Goal: Task Accomplishment & Management: Manage account settings

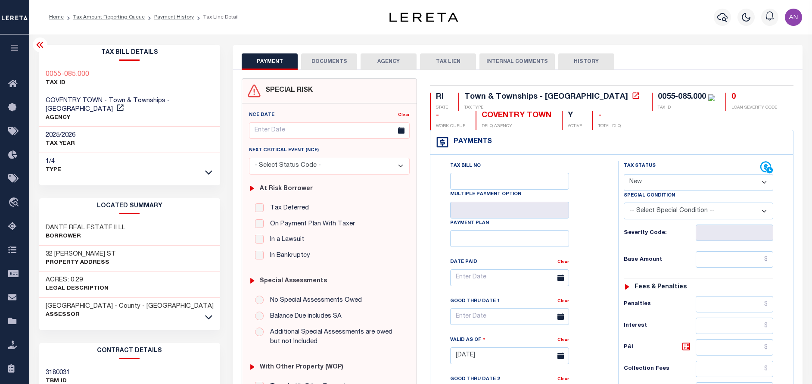
select select "NW2"
drag, startPoint x: 0, startPoint y: 0, endPoint x: 16, endPoint y: 225, distance: 225.4
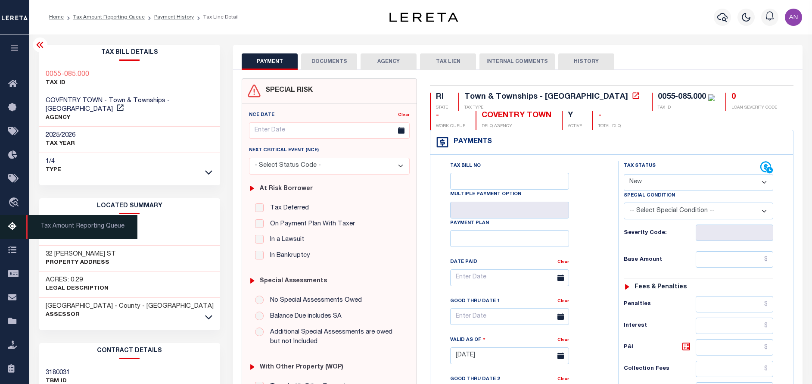
click at [16, 225] on icon at bounding box center [15, 226] width 14 height 11
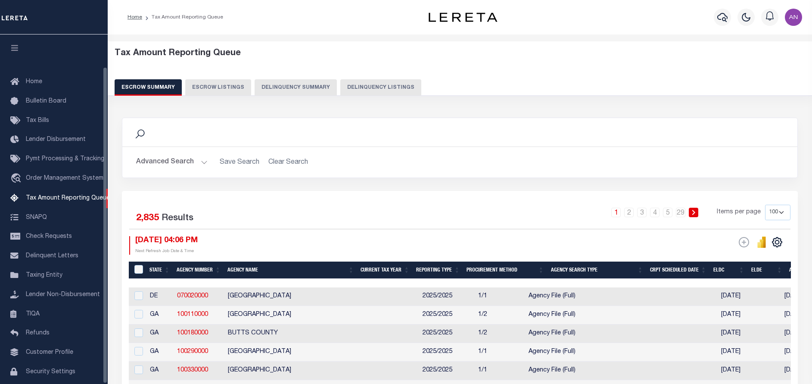
select select "100"
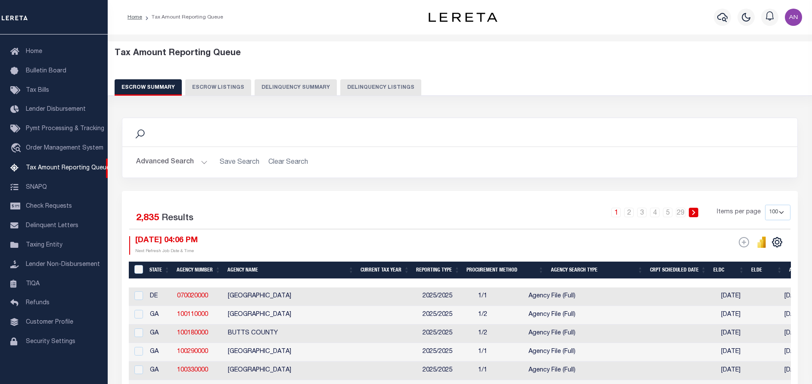
click at [348, 84] on button "Delinquency Listings" at bounding box center [380, 87] width 81 height 16
select select
select select "100"
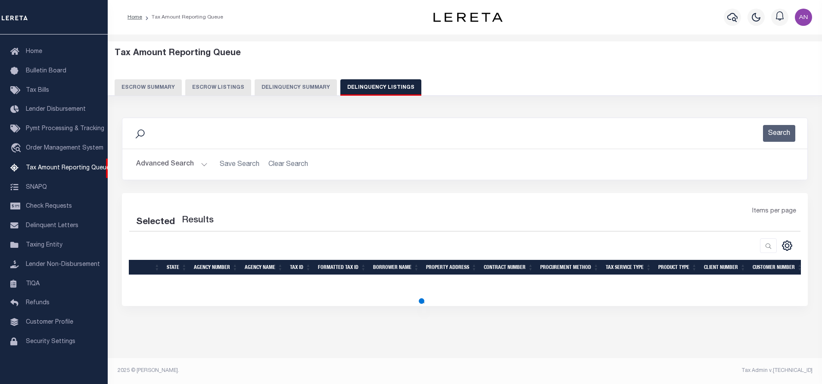
select select "100"
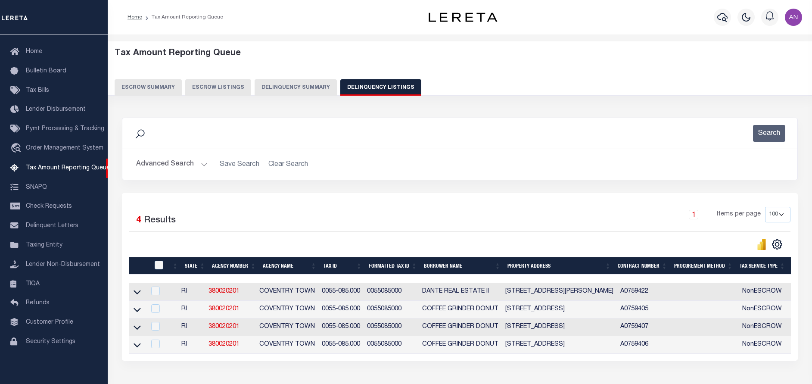
click at [151, 155] on div "Advanced Search Save Search Clear Search tblassign_wrapper_dynamictable_____Def…" at bounding box center [459, 164] width 675 height 31
click at [152, 163] on button "Advanced Search" at bounding box center [171, 164] width 71 height 17
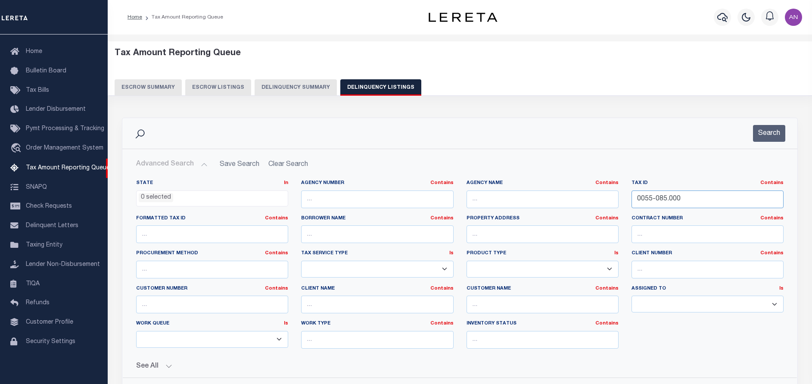
click at [662, 202] on input "0055-085.000" at bounding box center [707, 199] width 152 height 18
paste input "3-09.48.3"
type input "3-09.48.3"
click at [767, 131] on button "Search" at bounding box center [769, 133] width 32 height 17
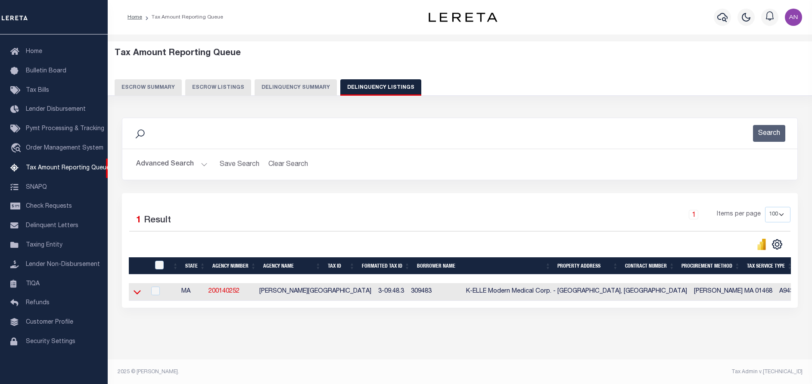
click at [138, 293] on icon at bounding box center [136, 291] width 7 height 9
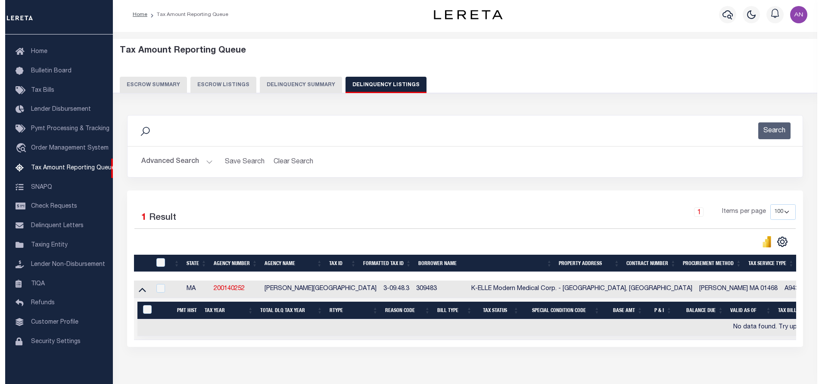
scroll to position [0, 0]
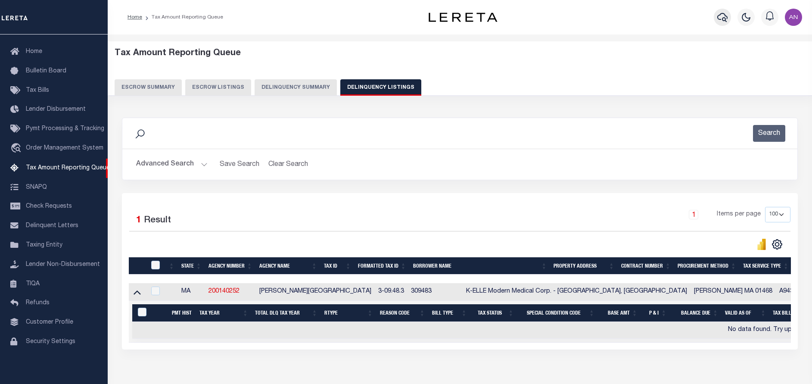
click at [721, 20] on icon "button" at bounding box center [722, 17] width 10 height 9
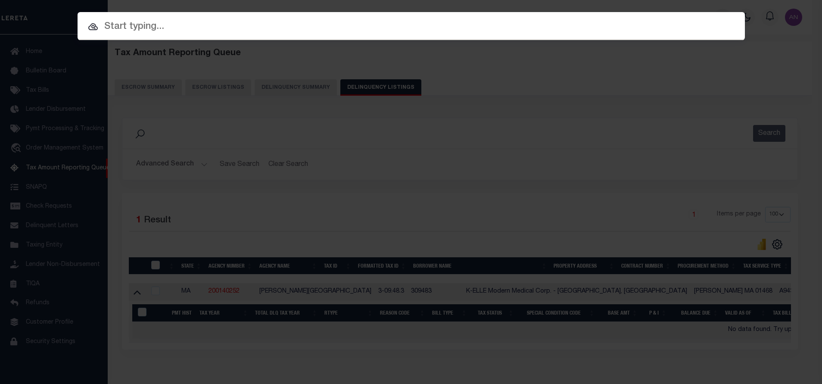
paste input "23104ND"
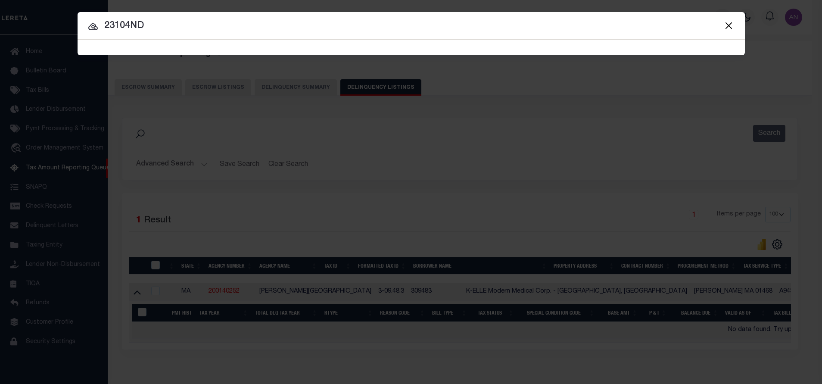
type input "23104ND"
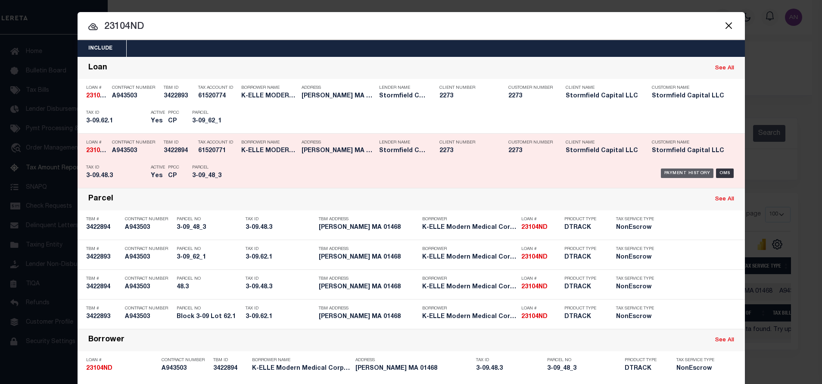
click at [669, 169] on div "Payment History" at bounding box center [687, 172] width 53 height 9
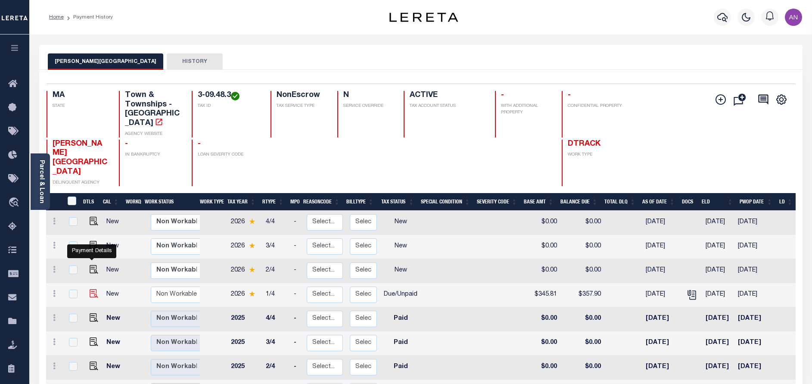
click at [90, 289] on img "" at bounding box center [94, 293] width 9 height 9
checkbox input "true"
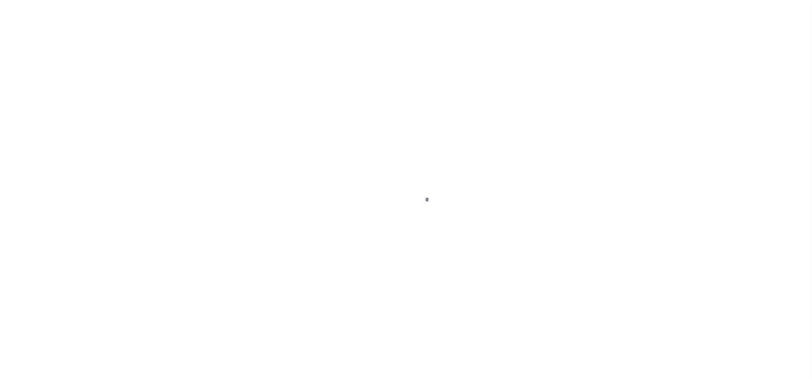
select select "DUE"
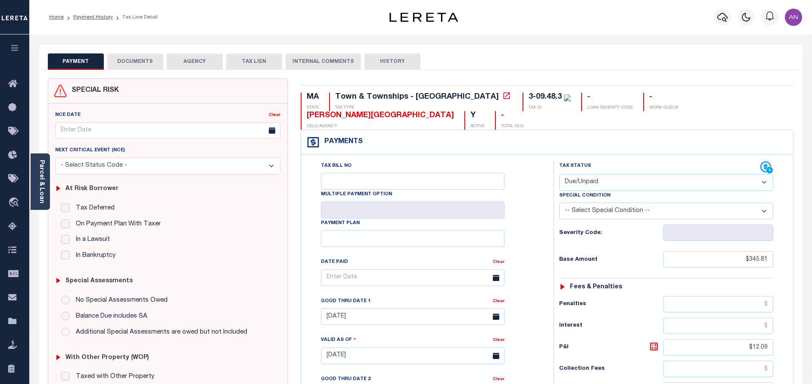
click at [118, 59] on button "DOCUMENTS" at bounding box center [135, 61] width 56 height 16
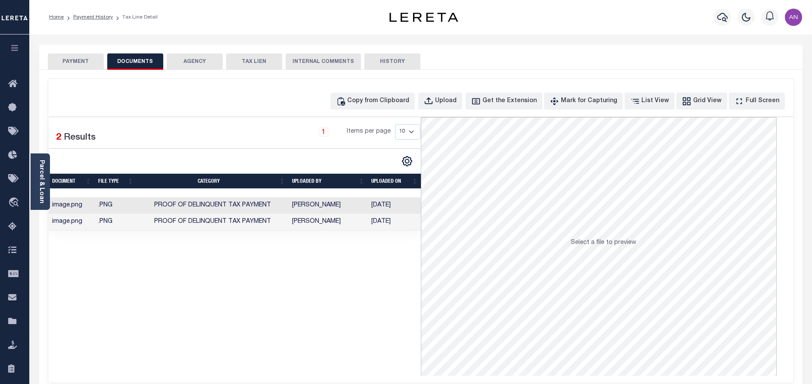
click at [96, 60] on button "PAYMENT" at bounding box center [76, 61] width 56 height 16
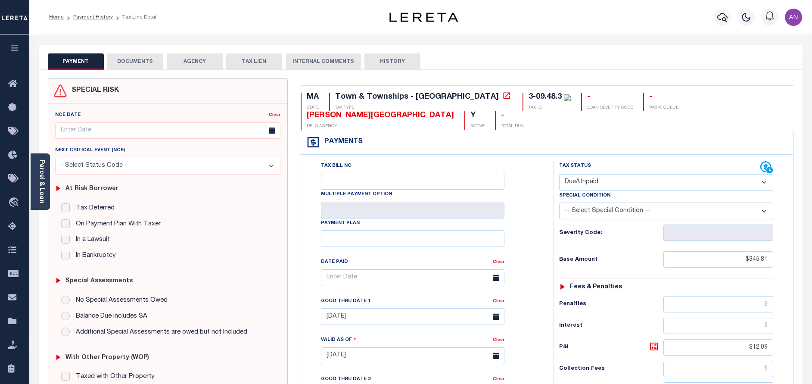
click at [151, 61] on button "DOCUMENTS" at bounding box center [135, 61] width 56 height 16
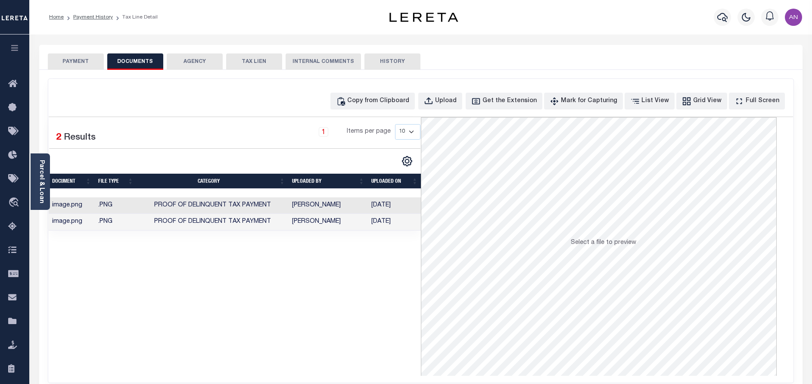
click at [341, 220] on td "Gnanendra, Bhargav" at bounding box center [328, 222] width 79 height 17
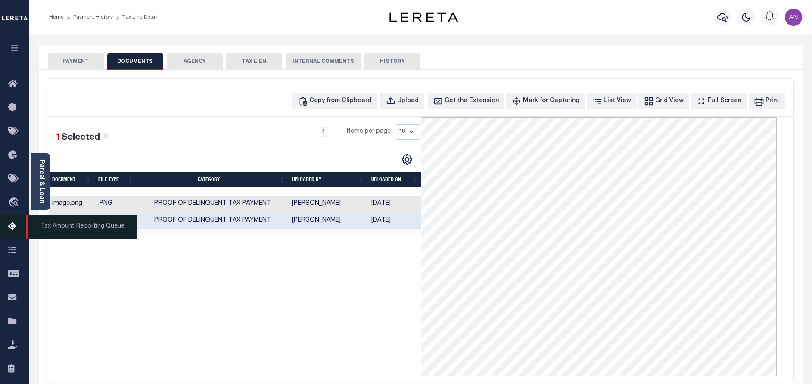
drag, startPoint x: 14, startPoint y: 224, endPoint x: 18, endPoint y: 227, distance: 4.9
click at [14, 224] on icon at bounding box center [15, 226] width 14 height 11
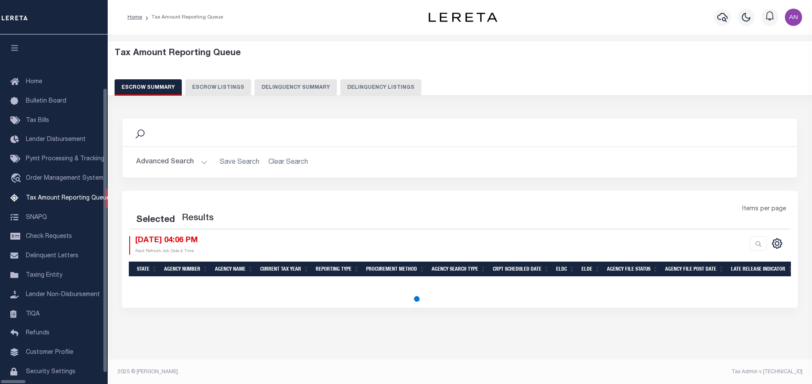
click at [356, 84] on button "Delinquency Listings" at bounding box center [380, 87] width 81 height 16
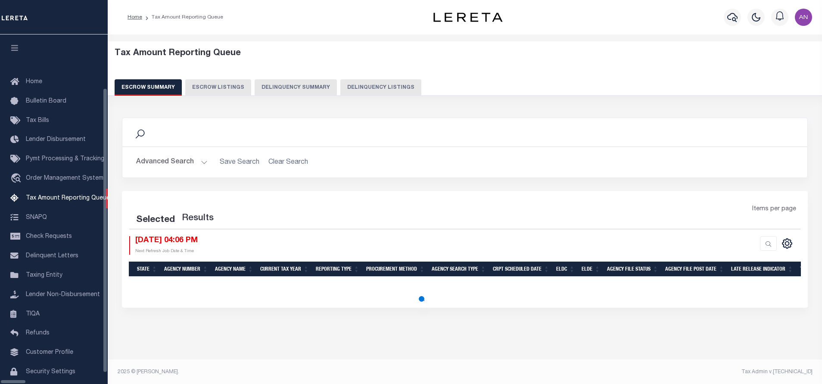
scroll to position [26, 0]
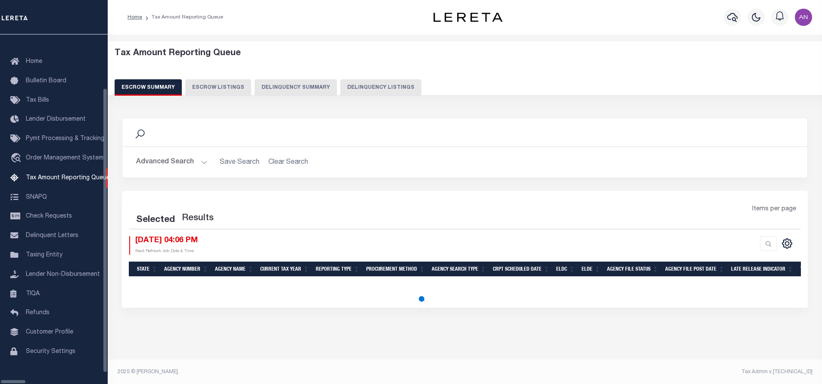
select select "100"
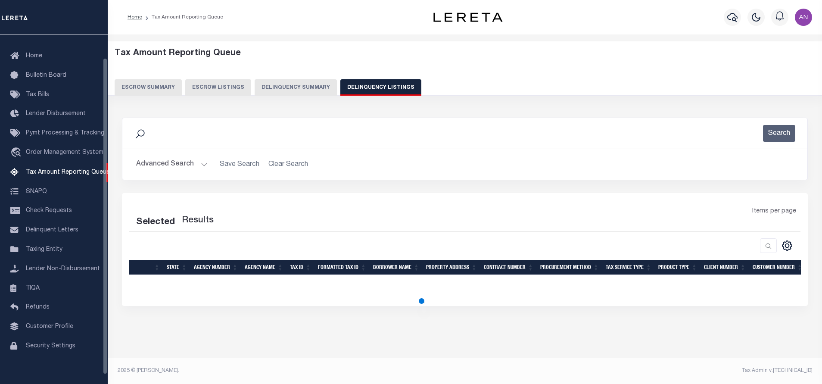
select select "100"
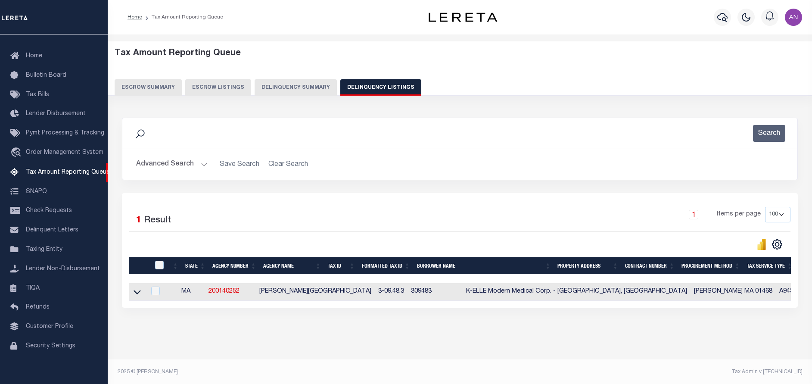
click at [158, 167] on button "Advanced Search" at bounding box center [171, 164] width 71 height 17
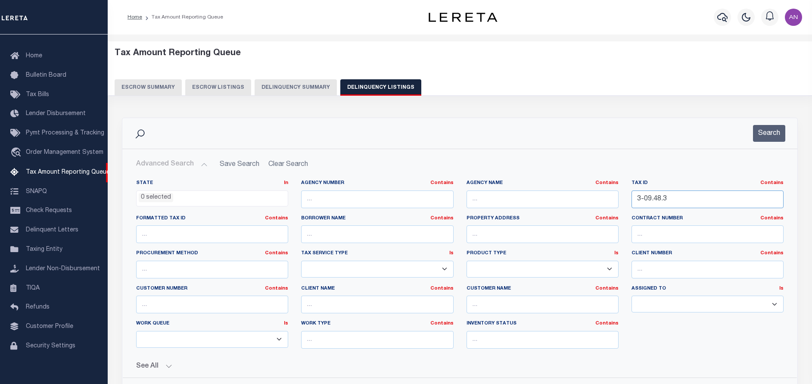
click at [664, 201] on input "3-09.48.3" at bounding box center [707, 199] width 152 height 18
paste input "62.1"
type input "3-09.62.1"
click at [772, 136] on button "Search" at bounding box center [769, 133] width 32 height 17
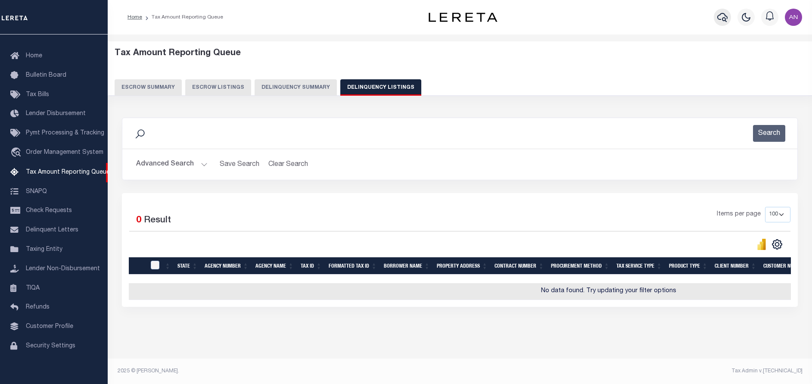
click at [724, 13] on icon "button" at bounding box center [722, 17] width 10 height 10
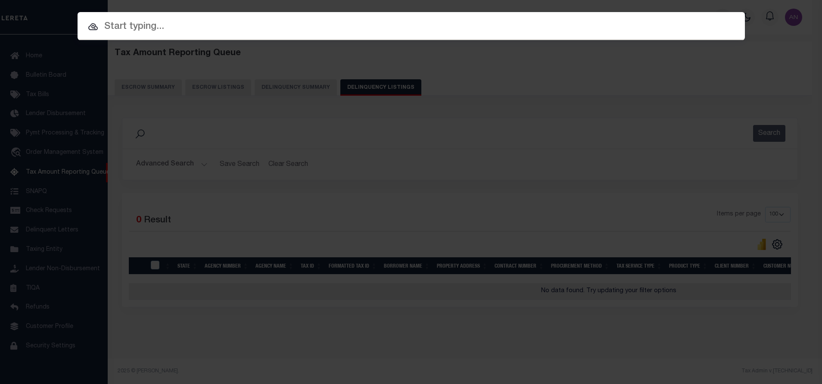
click at [335, 28] on input "text" at bounding box center [411, 26] width 667 height 15
paste input "3-09.62.1"
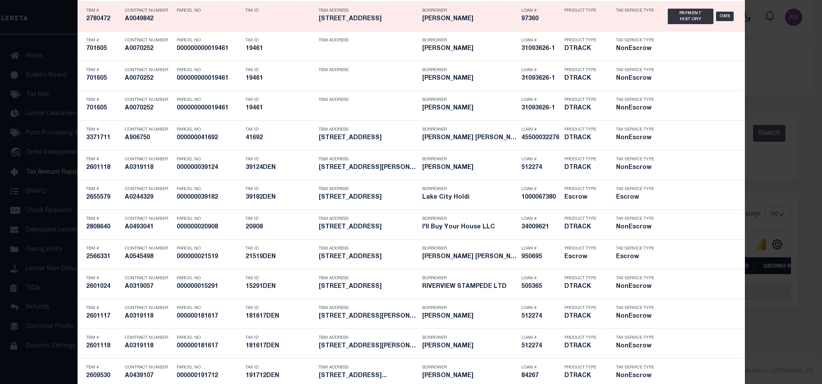
scroll to position [0, 0]
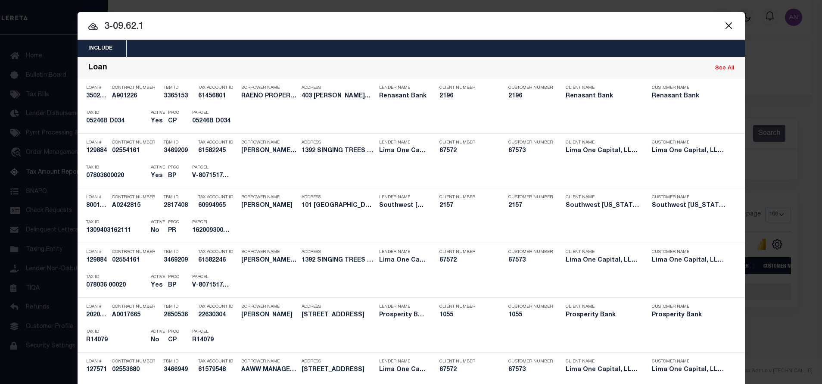
click at [238, 25] on input "3-09.62.1" at bounding box center [411, 26] width 667 height 15
paste input "23104ND"
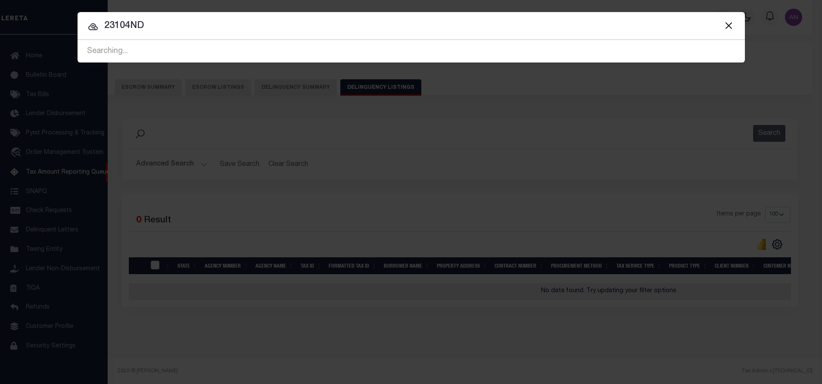
type input "23104ND"
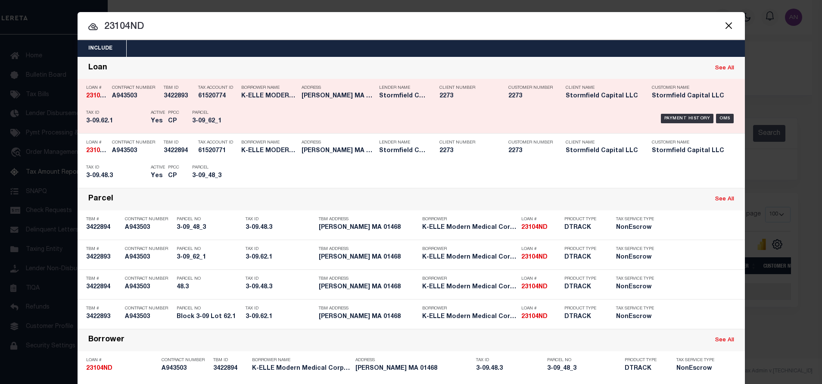
click at [673, 112] on div "Payment History OMS" at bounding box center [490, 118] width 492 height 25
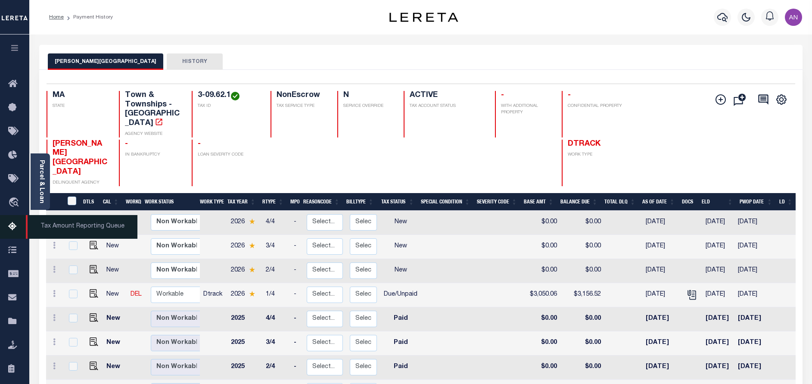
click at [12, 228] on icon at bounding box center [15, 226] width 14 height 11
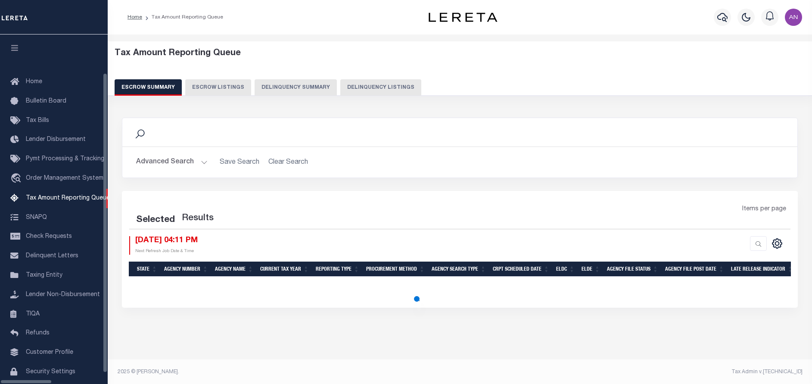
select select "100"
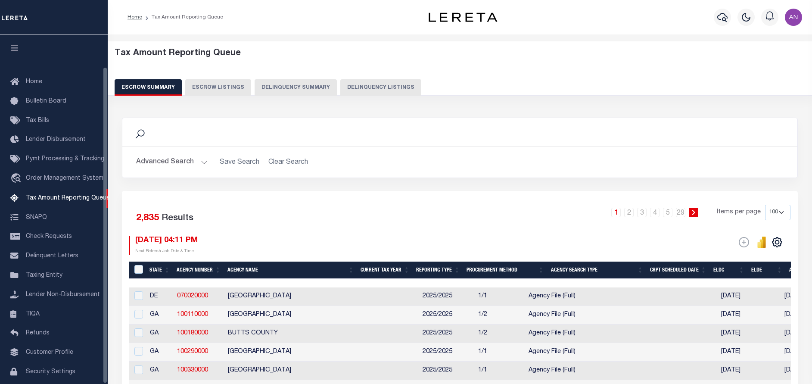
scroll to position [35, 0]
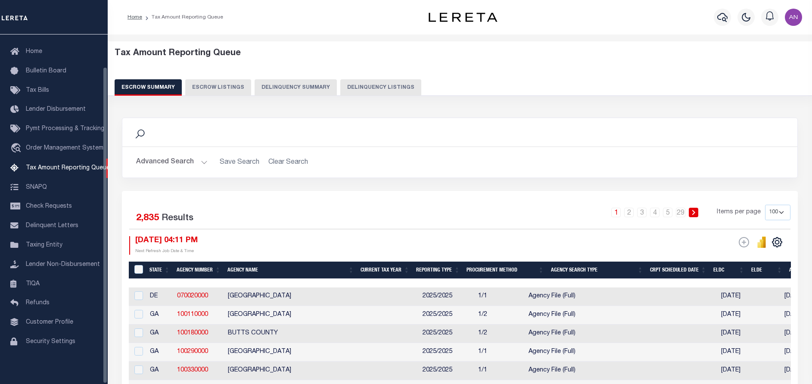
click at [406, 89] on button "Delinquency Listings" at bounding box center [380, 87] width 81 height 16
select select "100"
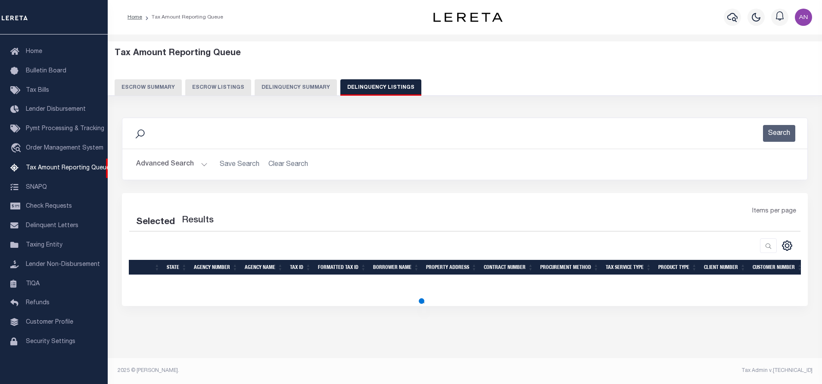
select select "100"
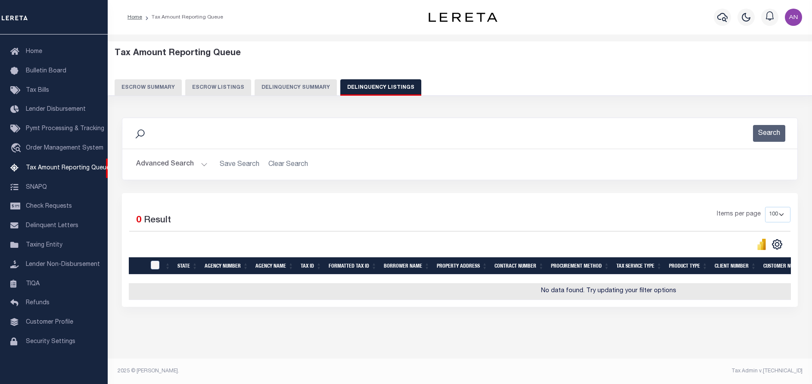
click at [161, 161] on button "Advanced Search" at bounding box center [171, 164] width 71 height 17
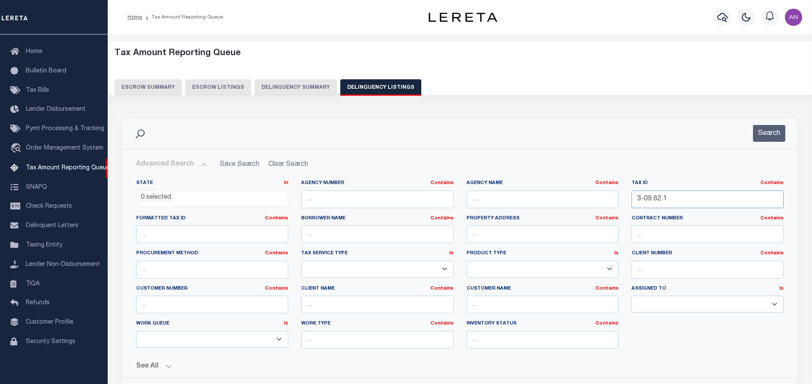
click at [661, 202] on input "3-09.62.1" at bounding box center [707, 199] width 152 height 18
paste input "624"
type input "624"
click at [763, 138] on button "Search" at bounding box center [769, 133] width 32 height 17
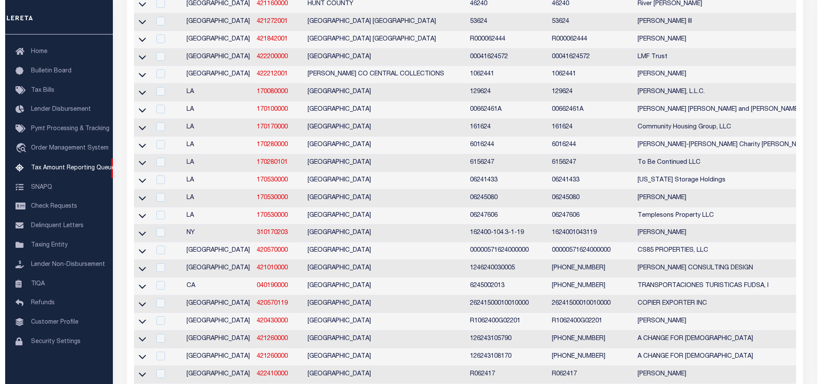
scroll to position [0, 0]
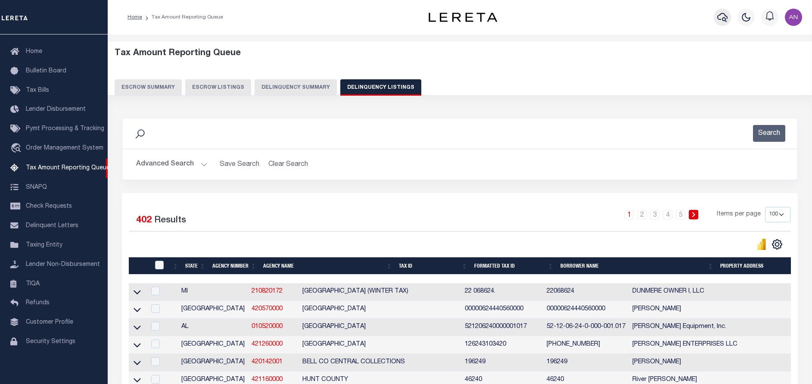
click at [719, 15] on icon "button" at bounding box center [722, 17] width 10 height 10
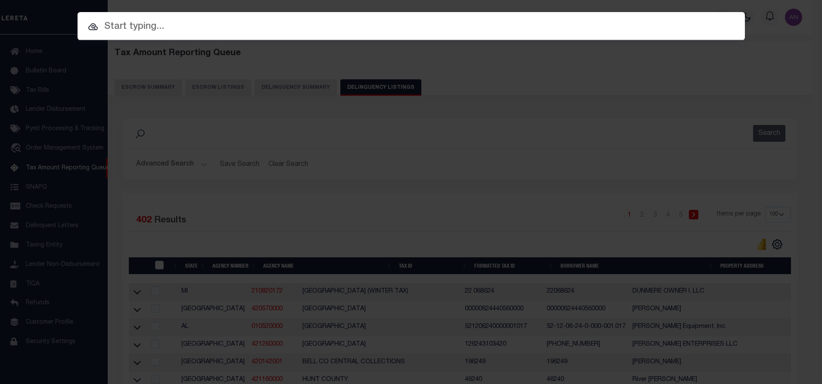
click at [207, 28] on input "text" at bounding box center [411, 26] width 667 height 15
paste input "11500003659"
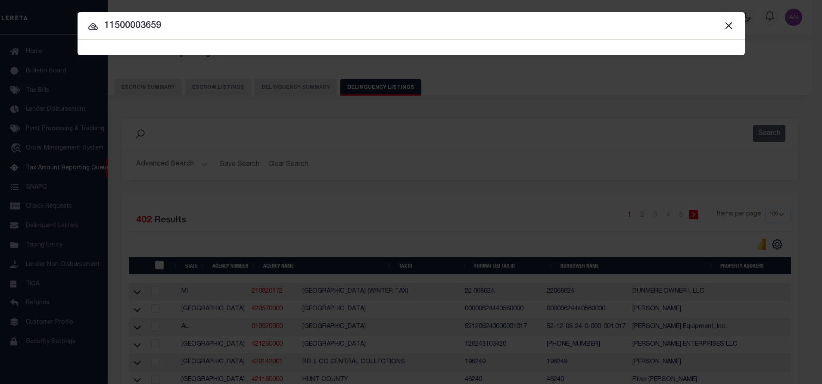
type input "11500003659"
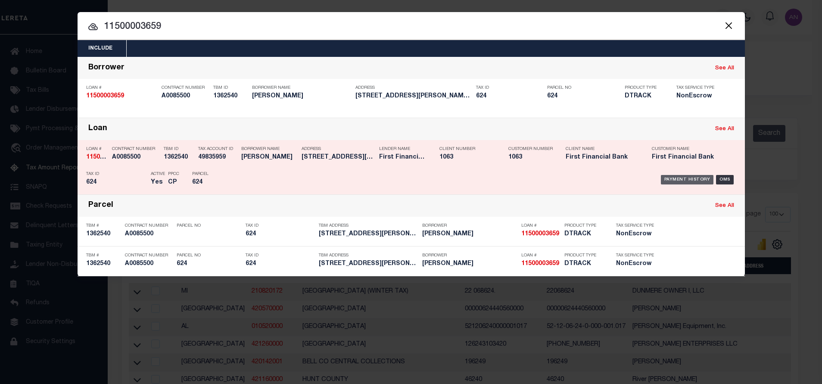
click at [674, 177] on div "Payment History" at bounding box center [687, 179] width 53 height 9
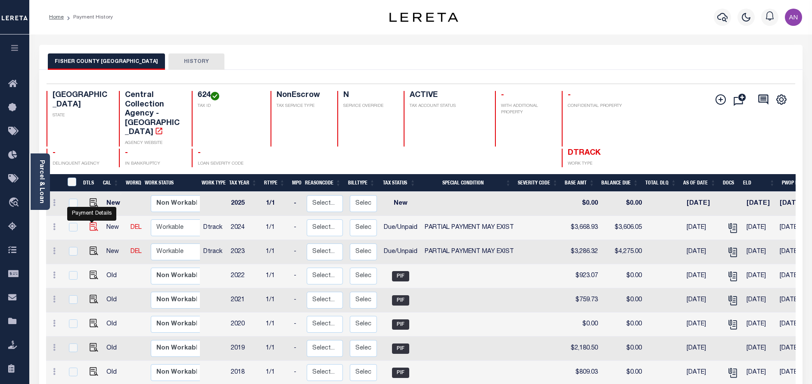
click at [90, 222] on img "" at bounding box center [94, 226] width 9 height 9
checkbox input "true"
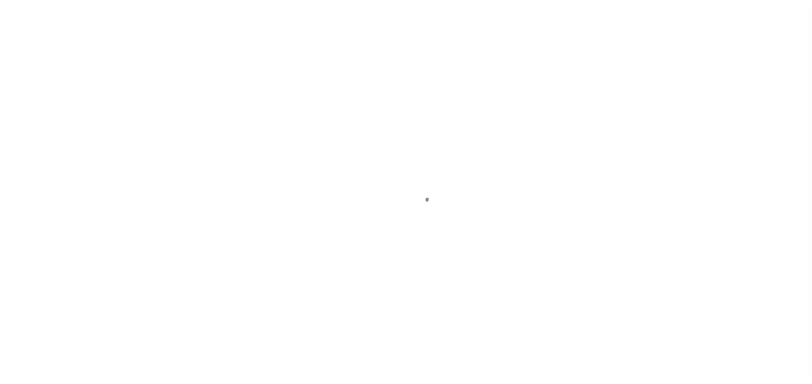
select select "DUE"
select select "15"
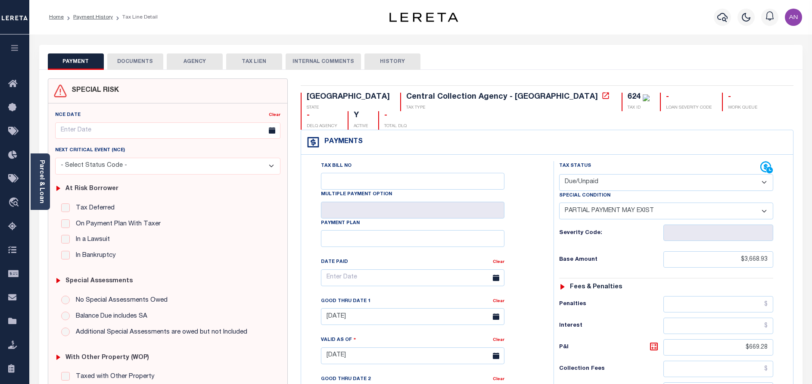
click at [135, 63] on button "DOCUMENTS" at bounding box center [135, 61] width 56 height 16
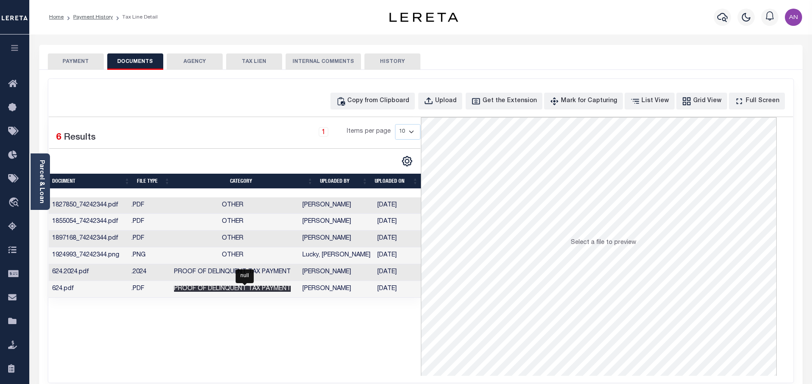
click at [291, 288] on span "Proof of Delinquent Tax Payment" at bounding box center [232, 289] width 117 height 6
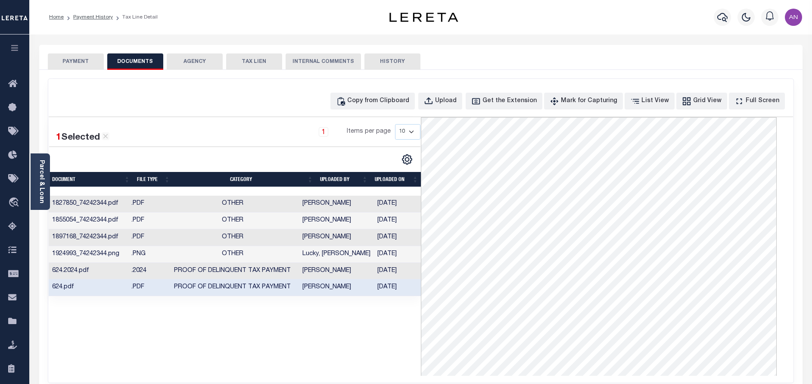
click at [324, 274] on td "Vinod Kumar" at bounding box center [336, 271] width 75 height 17
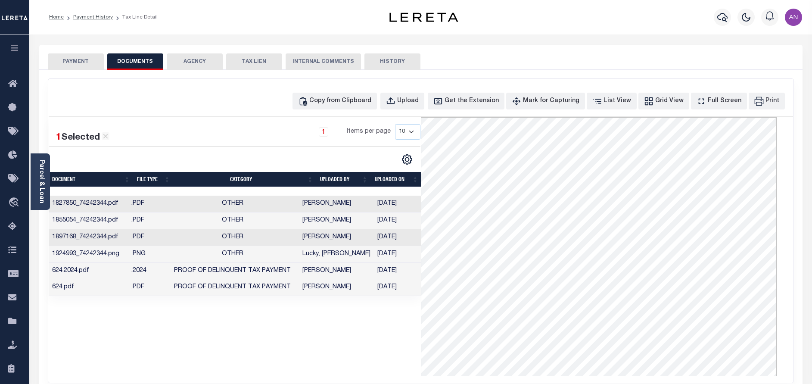
click at [320, 258] on td "Lucky, [PERSON_NAME]" at bounding box center [336, 254] width 75 height 17
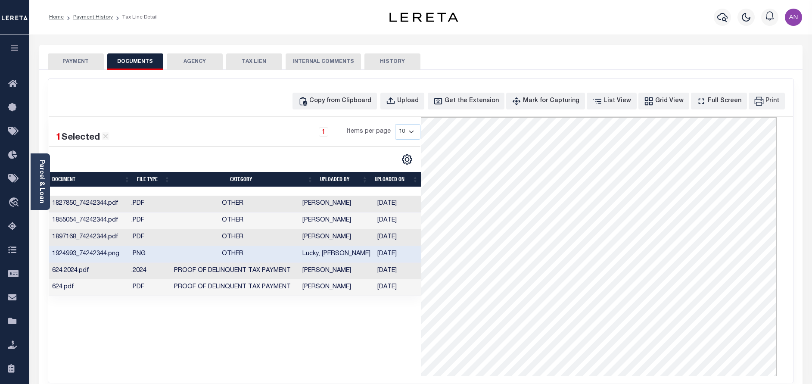
click at [324, 240] on td "Vinod Kumar" at bounding box center [336, 237] width 75 height 17
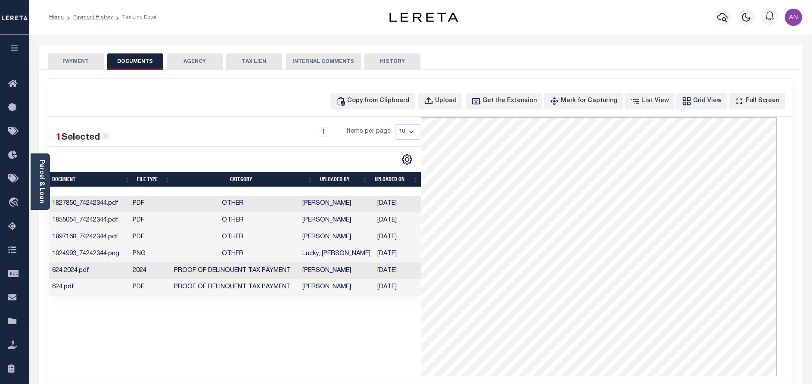
click at [326, 228] on td "[PERSON_NAME]" at bounding box center [336, 220] width 75 height 17
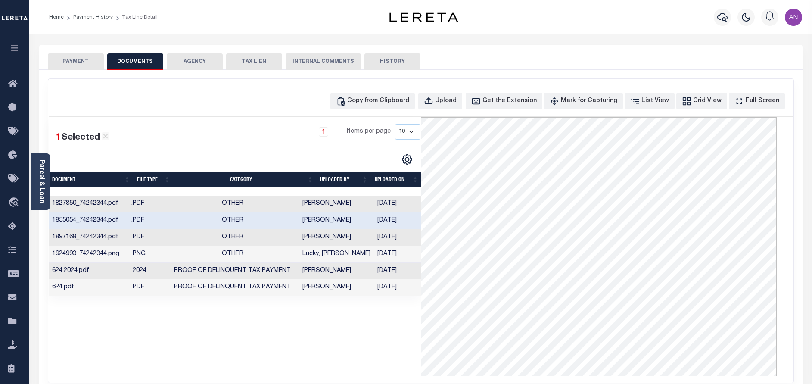
click at [329, 290] on td "Shobha Rani" at bounding box center [336, 287] width 75 height 17
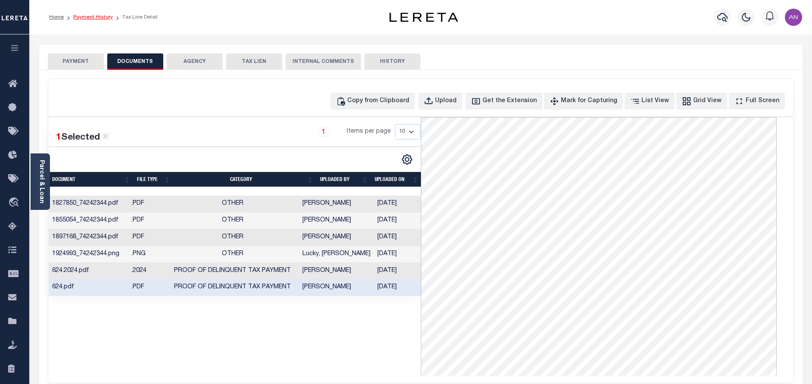
click at [86, 18] on link "Payment History" at bounding box center [93, 17] width 40 height 5
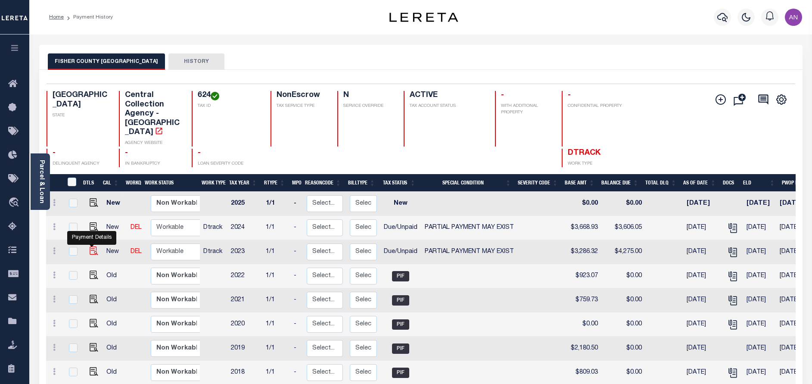
click at [93, 246] on img "" at bounding box center [94, 250] width 9 height 9
checkbox input "true"
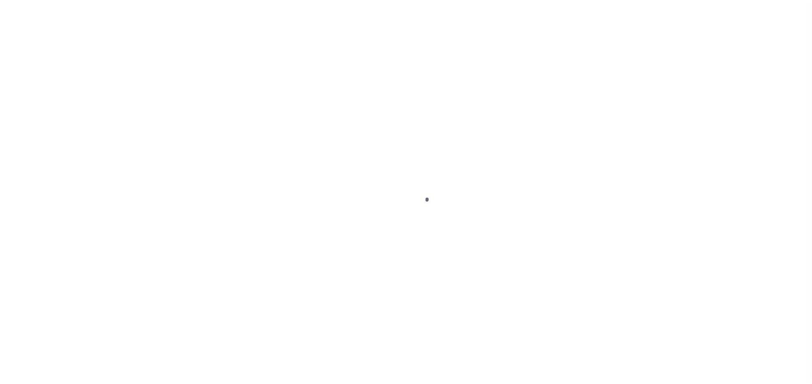
select select "DUE"
select select "15"
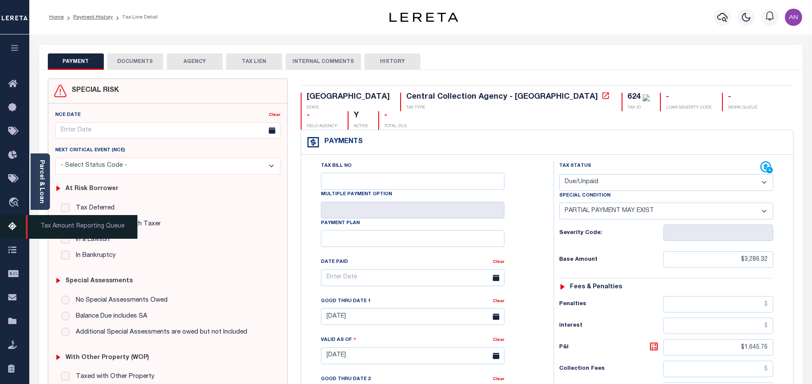
click at [15, 223] on icon at bounding box center [15, 226] width 14 height 11
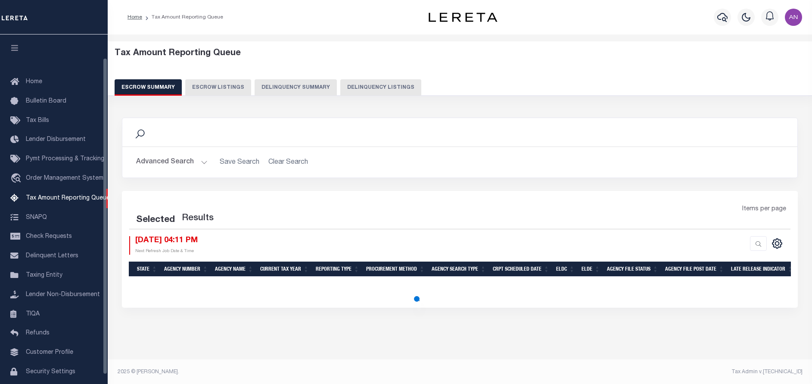
select select "100"
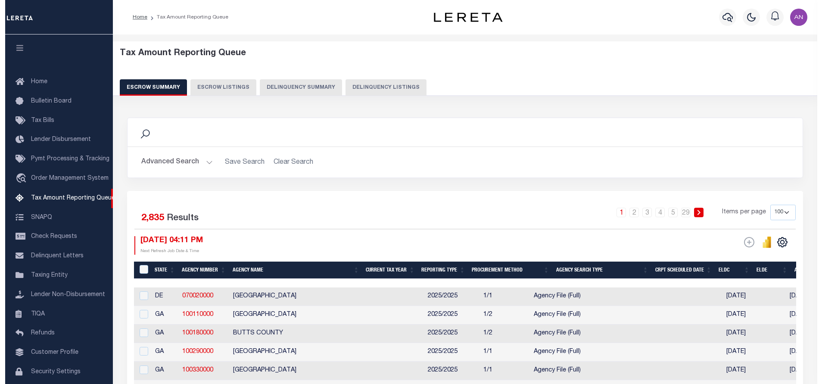
scroll to position [36, 0]
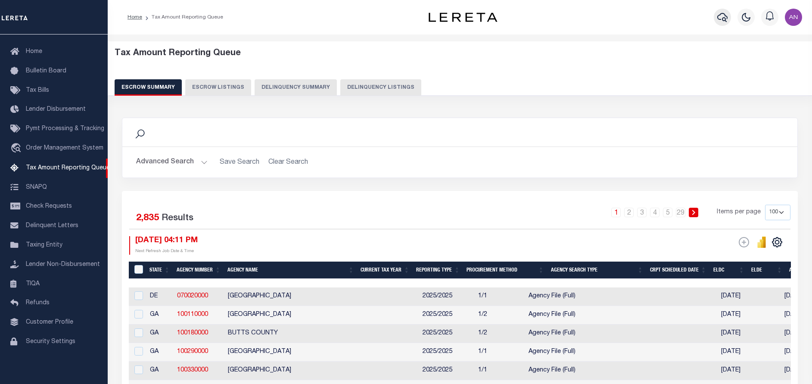
click at [727, 15] on icon "button" at bounding box center [722, 17] width 10 height 10
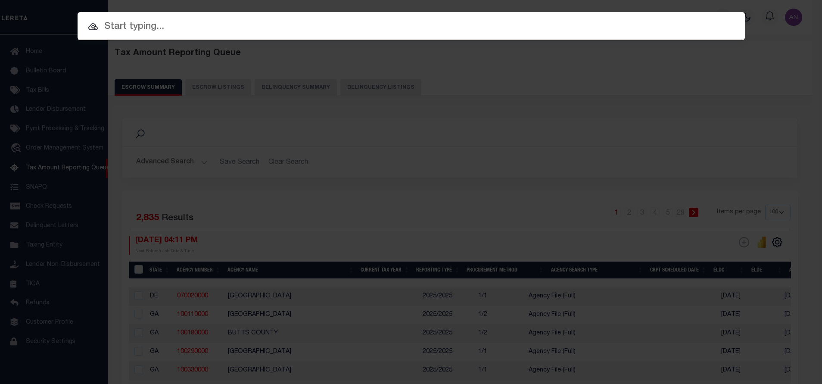
click at [242, 35] on div at bounding box center [411, 26] width 667 height 28
click at [157, 19] on input "text" at bounding box center [411, 26] width 667 height 15
paste input "10500040604"
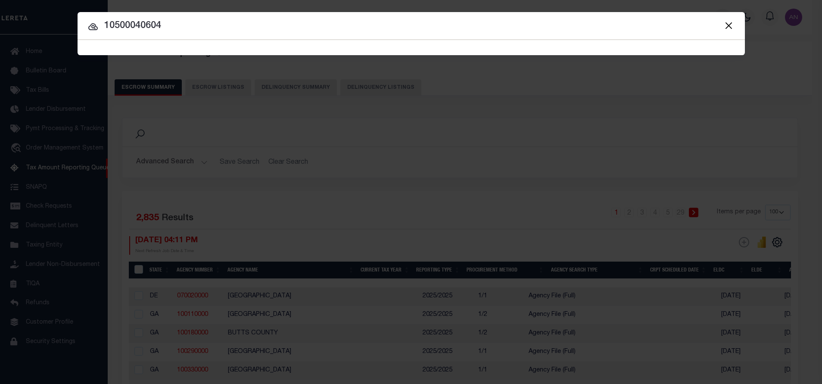
type input "10500040604"
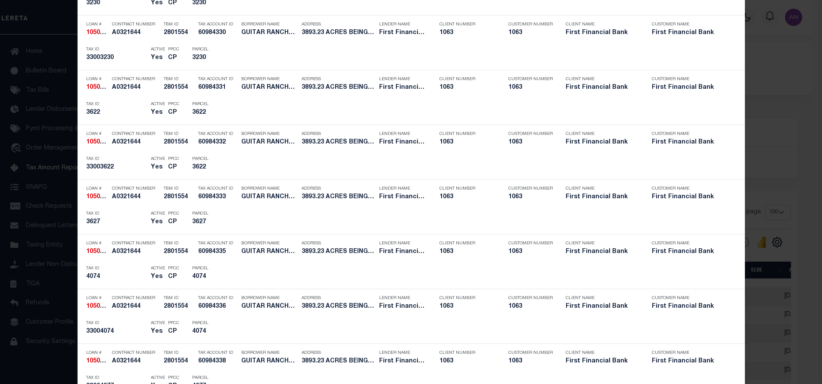
scroll to position [1978, 0]
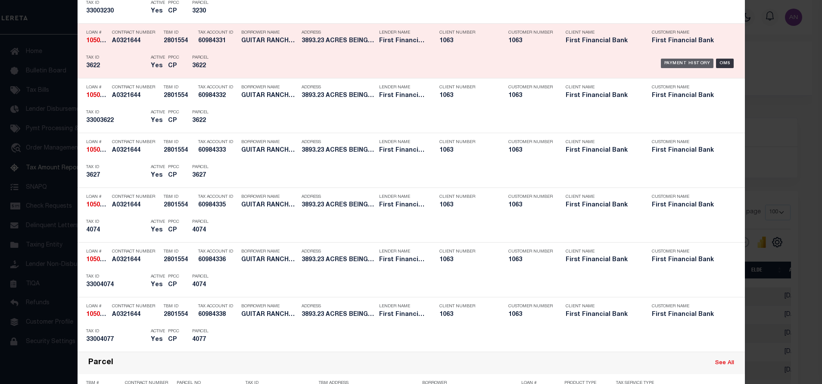
click at [665, 63] on div "Payment History" at bounding box center [687, 63] width 53 height 9
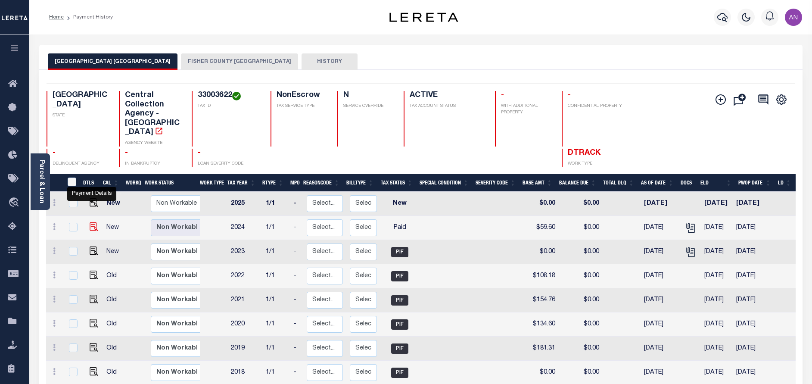
click at [90, 222] on img "" at bounding box center [94, 226] width 9 height 9
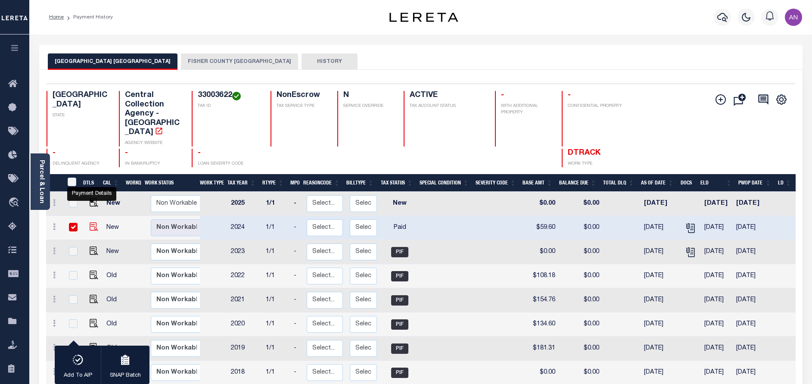
checkbox input "true"
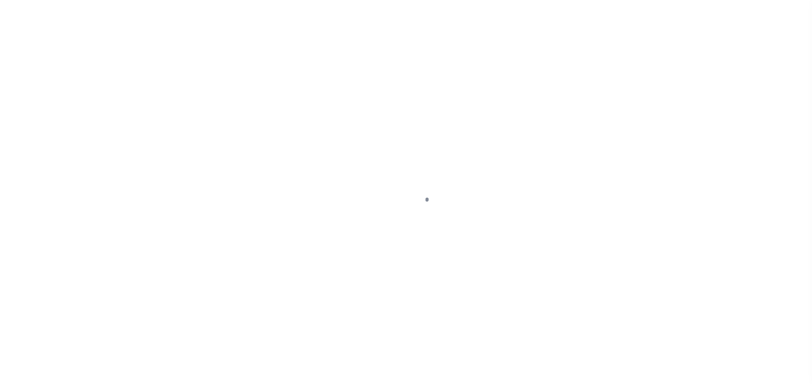
select select "PYD"
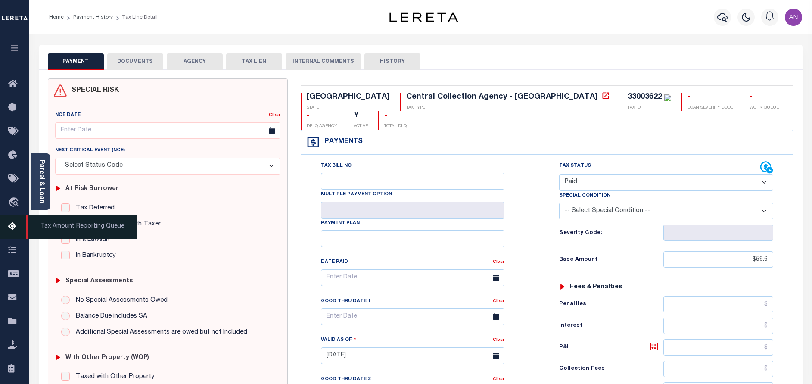
click at [16, 228] on icon at bounding box center [15, 226] width 14 height 11
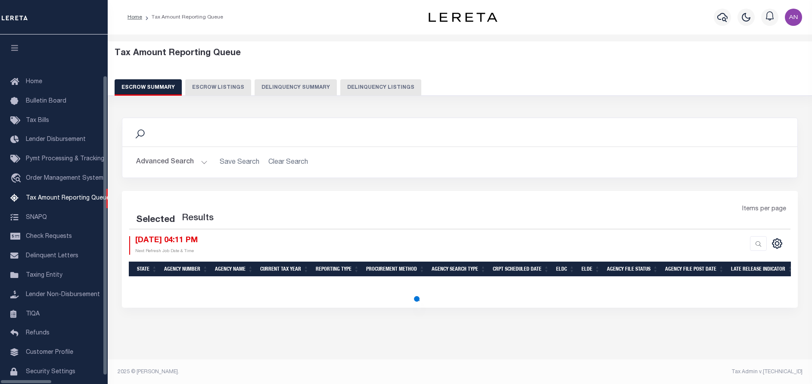
click at [345, 84] on button "Delinquency Listings" at bounding box center [380, 87] width 81 height 16
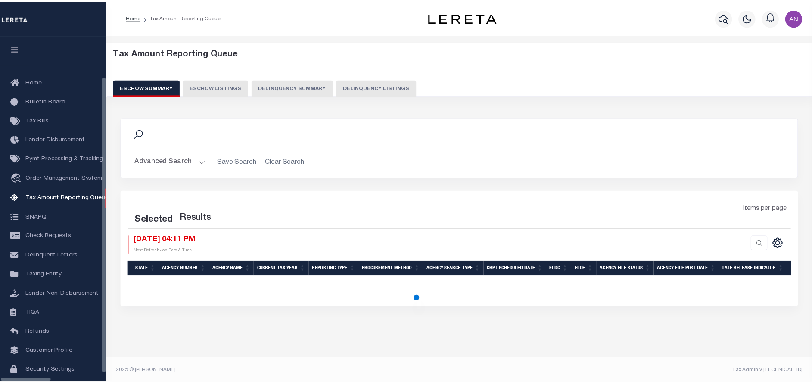
scroll to position [26, 0]
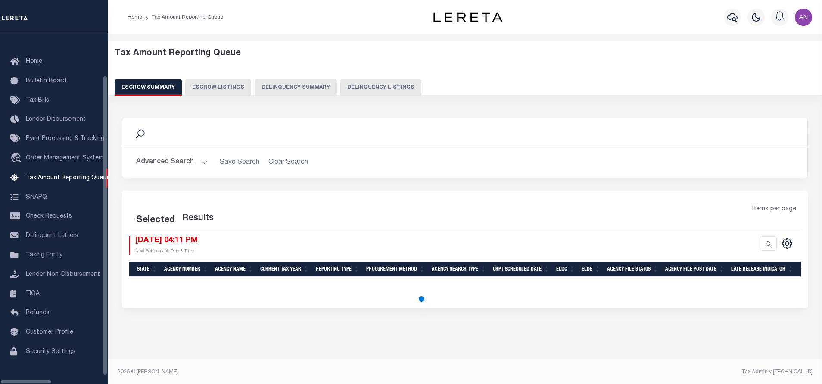
select select "100"
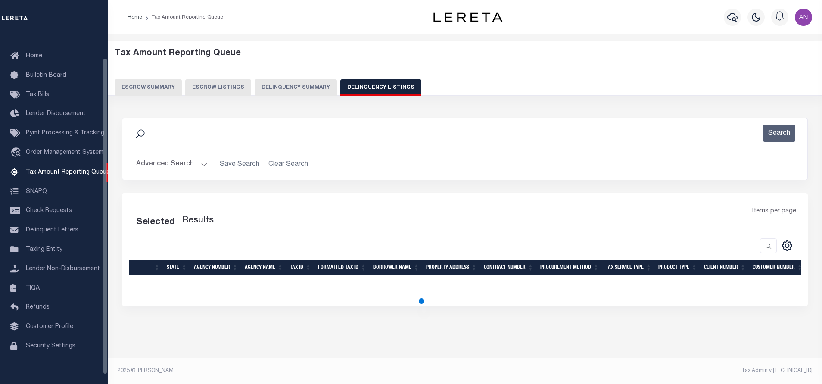
select select "100"
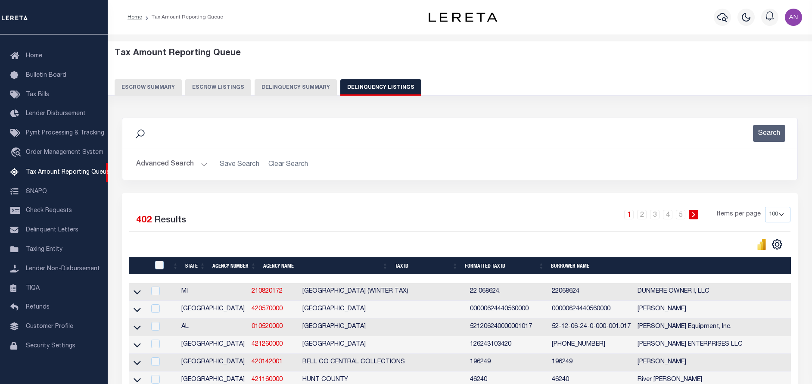
click at [160, 161] on button "Advanced Search" at bounding box center [171, 164] width 71 height 17
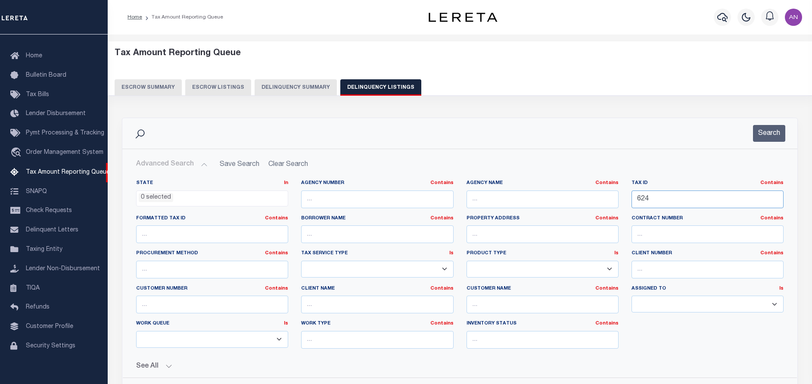
click at [649, 197] on input "624" at bounding box center [707, 199] width 152 height 18
paste input "5553000031040907"
type input "5553000031040907"
click at [760, 136] on button "Search" at bounding box center [769, 133] width 32 height 17
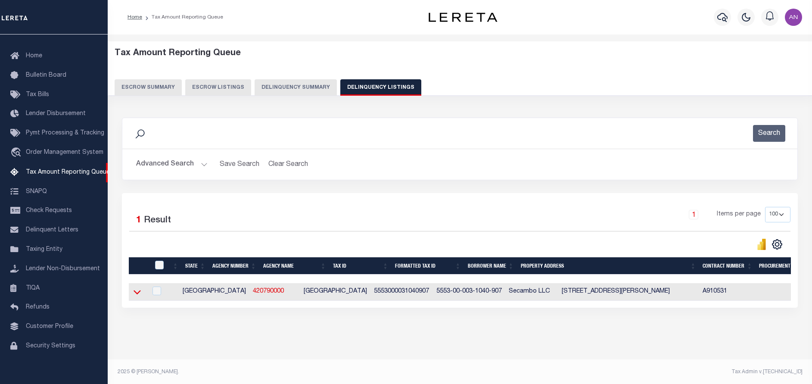
click at [138, 293] on icon at bounding box center [136, 291] width 7 height 9
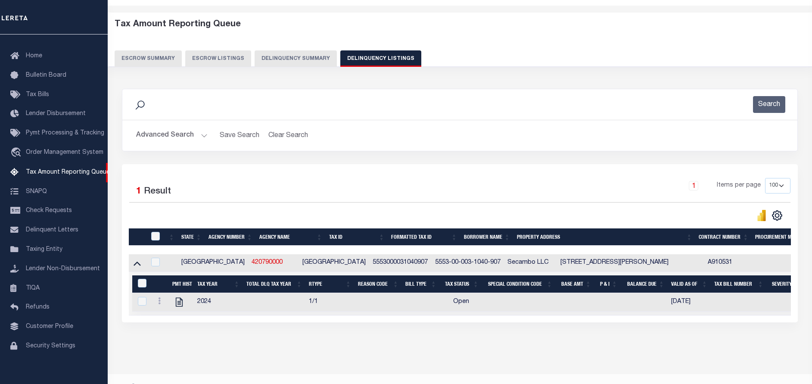
scroll to position [53, 0]
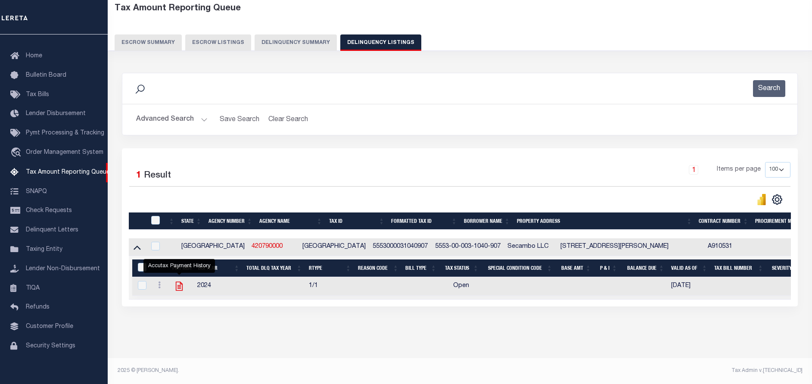
click at [176, 282] on icon "" at bounding box center [179, 286] width 7 height 9
checkbox input "true"
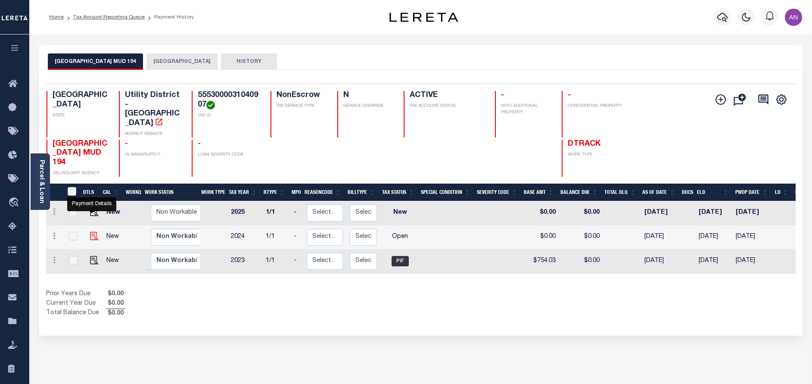
click at [90, 232] on img "" at bounding box center [94, 236] width 9 height 9
checkbox input "true"
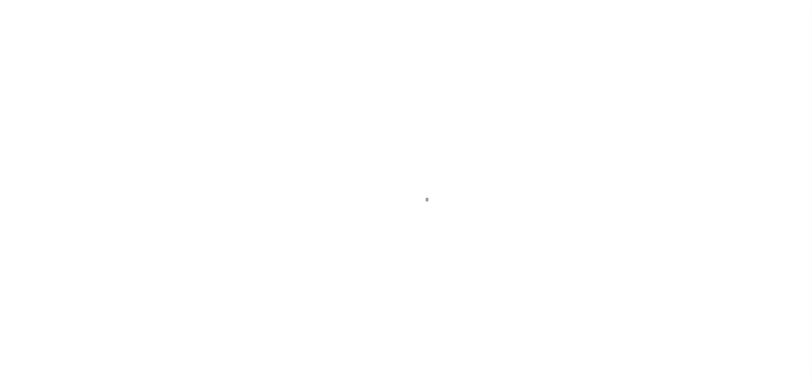
select select "OP2"
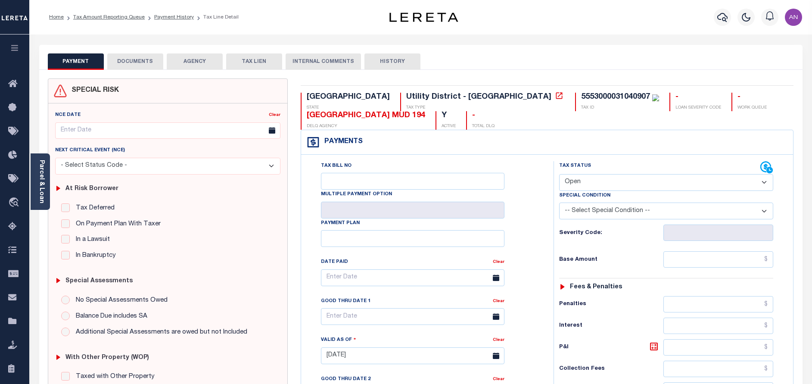
click at [132, 62] on button "DOCUMENTS" at bounding box center [135, 61] width 56 height 16
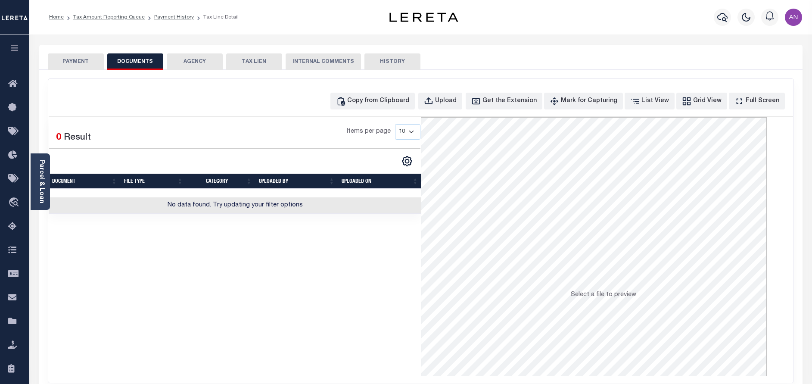
click at [89, 62] on button "PAYMENT" at bounding box center [76, 61] width 56 height 16
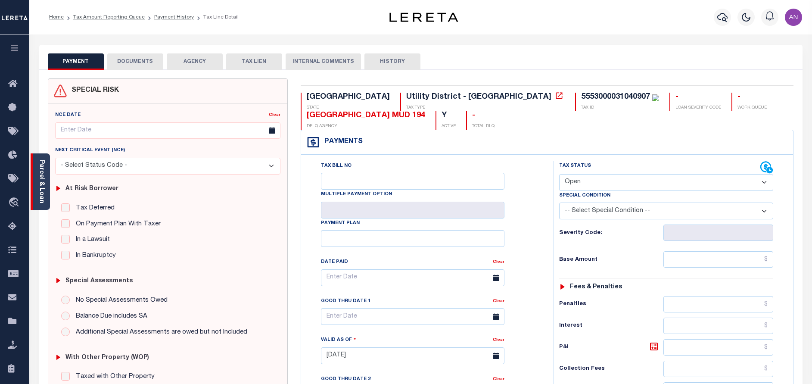
click at [41, 172] on link "Parcel & Loan" at bounding box center [41, 181] width 6 height 43
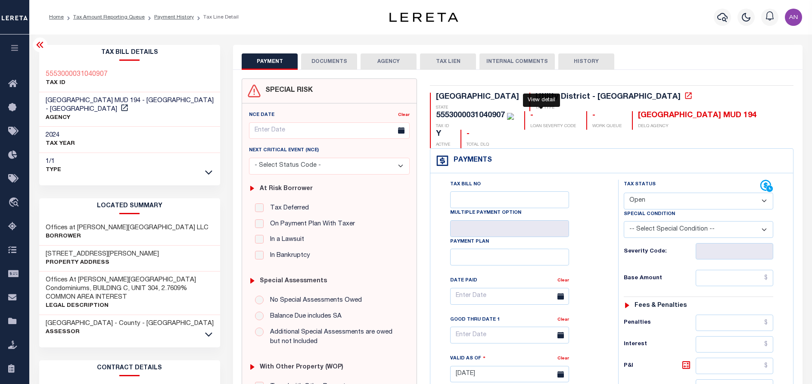
click at [684, 97] on icon at bounding box center [688, 95] width 9 height 9
drag, startPoint x: 46, startPoint y: 245, endPoint x: 91, endPoint y: 247, distance: 45.2
click at [91, 250] on h3 "10401 S Mason RD, BLDG #C UNIT 304" at bounding box center [102, 254] width 113 height 9
copy h3 "10401 S Mason"
click at [326, 61] on button "DOCUMENTS" at bounding box center [329, 61] width 56 height 16
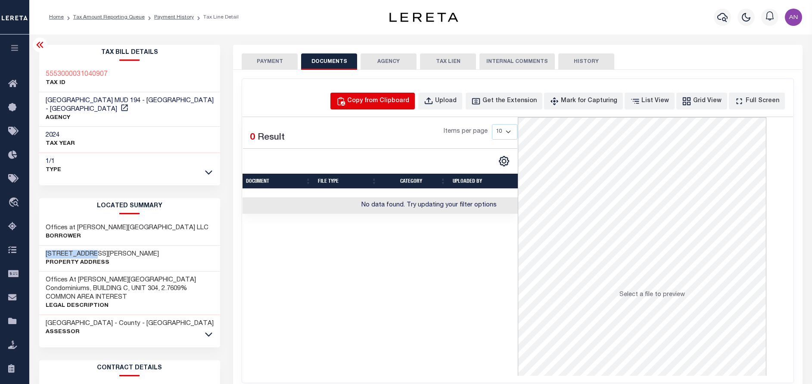
click at [368, 99] on div "Copy from Clipboard" at bounding box center [378, 100] width 62 height 9
select select "POP"
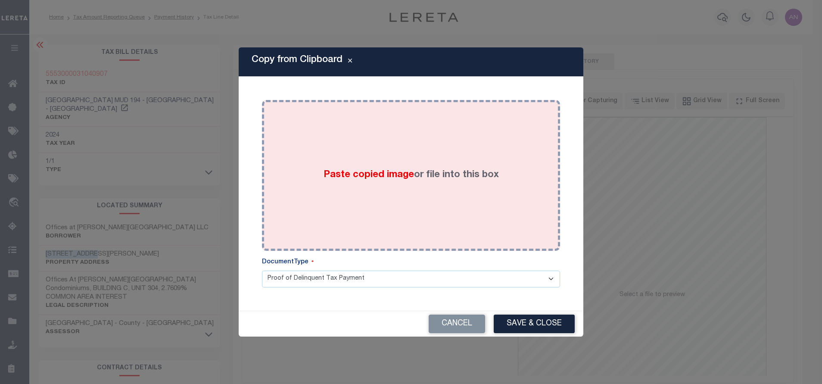
click at [418, 138] on div "Paste copied image or file into this box" at bounding box center [410, 175] width 285 height 138
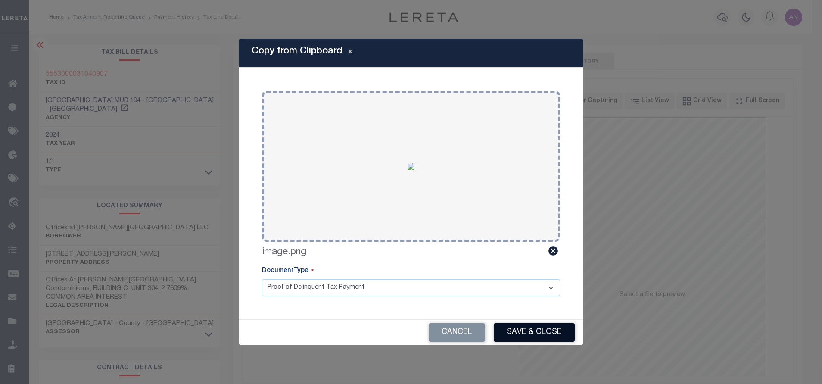
click at [533, 332] on button "Save & Close" at bounding box center [533, 332] width 81 height 19
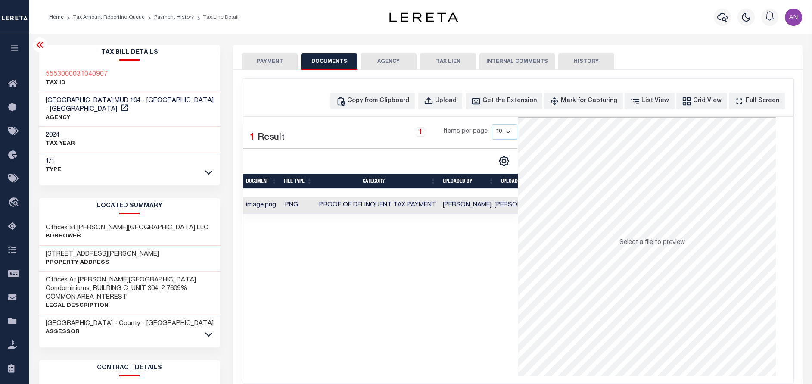
click at [268, 59] on button "PAYMENT" at bounding box center [270, 61] width 56 height 16
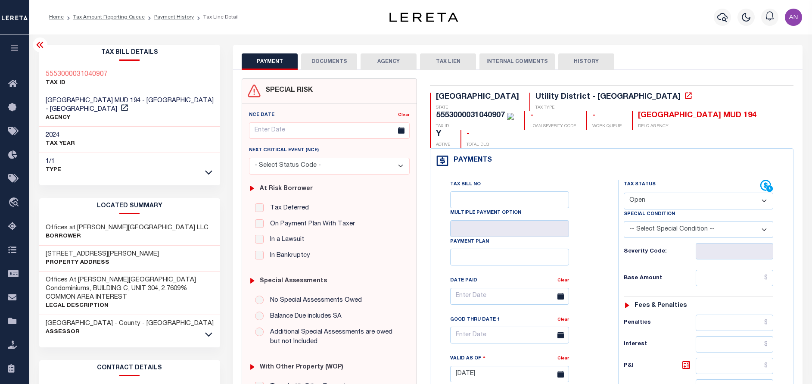
click at [657, 192] on select "- Select Status Code - Open Due/Unpaid Paid Incomplete No Tax Due Internal Refu…" at bounding box center [698, 200] width 149 height 17
select select "PYD"
click at [624, 192] on select "- Select Status Code - Open Due/Unpaid Paid Incomplete No Tax Due Internal Refu…" at bounding box center [698, 200] width 149 height 17
type input "10/02/2025"
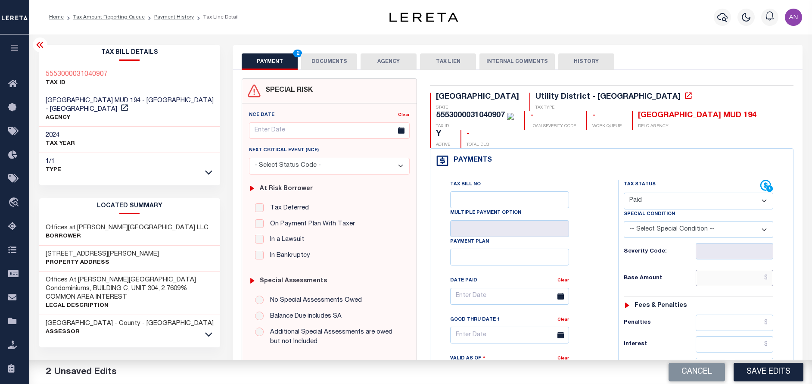
click at [739, 270] on input "text" at bounding box center [734, 278] width 78 height 16
type input "$0.00"
click at [605, 260] on div "Tax Bill No Multiple Payment Option Payment Plan Clear" at bounding box center [522, 301] width 166 height 242
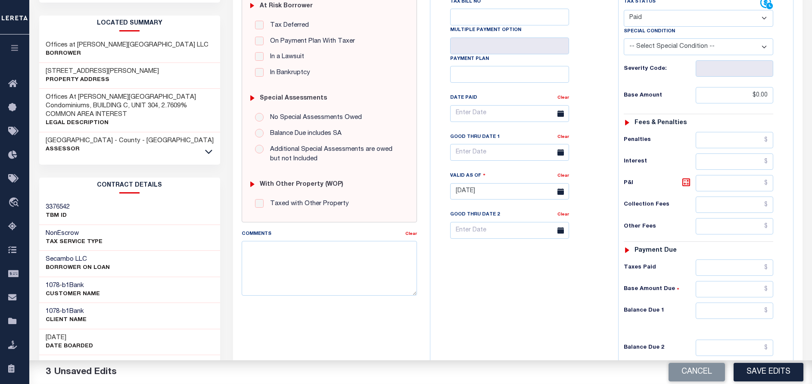
scroll to position [194, 0]
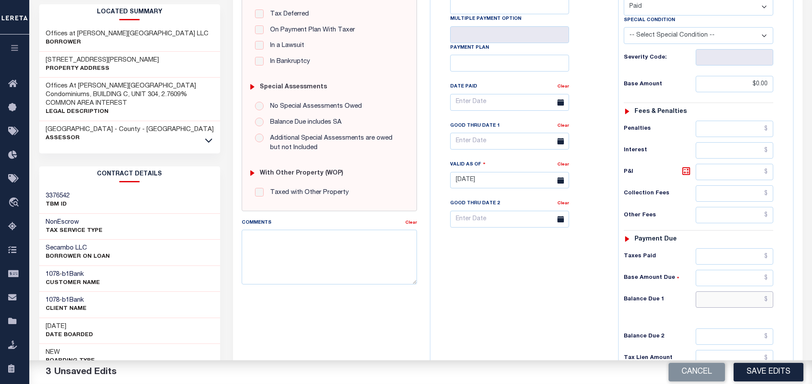
click at [733, 291] on input "text" at bounding box center [734, 299] width 78 height 16
type input "$0.00"
click at [526, 310] on div "Tax Bill No Multiple Payment Option Payment Plan Clear" at bounding box center [521, 176] width 179 height 380
click at [762, 373] on button "Save Edits" at bounding box center [768, 372] width 70 height 19
checkbox input "false"
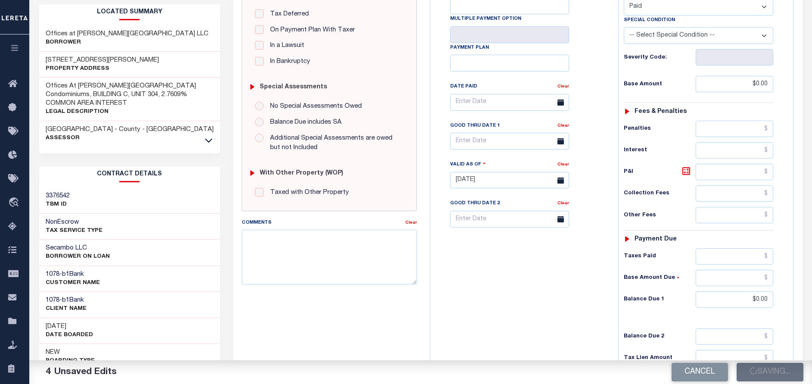
checkbox input "false"
type input "$0"
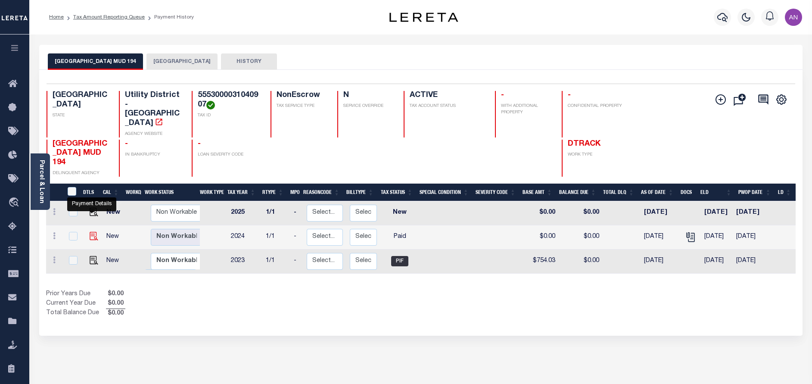
click at [90, 232] on img "" at bounding box center [94, 236] width 9 height 9
checkbox input "true"
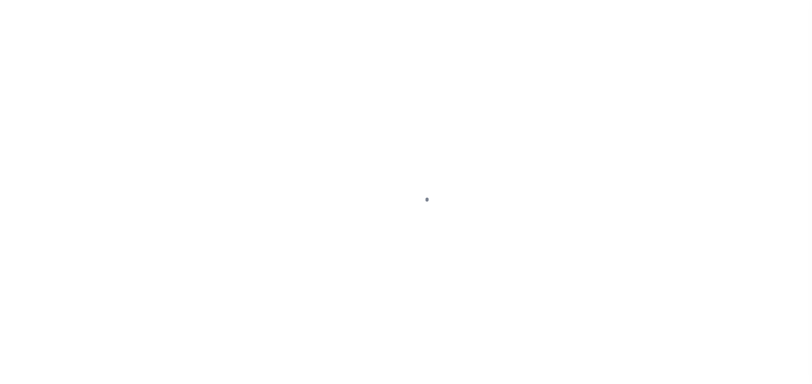
select select "PYD"
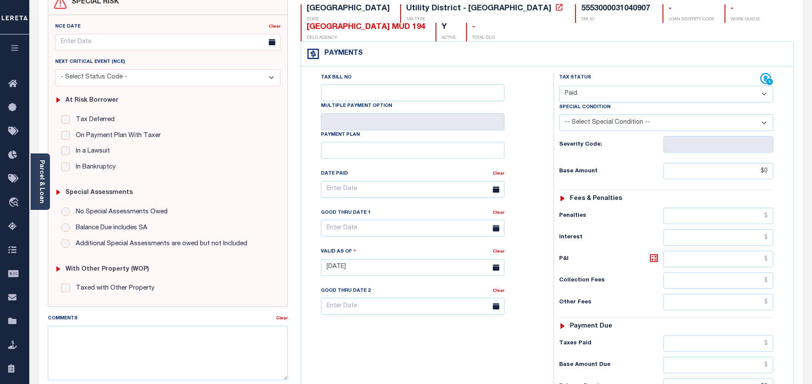
scroll to position [10, 0]
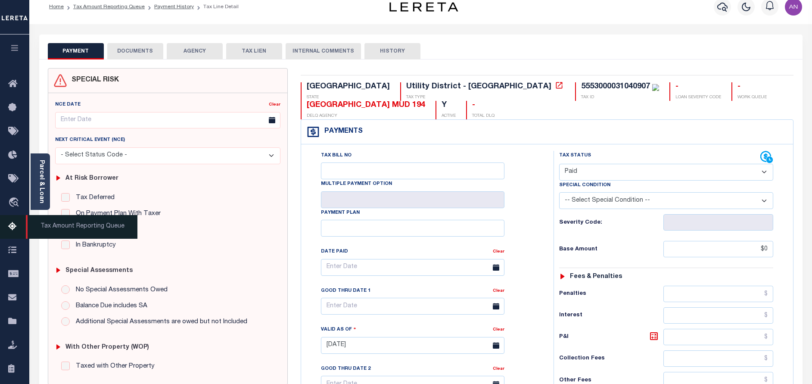
click at [12, 228] on icon at bounding box center [15, 226] width 14 height 11
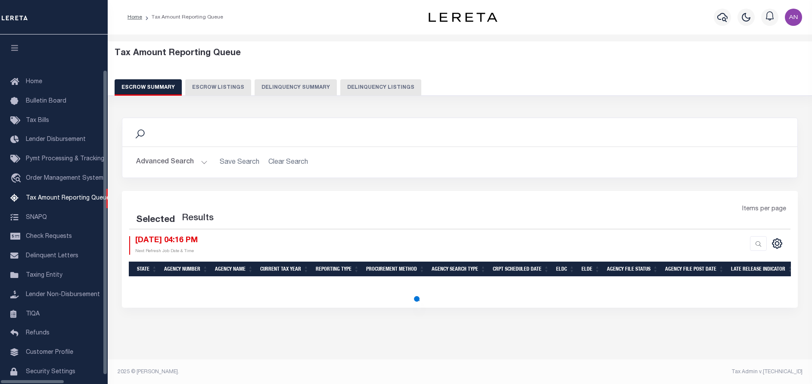
click at [340, 87] on button "Delinquency Listings" at bounding box center [380, 87] width 81 height 16
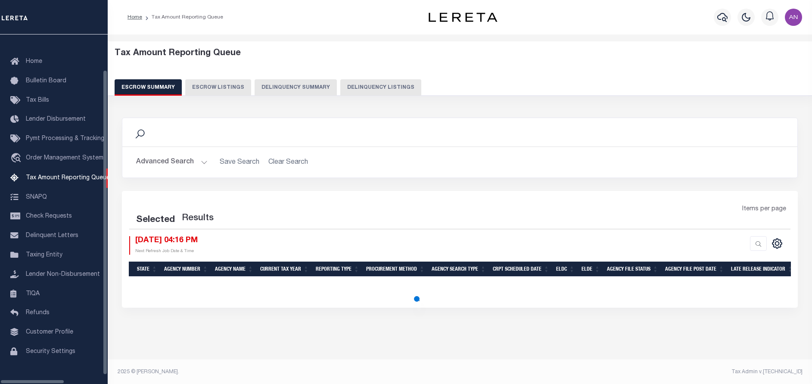
select select "100"
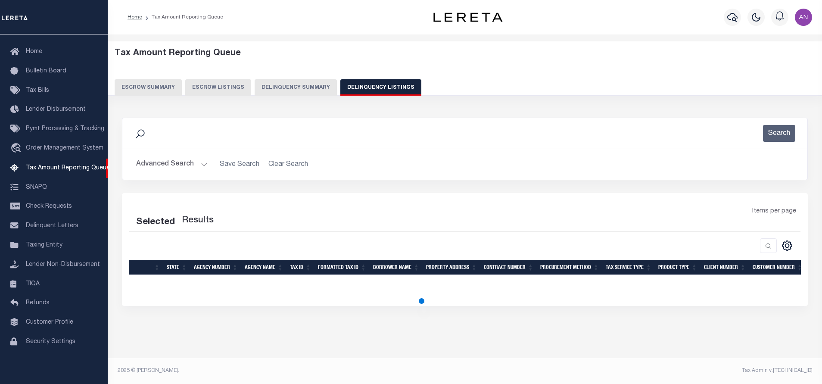
select select "100"
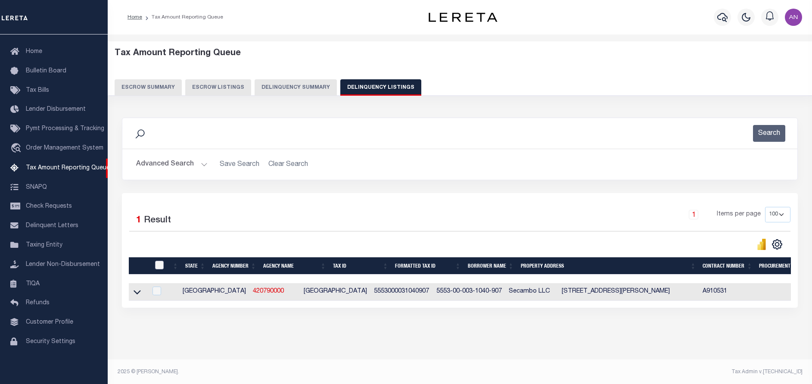
click at [157, 263] on input "checkbox" at bounding box center [159, 265] width 9 height 9
checkbox input "true"
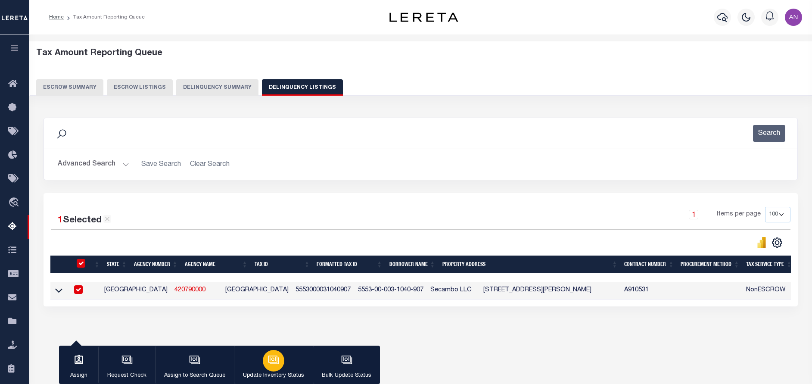
click at [288, 365] on button "Update Inventory Status" at bounding box center [273, 364] width 79 height 39
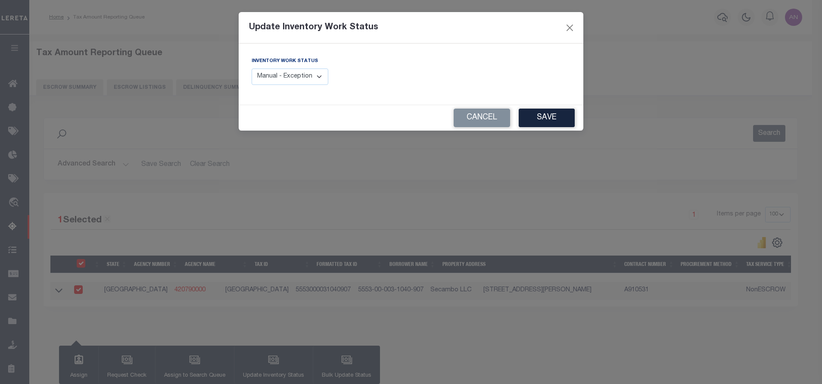
click at [314, 72] on select "Manual - Exception Pended - Awaiting Search Late Add Exception Completed" at bounding box center [289, 76] width 77 height 17
select select "4"
click at [251, 68] on select "Manual - Exception Pended - Awaiting Search Late Add Exception Completed" at bounding box center [289, 76] width 77 height 17
click at [535, 118] on button "Save" at bounding box center [546, 118] width 56 height 19
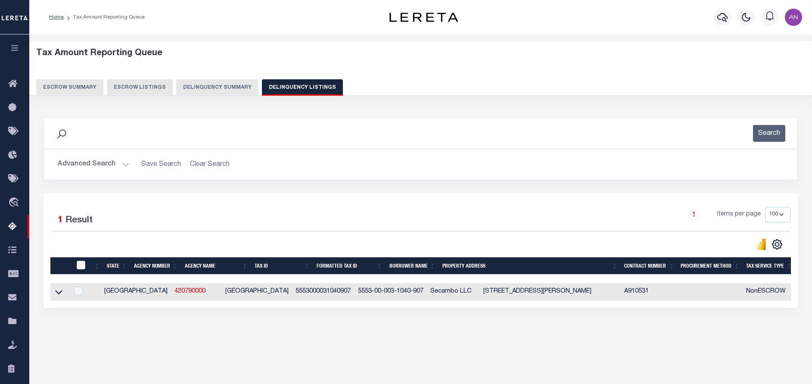
click at [74, 166] on button "Advanced Search" at bounding box center [93, 164] width 71 height 17
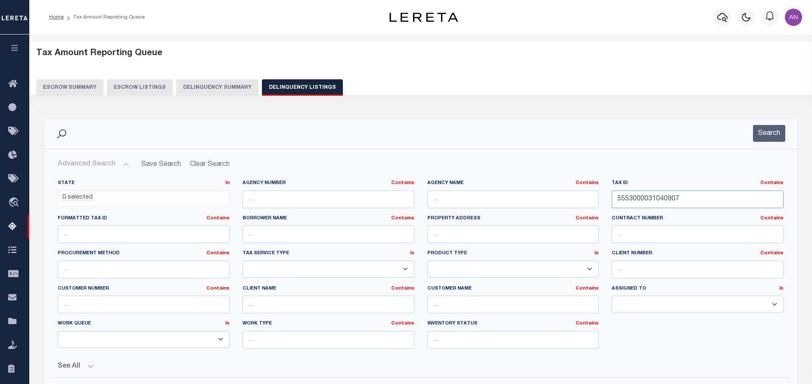
click at [671, 199] on input "5553000031040907" at bounding box center [697, 199] width 172 height 18
paste input "J10-0431"
type input "J10-0431"
click at [756, 133] on button "Search" at bounding box center [769, 133] width 32 height 17
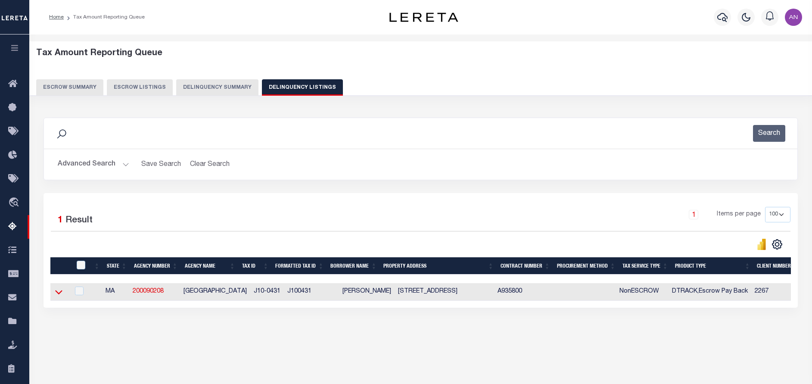
click at [57, 292] on icon at bounding box center [58, 291] width 7 height 9
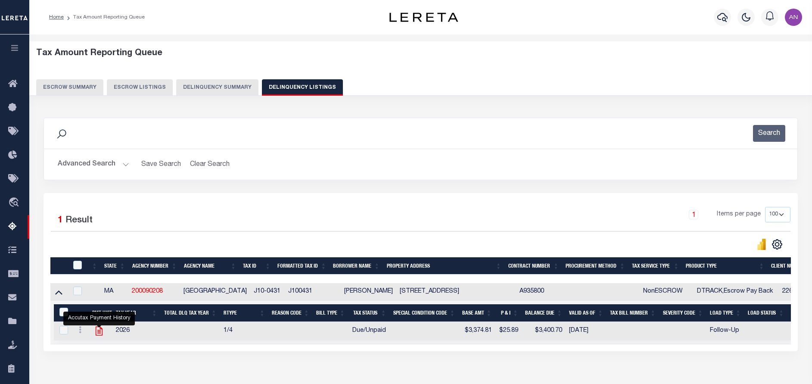
click at [98, 332] on icon "" at bounding box center [98, 330] width 11 height 11
checkbox input "true"
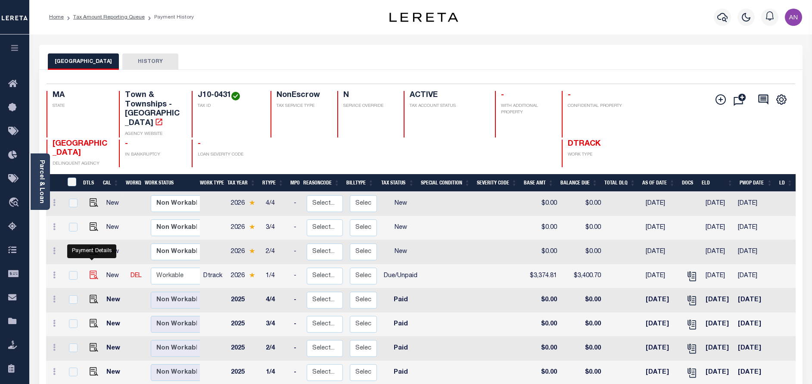
click at [90, 270] on img "" at bounding box center [94, 274] width 9 height 9
checkbox input "true"
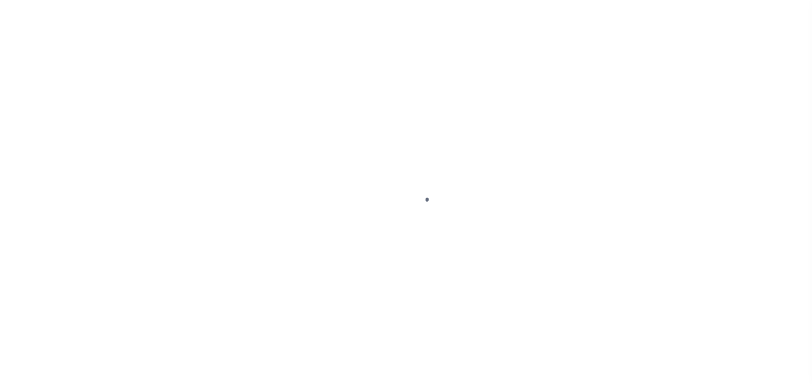
select select "DUE"
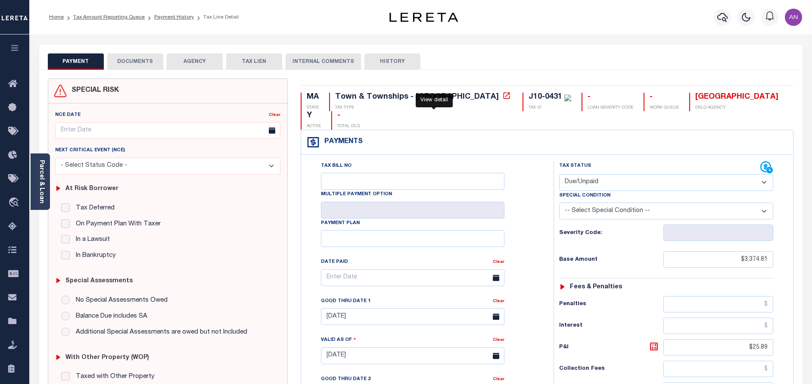
click at [502, 96] on icon at bounding box center [506, 95] width 9 height 9
click at [42, 188] on link "Parcel & Loan" at bounding box center [41, 181] width 6 height 43
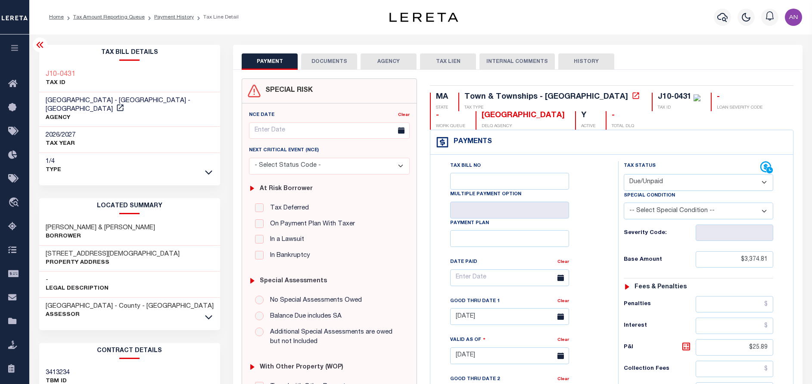
click at [332, 62] on button "DOCUMENTS" at bounding box center [329, 61] width 56 height 16
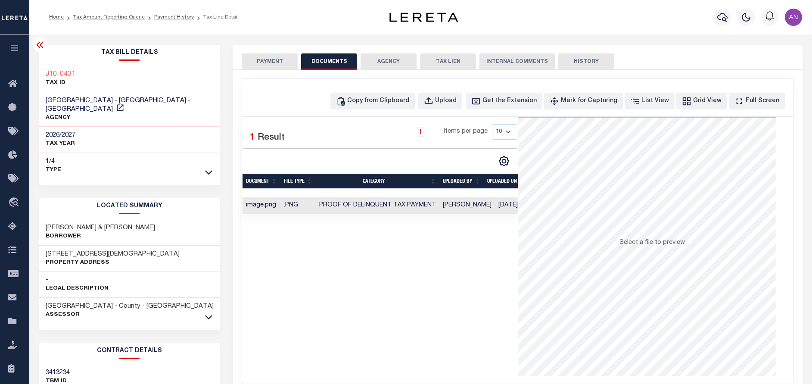
click at [278, 64] on button "PAYMENT" at bounding box center [270, 61] width 56 height 16
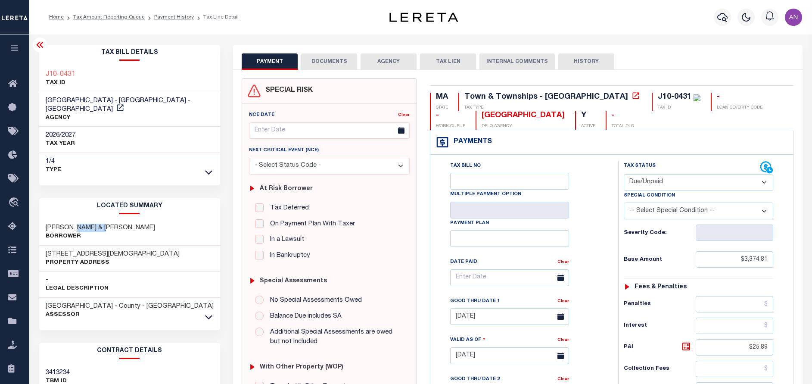
drag, startPoint x: 111, startPoint y: 220, endPoint x: 80, endPoint y: 218, distance: 31.0
click at [80, 223] on h3 "[PERSON_NAME] & [PERSON_NAME]" at bounding box center [100, 227] width 109 height 9
copy h3 "[PERSON_NAME]"
click at [339, 59] on button "DOCUMENTS" at bounding box center [329, 61] width 56 height 16
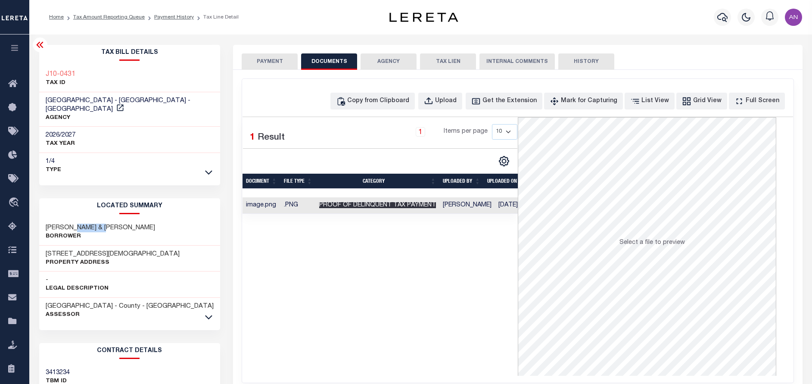
click at [366, 206] on span "Proof of Delinquent Tax Payment" at bounding box center [377, 205] width 117 height 6
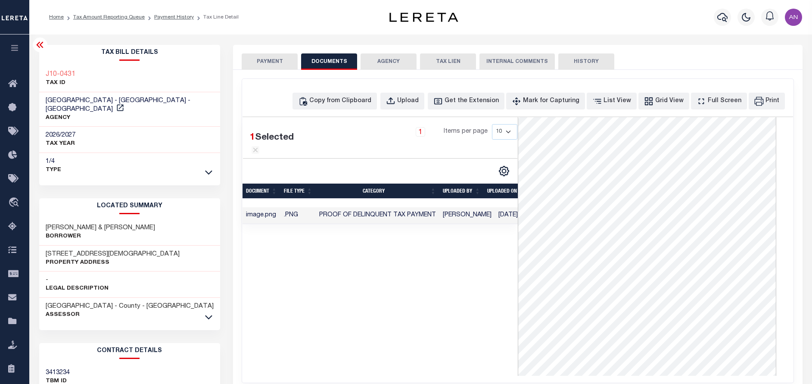
scroll to position [106, 0]
click at [270, 63] on button "PAYMENT" at bounding box center [270, 61] width 56 height 16
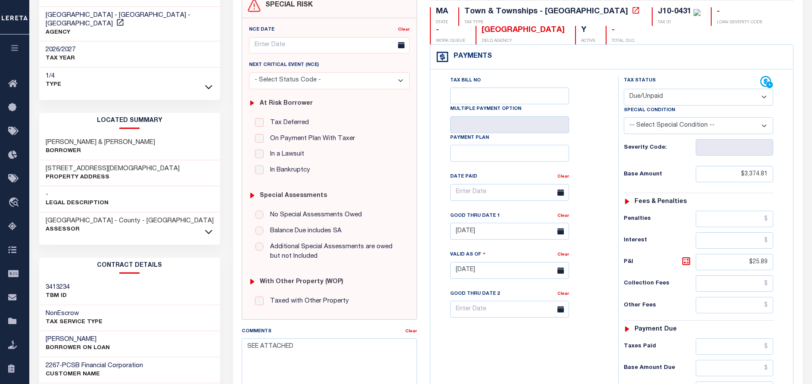
scroll to position [0, 0]
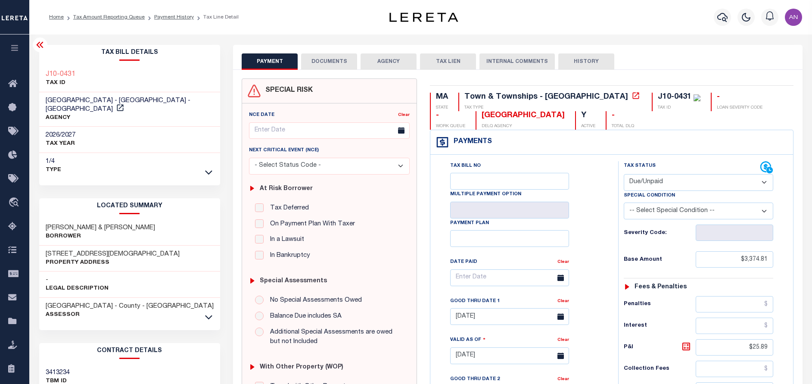
click at [311, 62] on button "DOCUMENTS" at bounding box center [329, 61] width 56 height 16
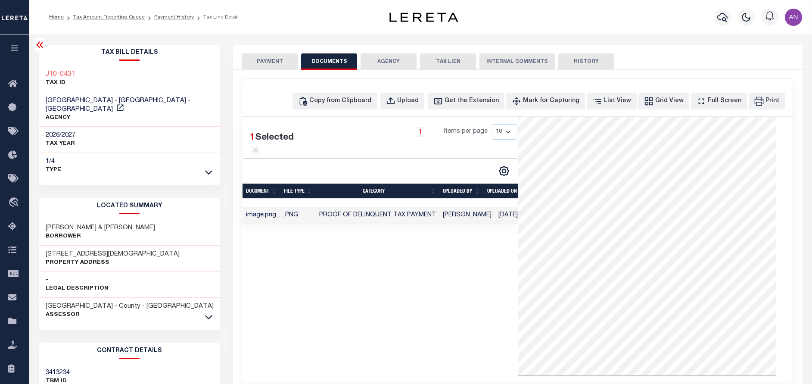
click at [264, 62] on button "PAYMENT" at bounding box center [270, 61] width 56 height 16
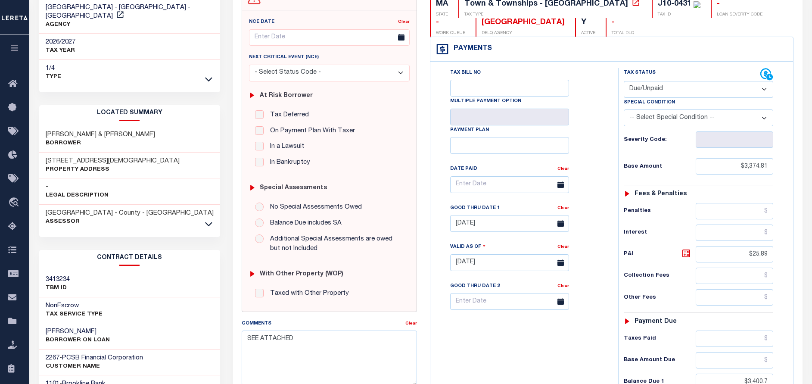
scroll to position [65, 0]
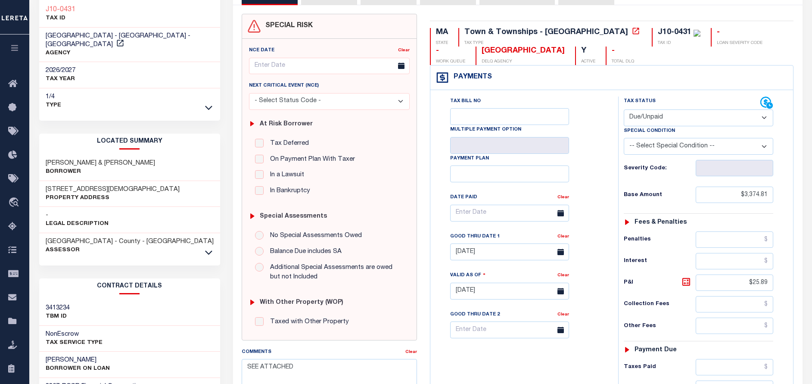
click at [144, 159] on h3 "[PERSON_NAME] & [PERSON_NAME]" at bounding box center [100, 163] width 109 height 9
click at [138, 159] on h3 "JOHNSON WILLIAM M & SANDRA" at bounding box center [100, 163] width 109 height 9
copy h3 "SANDRA"
click at [62, 185] on h3 "112 PURITAN Ln" at bounding box center [113, 189] width 134 height 9
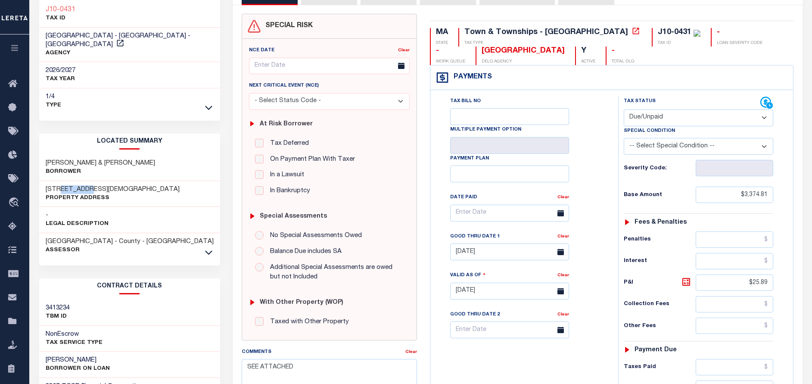
click at [62, 185] on h3 "112 PURITAN Ln" at bounding box center [113, 189] width 134 height 9
copy h3 "PURITAN"
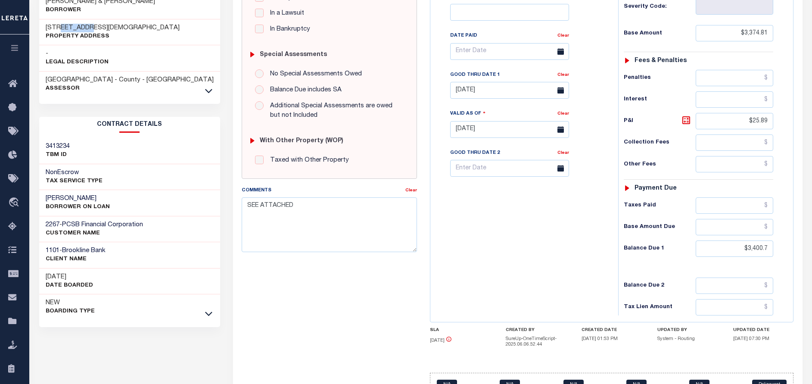
scroll to position [258, 0]
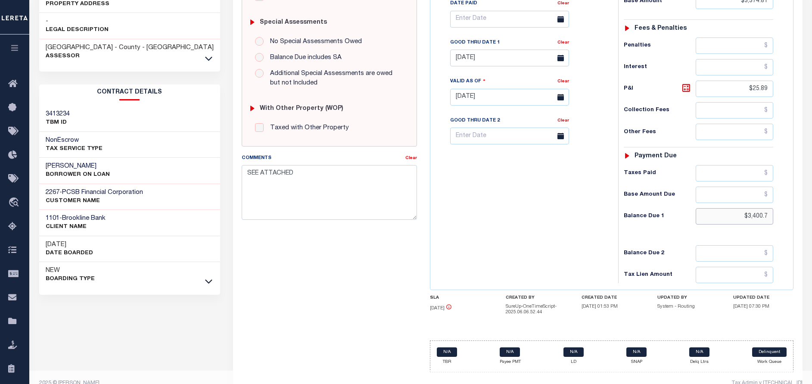
drag, startPoint x: 769, startPoint y: 221, endPoint x: 748, endPoint y: 220, distance: 21.6
click at [748, 220] on input "$3,400.7" at bounding box center [734, 216] width 78 height 16
paste input "374.81"
type input "$3,374.81"
type input "[DATE]"
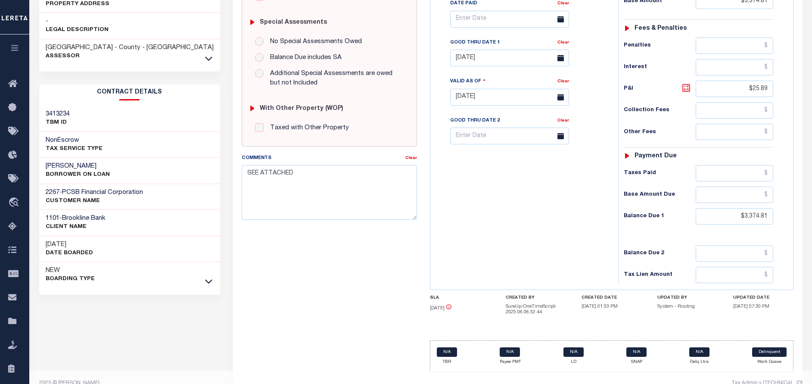
click at [686, 85] on icon at bounding box center [686, 88] width 10 height 10
type input "$0.00"
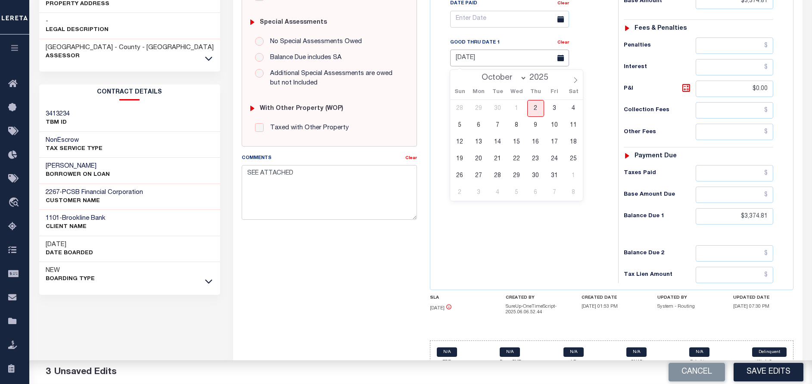
click at [493, 60] on input "08/31/2025" at bounding box center [509, 58] width 119 height 17
click at [534, 109] on span "2" at bounding box center [535, 108] width 17 height 17
type input "[DATE]"
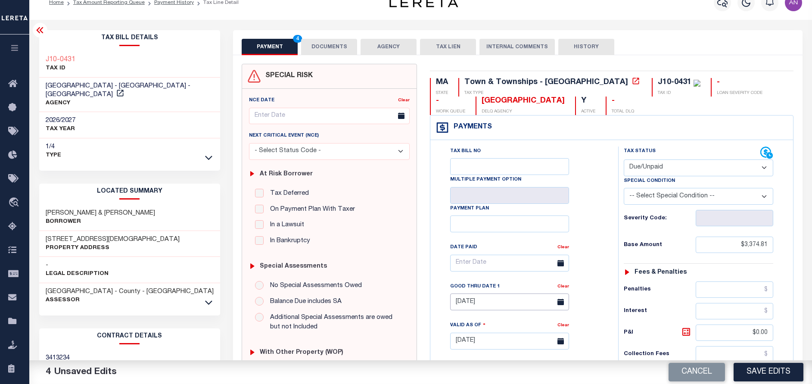
scroll to position [0, 0]
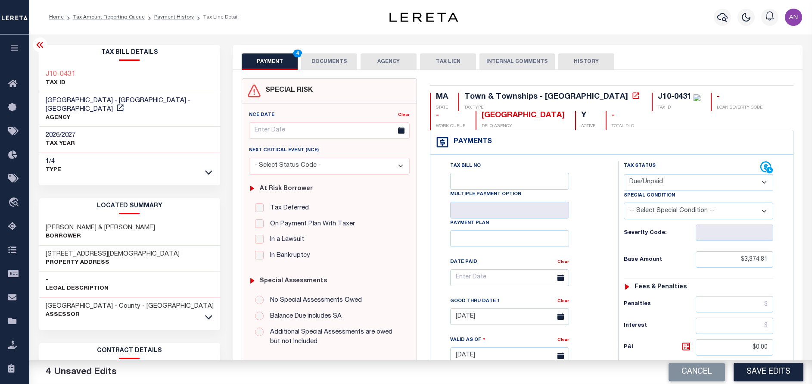
click at [317, 57] on button "DOCUMENTS" at bounding box center [329, 61] width 56 height 16
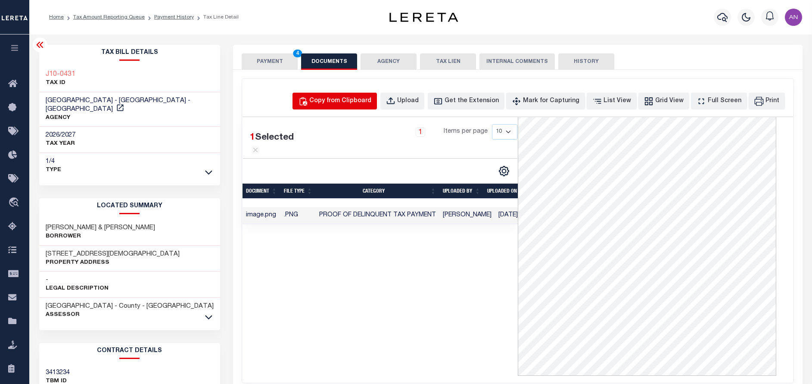
click at [331, 103] on div "Copy from Clipboard" at bounding box center [340, 100] width 62 height 9
select select "POP"
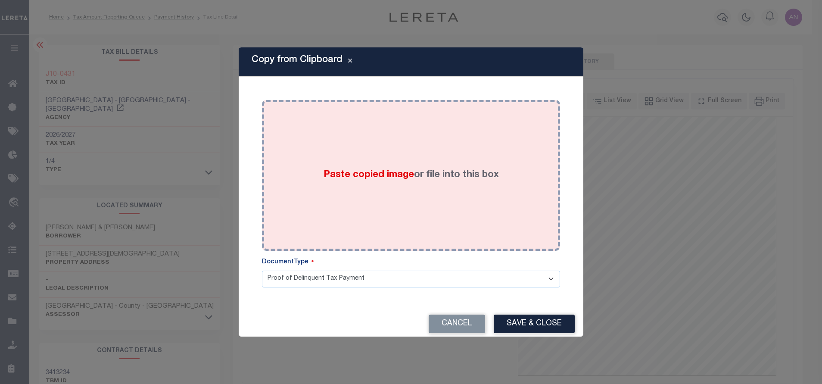
click at [439, 158] on div "Paste copied image or file into this box" at bounding box center [410, 175] width 285 height 138
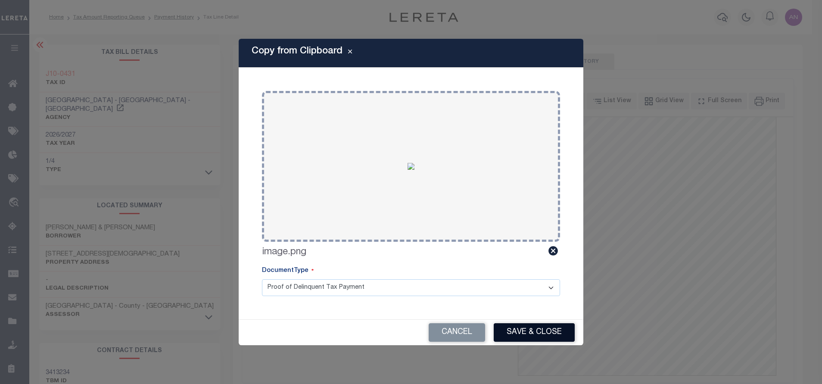
click at [542, 338] on button "Save & Close" at bounding box center [533, 332] width 81 height 19
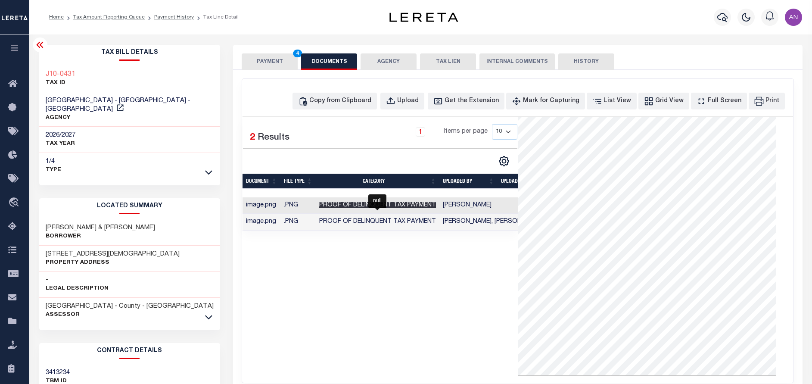
click at [390, 207] on span "Proof of Delinquent Tax Payment" at bounding box center [377, 205] width 117 height 6
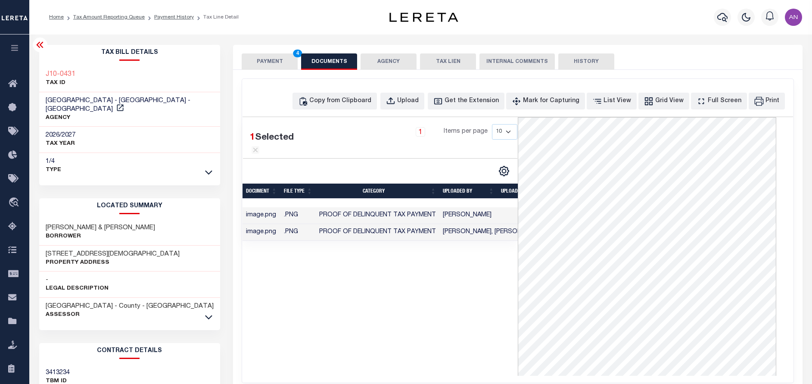
click at [258, 59] on button "PAYMENT 4" at bounding box center [270, 61] width 56 height 16
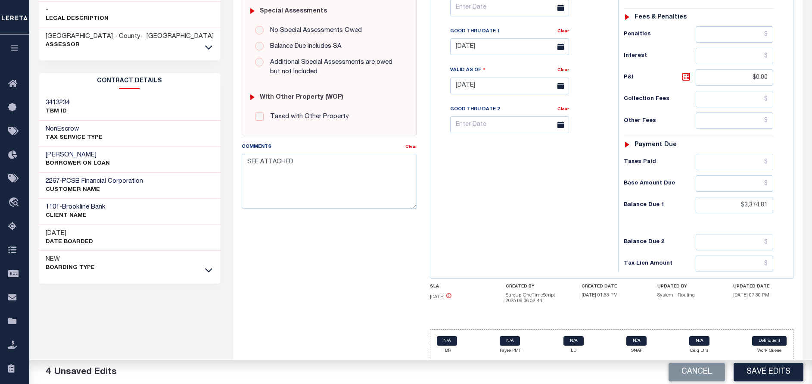
scroll to position [272, 0]
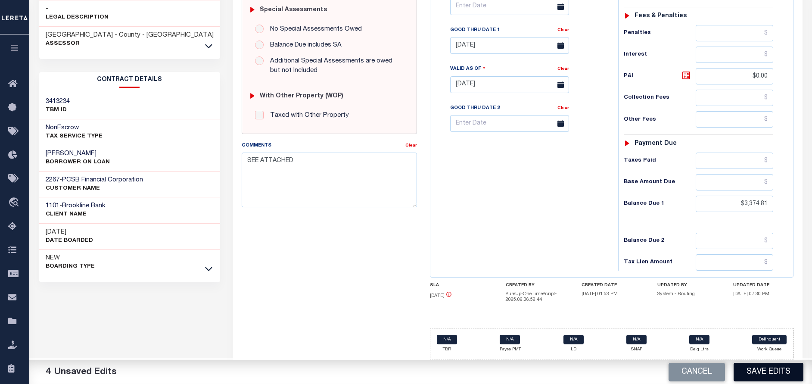
click at [764, 371] on button "Save Edits" at bounding box center [768, 372] width 70 height 19
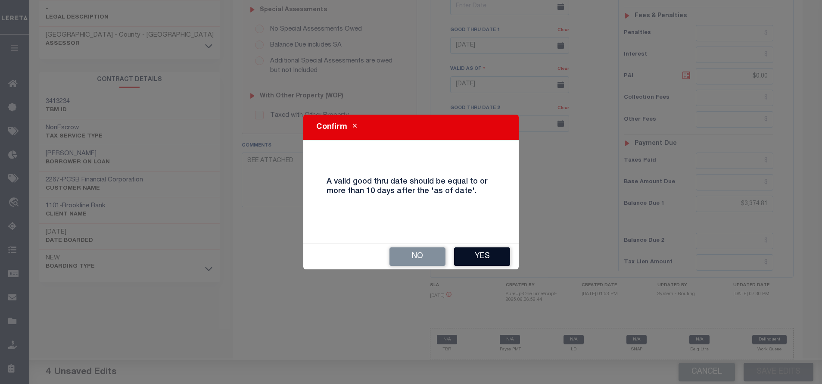
click at [477, 256] on button "Yes" at bounding box center [482, 256] width 56 height 19
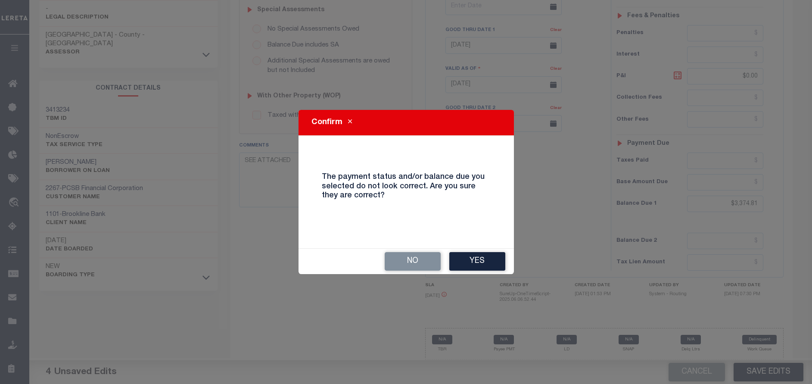
click at [488, 249] on div "No Yes" at bounding box center [405, 260] width 215 height 25
click at [471, 265] on button "Yes" at bounding box center [477, 261] width 56 height 19
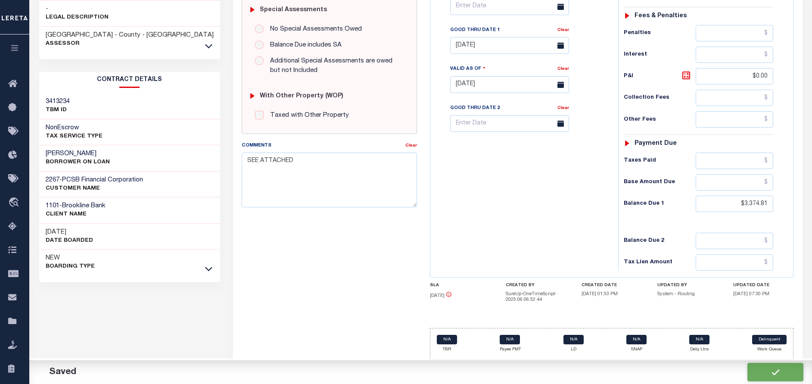
checkbox input "false"
type input "$3,374.81"
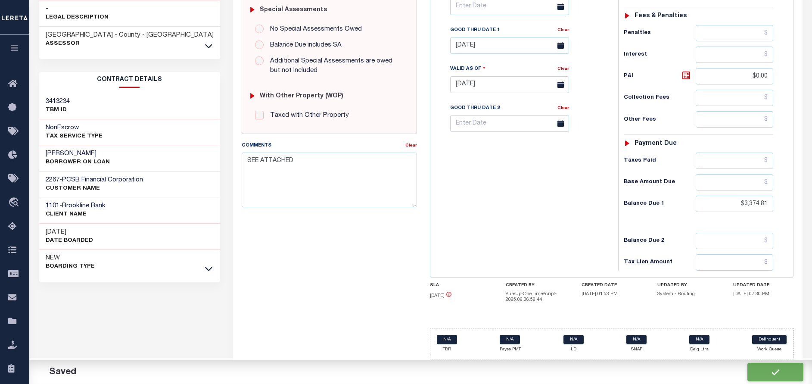
type input "$0"
type input "$3,374.81"
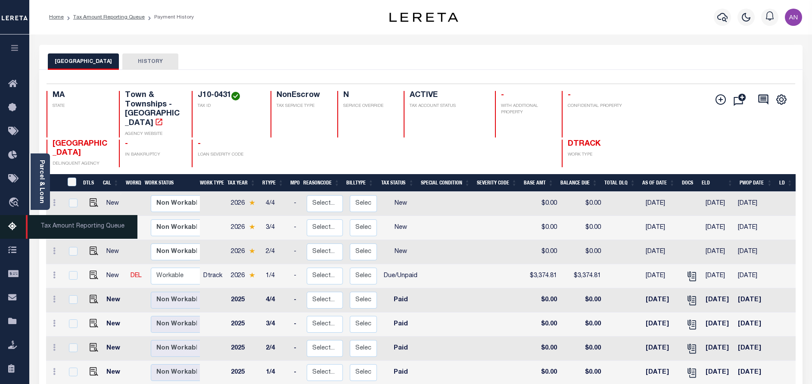
click at [10, 225] on icon at bounding box center [15, 226] width 14 height 11
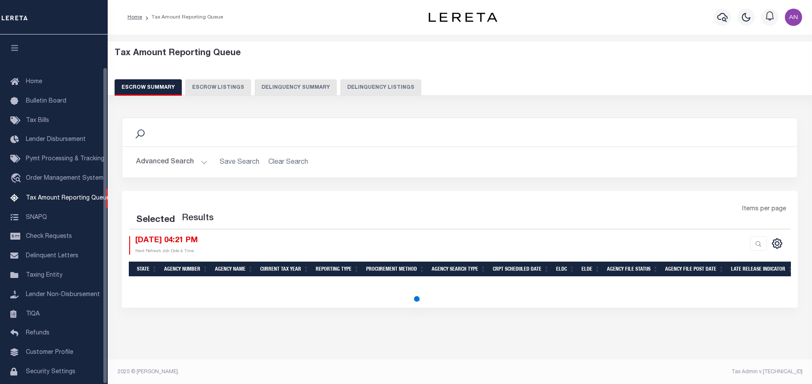
click at [354, 87] on button "Delinquency Listings" at bounding box center [380, 87] width 81 height 16
select select "100"
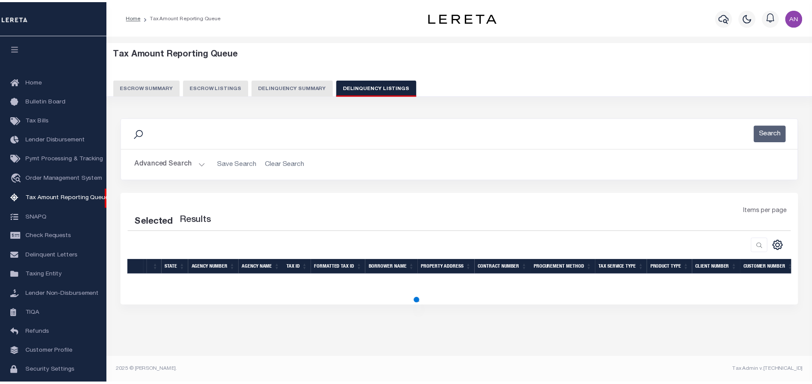
scroll to position [36, 0]
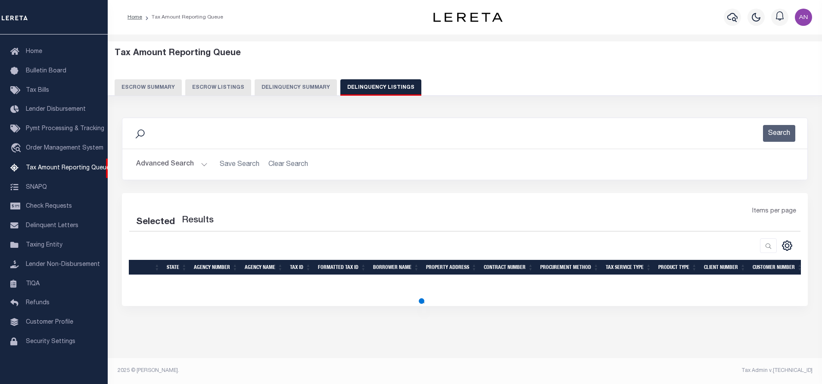
select select "100"
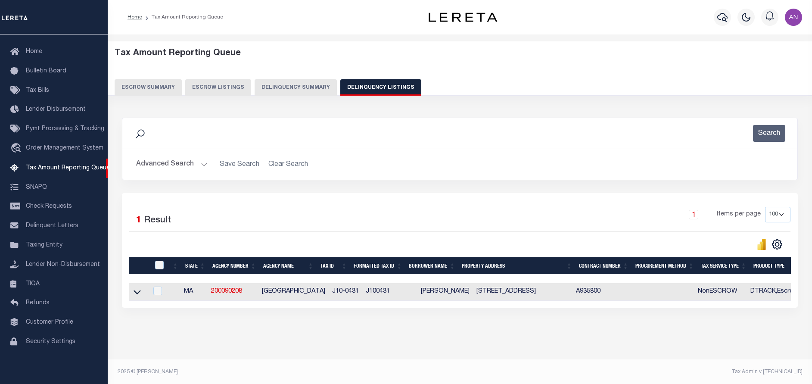
click at [168, 166] on button "Advanced Search" at bounding box center [171, 164] width 71 height 17
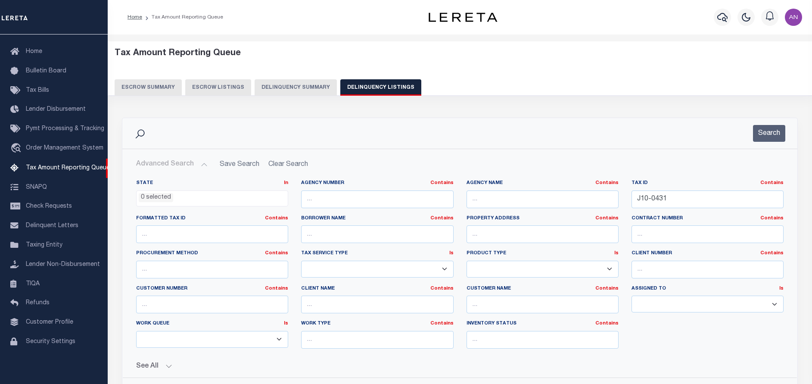
click at [168, 166] on button "Advanced Search" at bounding box center [171, 164] width 71 height 17
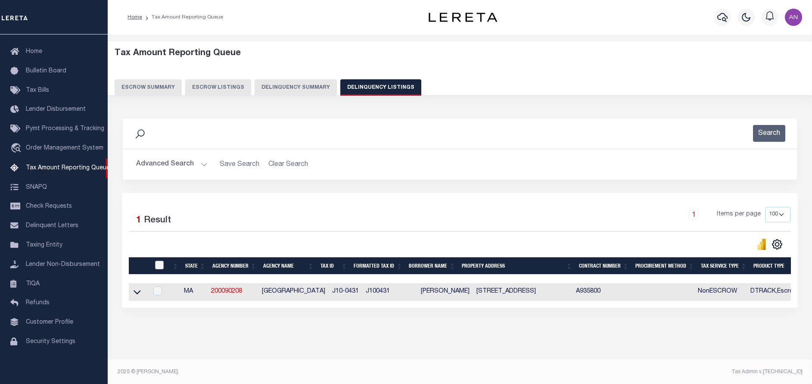
click at [159, 267] on input "checkbox" at bounding box center [159, 265] width 9 height 9
checkbox input "true"
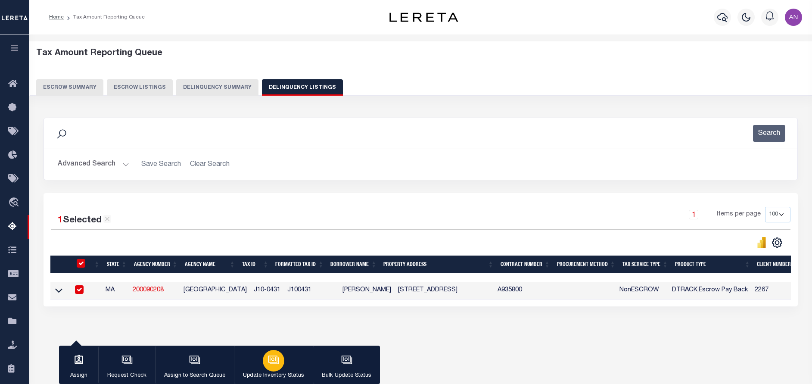
click at [276, 359] on icon "button" at bounding box center [273, 359] width 11 height 11
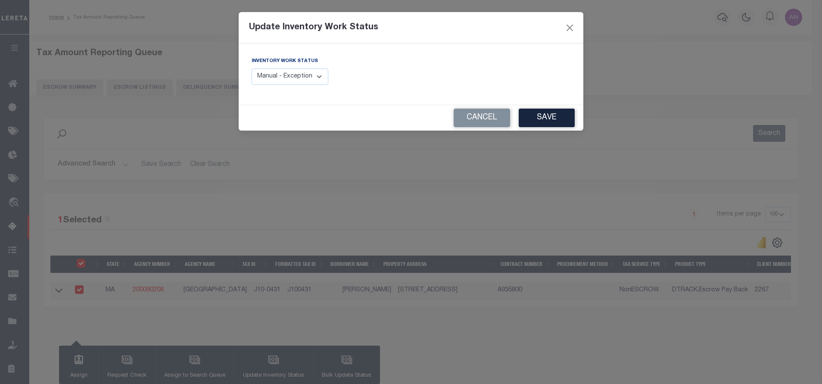
click at [302, 79] on select "Manual - Exception Pended - Awaiting Search Late Add Exception Completed" at bounding box center [289, 76] width 77 height 17
select select "4"
click at [251, 68] on select "Manual - Exception Pended - Awaiting Search Late Add Exception Completed" at bounding box center [289, 76] width 77 height 17
click at [564, 120] on button "Save" at bounding box center [546, 118] width 56 height 19
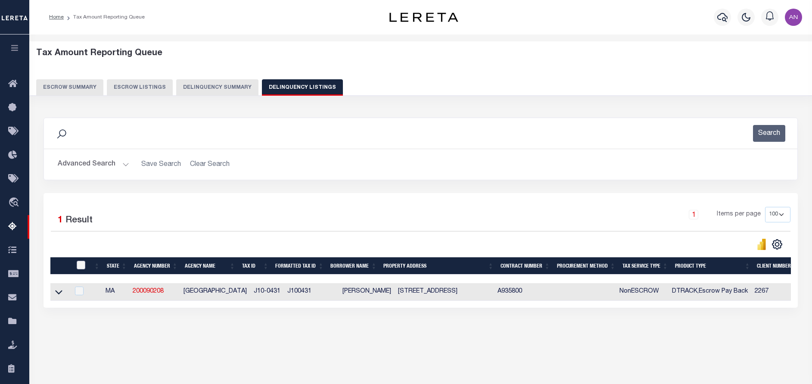
click at [81, 265] on input "checkbox" at bounding box center [81, 265] width 9 height 9
checkbox input "true"
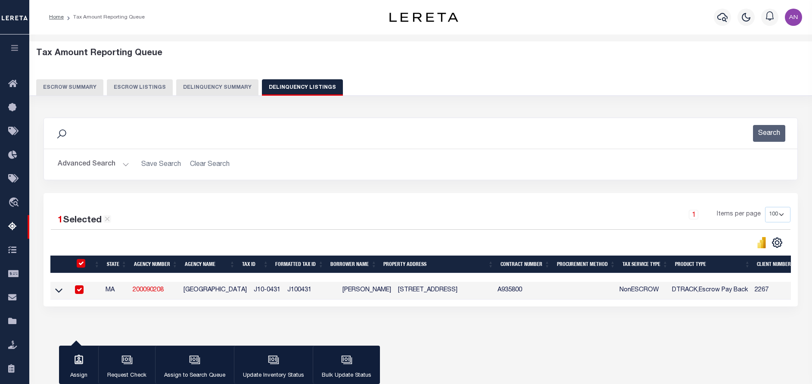
click at [87, 164] on button "Advanced Search" at bounding box center [93, 164] width 71 height 17
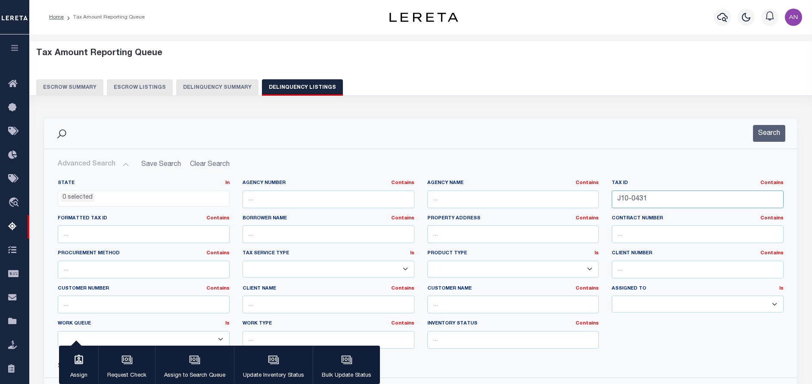
click at [660, 196] on input "J10-0431" at bounding box center [697, 199] width 172 height 18
paste input "B08-045"
type input "B08-0451"
click at [762, 130] on button "Search" at bounding box center [769, 133] width 32 height 17
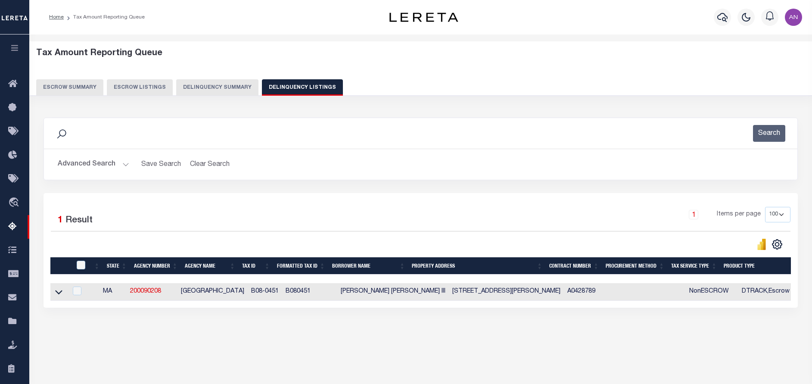
click at [64, 293] on td at bounding box center [58, 292] width 17 height 18
checkbox input "true"
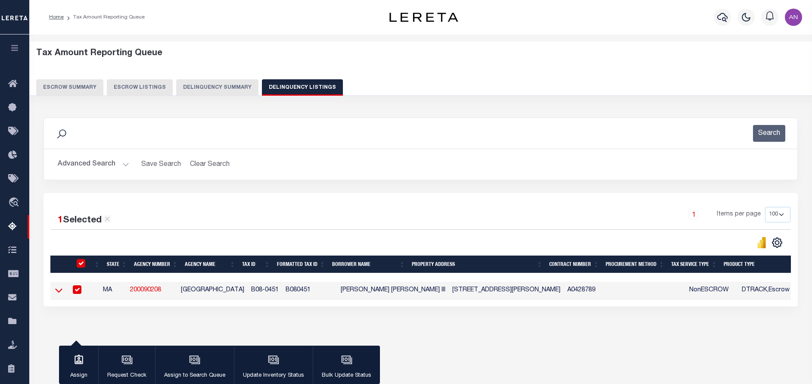
click at [58, 290] on icon at bounding box center [58, 290] width 7 height 9
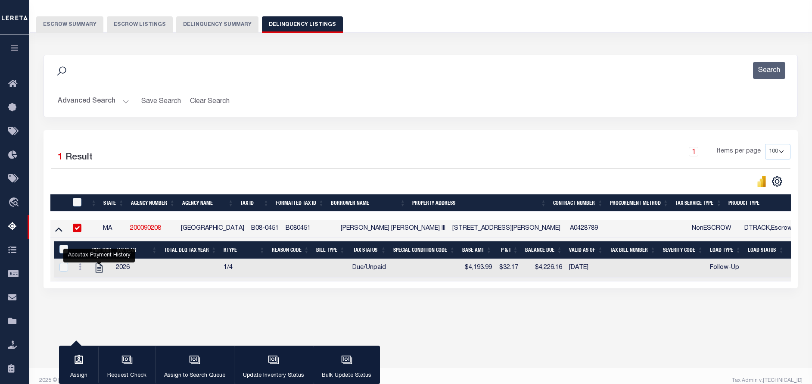
scroll to position [65, 0]
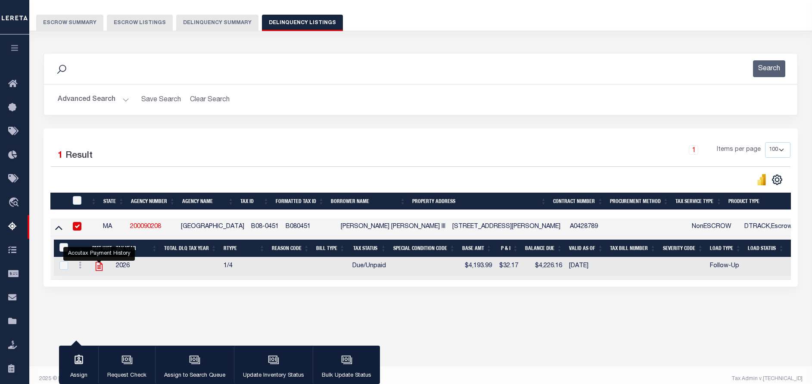
click at [96, 267] on icon "" at bounding box center [98, 266] width 11 height 11
checkbox input "true"
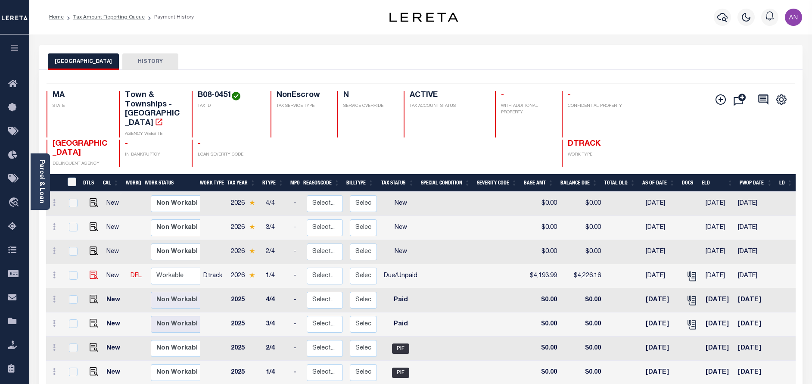
click at [90, 270] on img "" at bounding box center [94, 274] width 9 height 9
checkbox input "true"
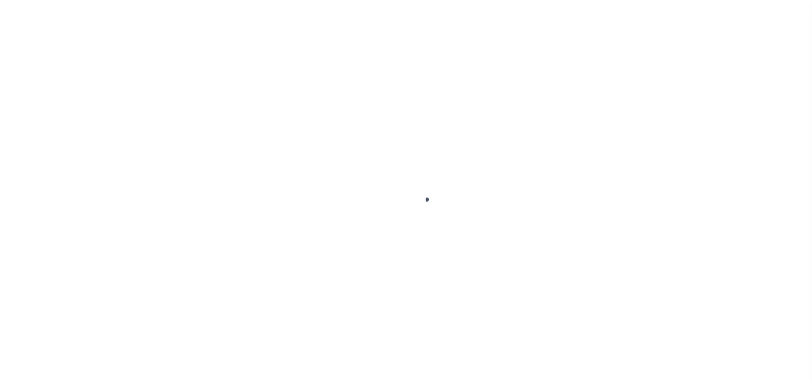
checkbox input "false"
type textarea "SEE ATTACHED"
type input "[DATE]"
select select "DUE"
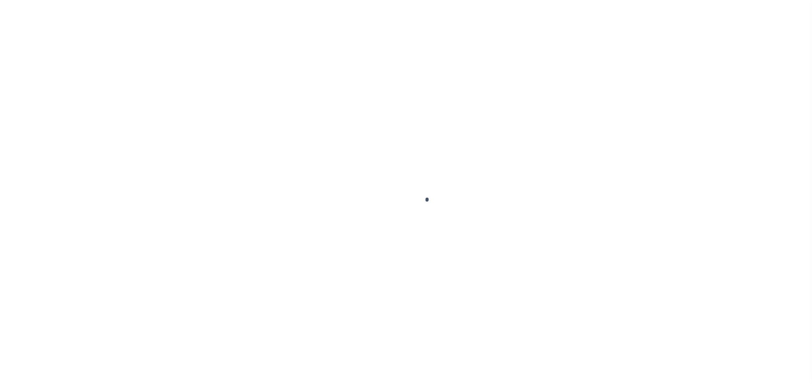
type input "$4,193.99"
type input "$32.17"
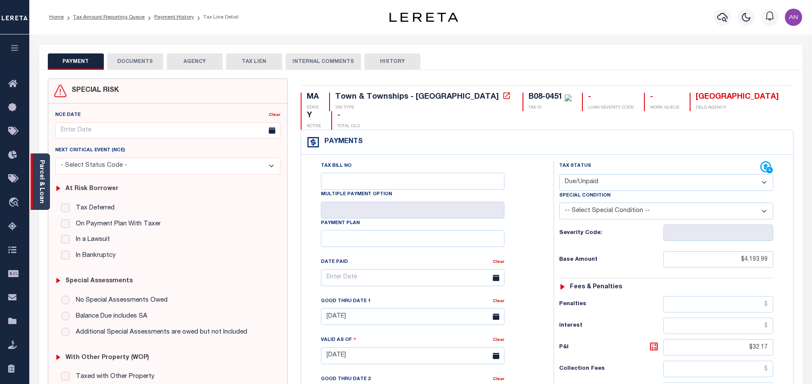
click at [42, 193] on link "Parcel & Loan" at bounding box center [41, 181] width 6 height 43
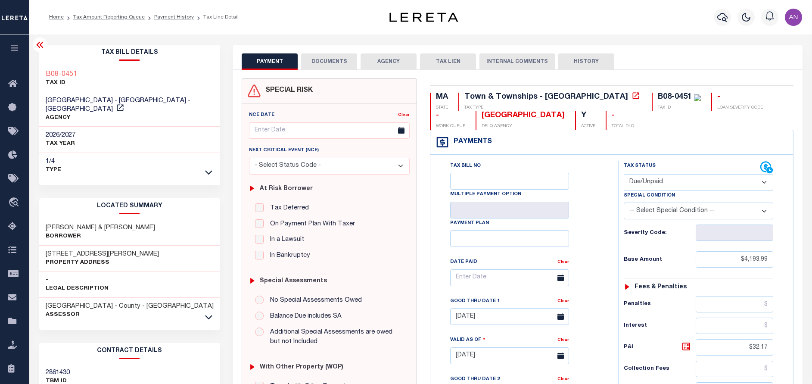
click at [47, 250] on h3 "[STREET_ADDRESS][PERSON_NAME]" at bounding box center [102, 254] width 113 height 9
drag, startPoint x: 47, startPoint y: 245, endPoint x: 84, endPoint y: 247, distance: 37.6
click at [84, 250] on h3 "[STREET_ADDRESS][PERSON_NAME]" at bounding box center [102, 254] width 113 height 9
click at [79, 250] on h3 "[STREET_ADDRESS][PERSON_NAME]" at bounding box center [102, 254] width 113 height 9
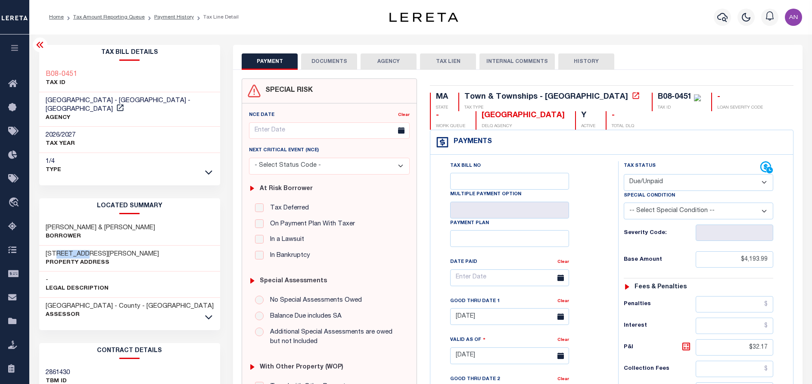
click at [73, 250] on h3 "[STREET_ADDRESS][PERSON_NAME]" at bounding box center [102, 254] width 113 height 9
drag, startPoint x: 56, startPoint y: 245, endPoint x: 104, endPoint y: 246, distance: 47.8
click at [104, 250] on h3 "[STREET_ADDRESS][PERSON_NAME]" at bounding box center [102, 254] width 113 height 9
copy h3 "MAYNARD FARM"
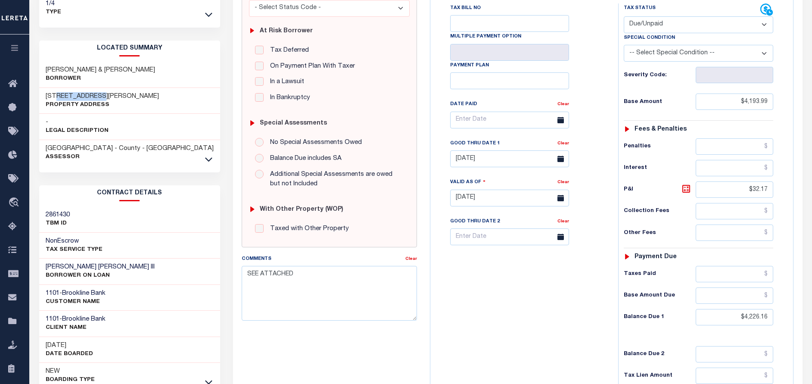
scroll to position [258, 0]
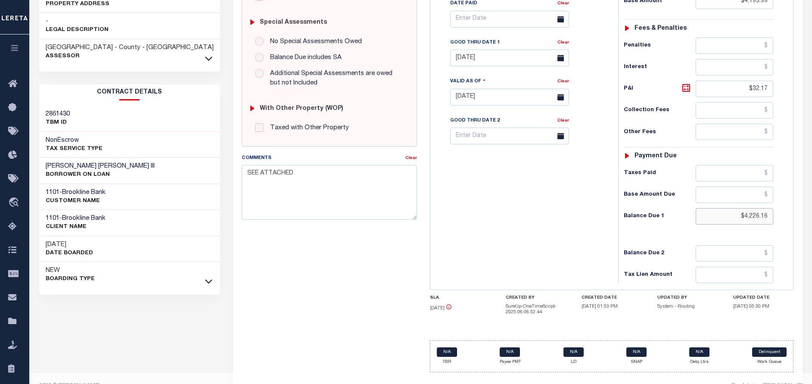
drag, startPoint x: 756, startPoint y: 218, endPoint x: 743, endPoint y: 220, distance: 13.5
click at [743, 220] on input "$4,226.16" at bounding box center [734, 216] width 78 height 16
paste input "193.98"
type input "$4,193.98"
type input "[DATE]"
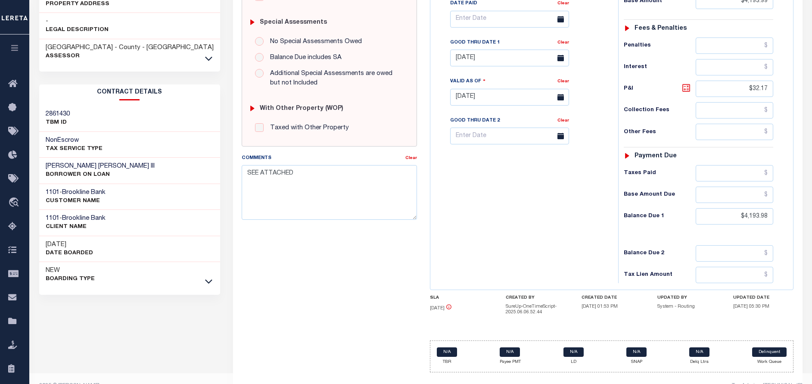
click at [685, 86] on icon at bounding box center [686, 88] width 8 height 8
type input "$0.01"
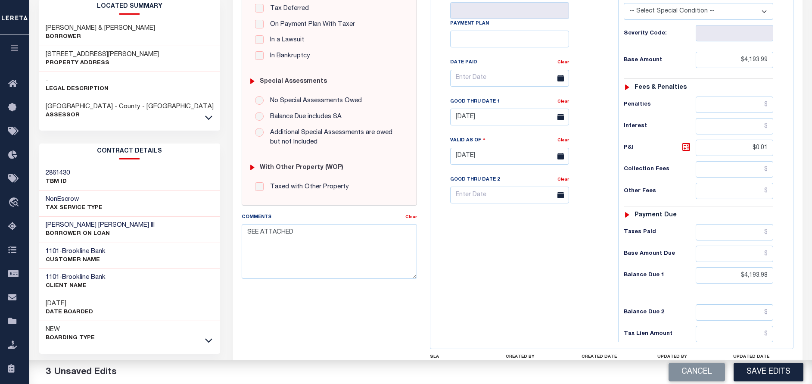
scroll to position [0, 0]
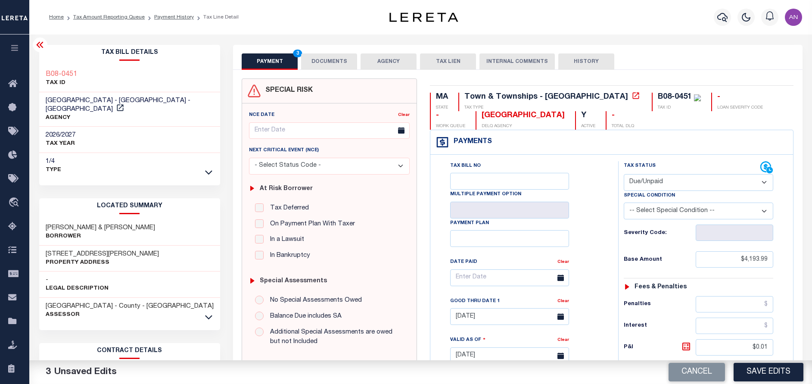
click at [323, 63] on button "DOCUMENTS" at bounding box center [329, 61] width 56 height 16
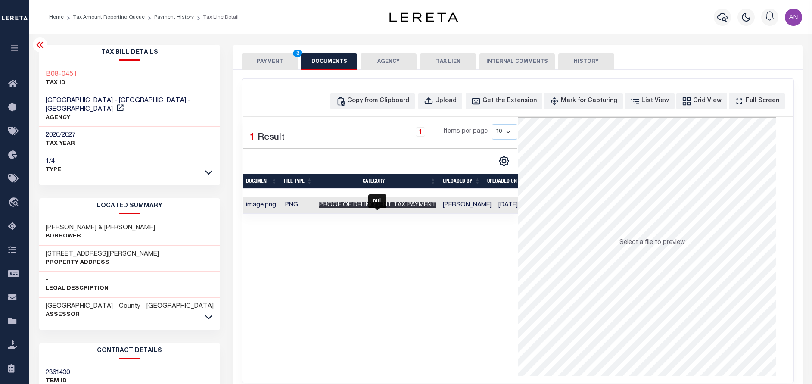
click at [385, 202] on span "Proof of Delinquent Tax Payment" at bounding box center [377, 205] width 117 height 6
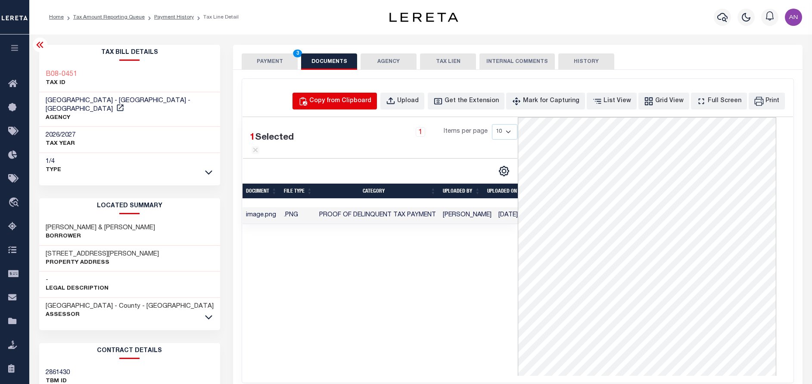
click at [353, 103] on div "Copy from Clipboard" at bounding box center [340, 100] width 62 height 9
select select "POP"
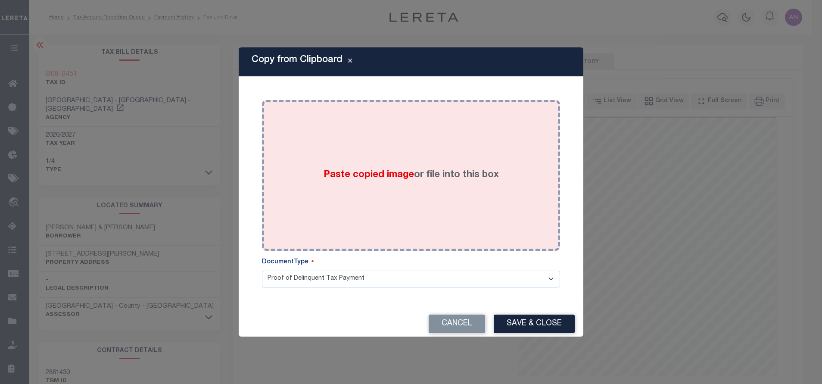
click at [429, 147] on div "Paste copied image or file into this box" at bounding box center [410, 175] width 285 height 138
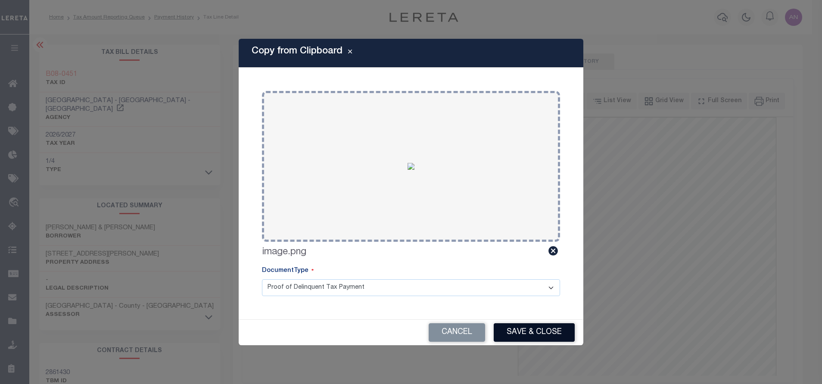
click at [534, 333] on button "Save & Close" at bounding box center [533, 332] width 81 height 19
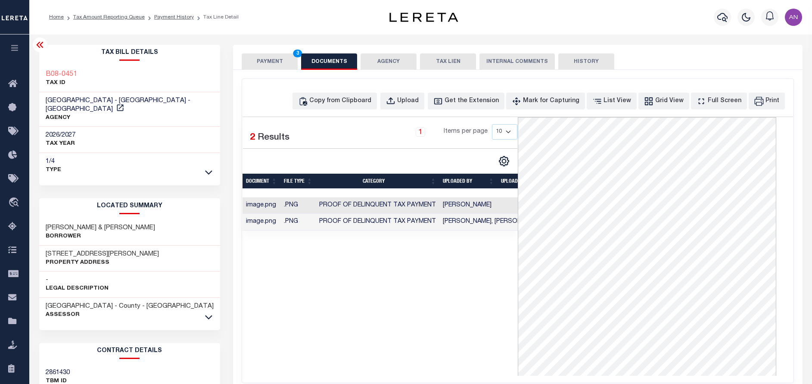
click at [277, 59] on button "PAYMENT 3" at bounding box center [270, 61] width 56 height 16
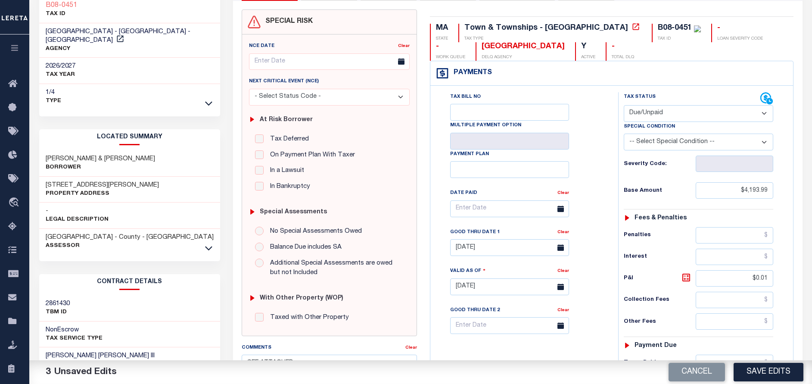
scroll to position [129, 0]
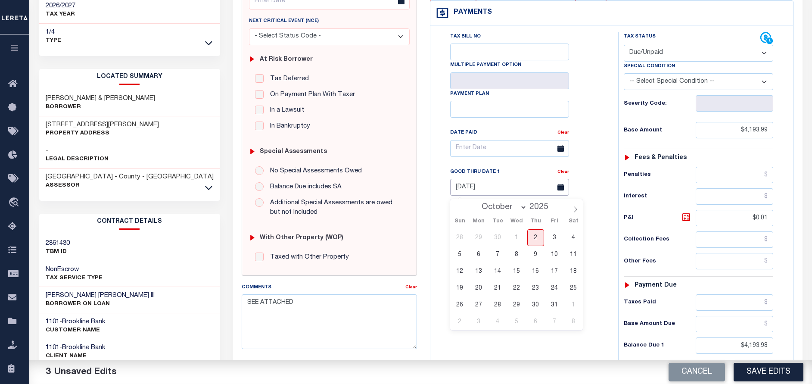
click at [503, 193] on input "08/31/2025" at bounding box center [509, 187] width 119 height 17
click at [535, 236] on span "2" at bounding box center [535, 237] width 17 height 17
type input "10/02/2025"
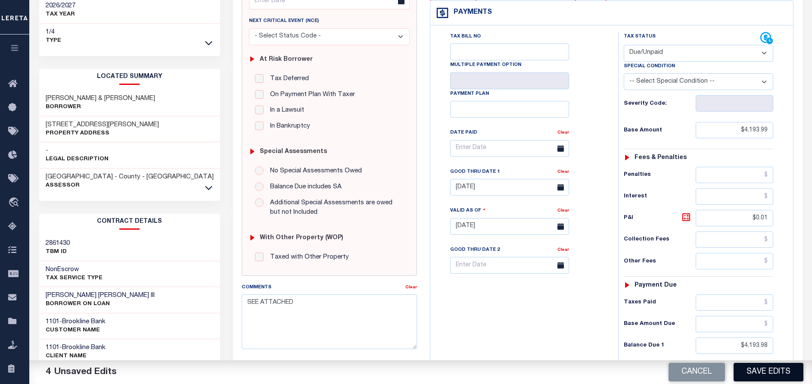
click at [757, 372] on button "Save Edits" at bounding box center [768, 372] width 70 height 19
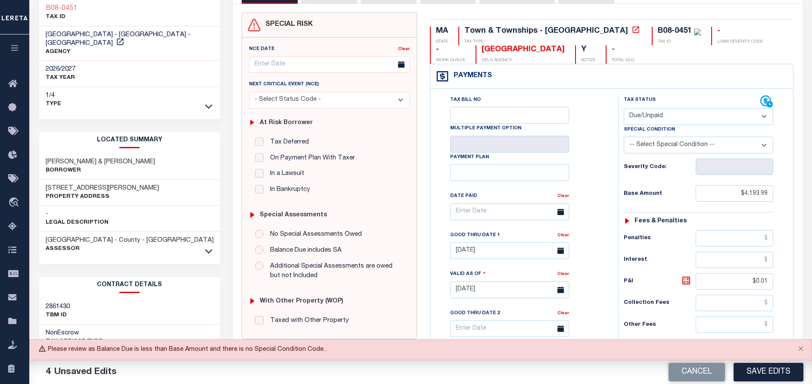
scroll to position [65, 0]
click at [644, 149] on select "-- Select Special Condition -- 3RD PARTY TAX LIEN AGENCY TAX LIEN (A.K.A Inside…" at bounding box center [698, 146] width 149 height 17
select select "15"
click at [624, 139] on select "-- Select Special Condition -- 3RD PARTY TAX LIEN AGENCY TAX LIEN (A.K.A Inside…" at bounding box center [698, 146] width 149 height 17
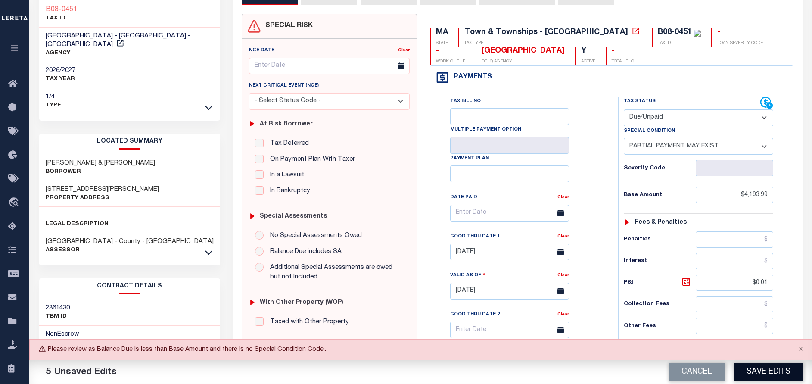
click at [775, 371] on button "Save Edits" at bounding box center [768, 372] width 70 height 19
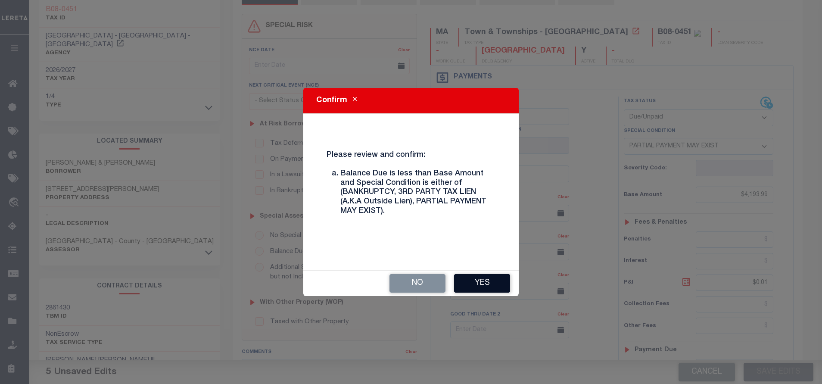
click at [508, 282] on button "Yes" at bounding box center [482, 283] width 56 height 19
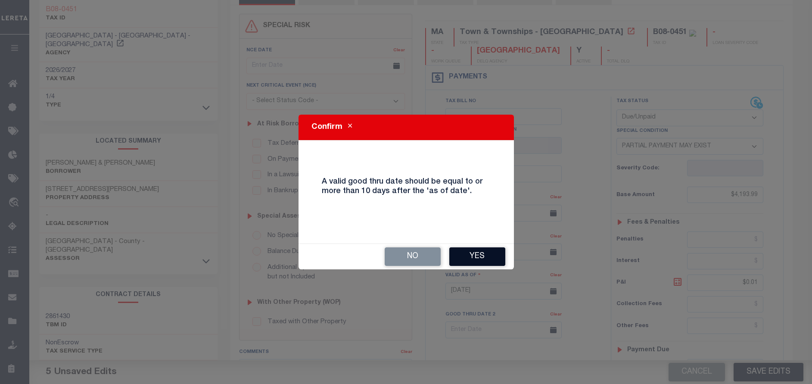
click at [495, 262] on button "Yes" at bounding box center [477, 256] width 56 height 19
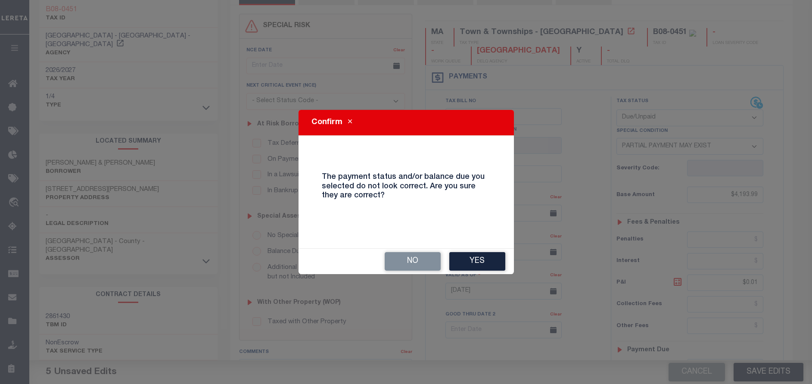
click at [495, 262] on button "Yes" at bounding box center [477, 261] width 56 height 19
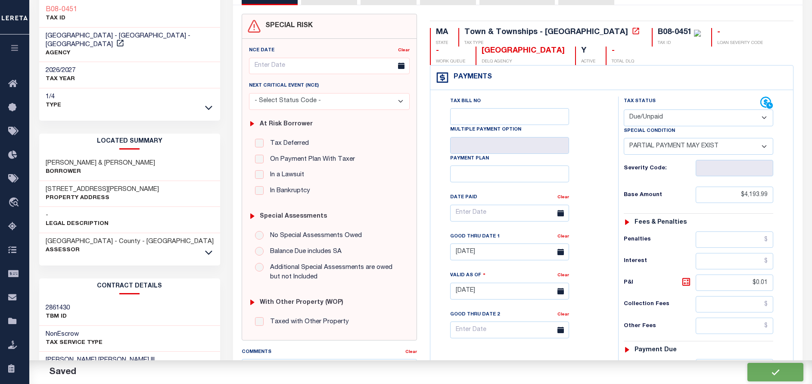
checkbox input "false"
type input "$4,193.99"
type input "$0.01"
type input "$4,193.98"
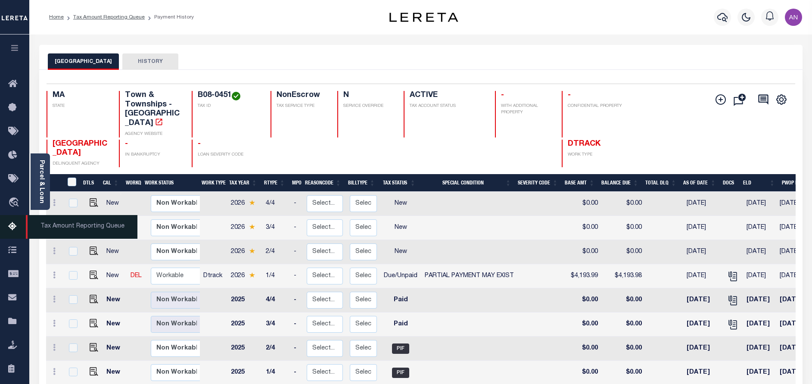
click at [13, 223] on link "Tax Amount Reporting Queue" at bounding box center [14, 227] width 29 height 24
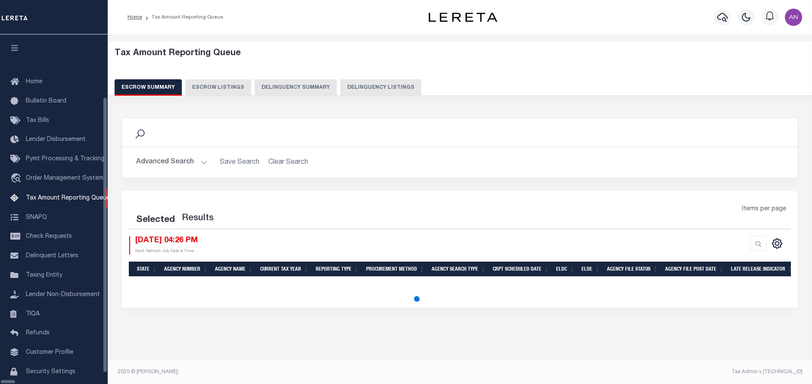
click at [326, 86] on button "Delinquency Summary" at bounding box center [295, 87] width 82 height 16
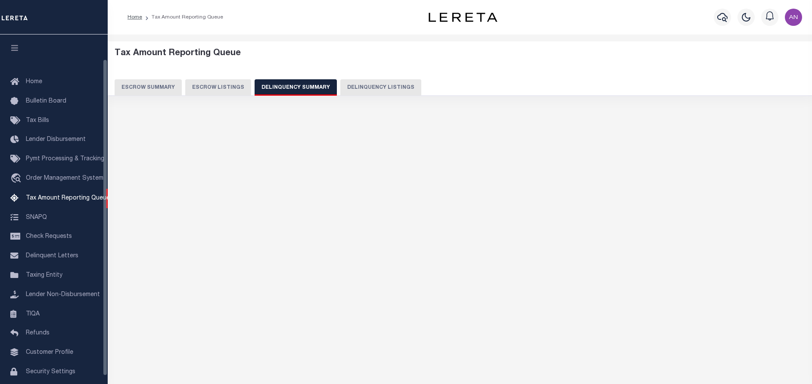
click at [351, 85] on button "Delinquency Listings" at bounding box center [380, 87] width 81 height 16
select select "100"
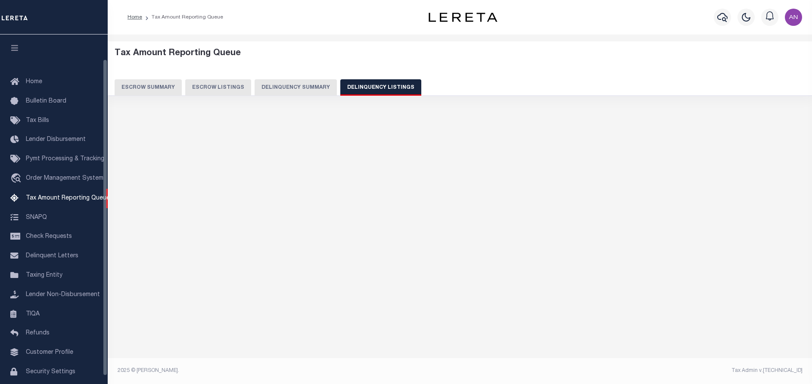
scroll to position [27, 0]
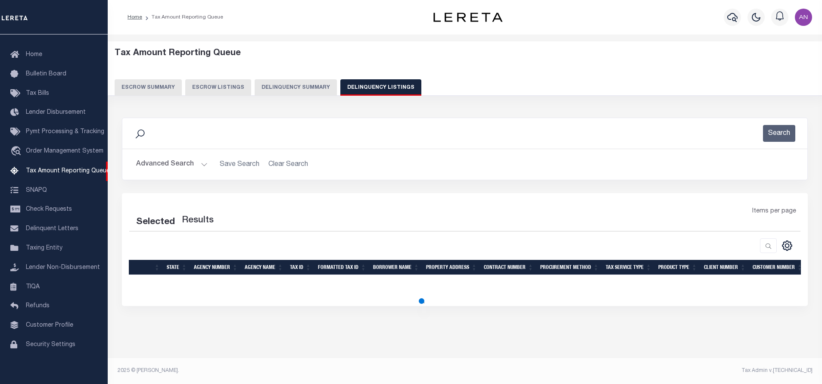
select select "100"
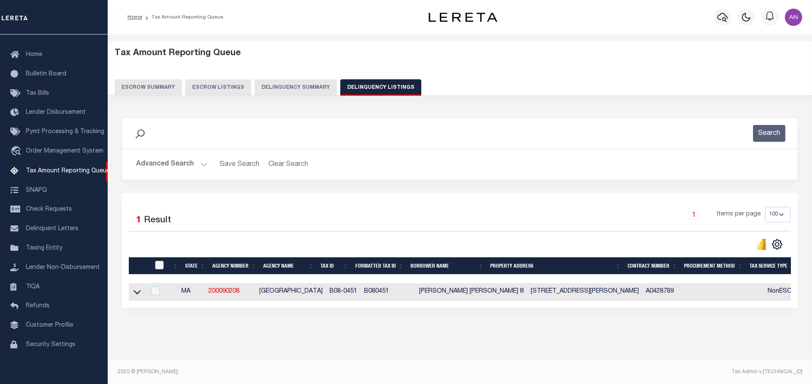
click at [160, 261] on input "checkbox" at bounding box center [159, 265] width 9 height 9
checkbox input "true"
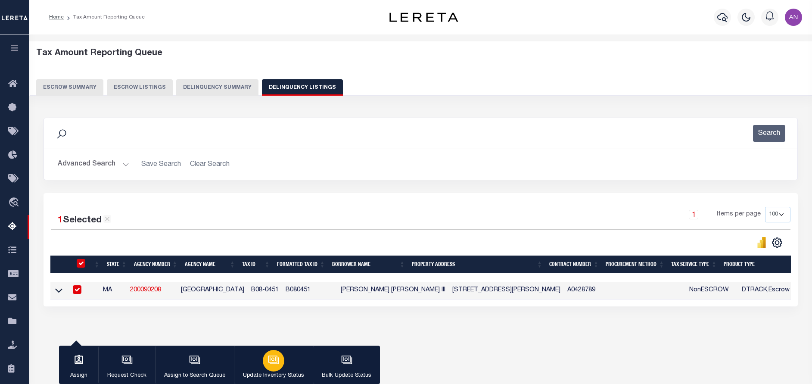
click at [274, 360] on icon "button" at bounding box center [273, 359] width 6 height 4
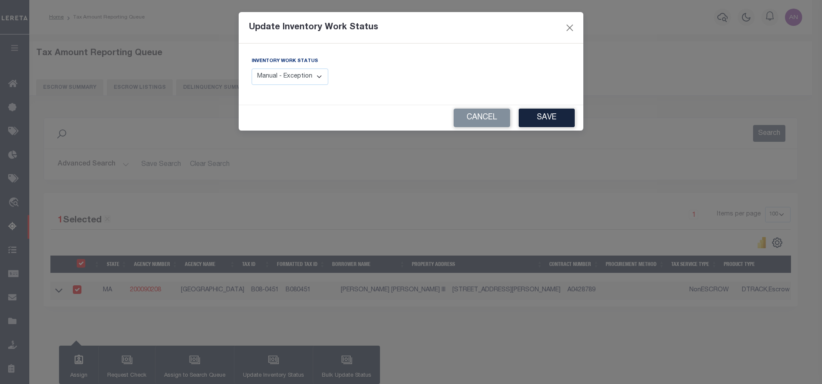
click at [272, 76] on select "Manual - Exception Pended - Awaiting Search Late Add Exception Completed" at bounding box center [289, 76] width 77 height 17
select select "4"
click at [251, 68] on select "Manual - Exception Pended - Awaiting Search Late Add Exception Completed" at bounding box center [289, 76] width 77 height 17
click at [536, 119] on button "Save" at bounding box center [546, 118] width 56 height 19
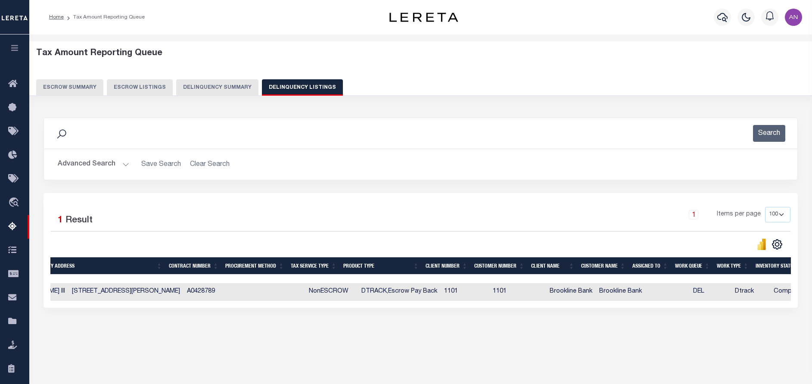
scroll to position [0, 396]
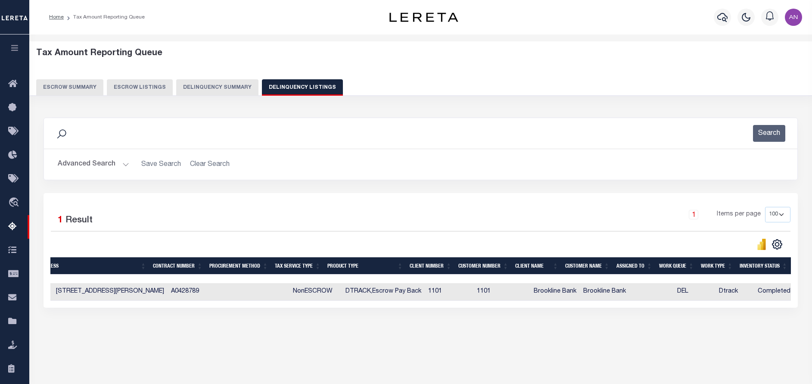
click at [75, 167] on button "Advanced Search" at bounding box center [93, 164] width 71 height 17
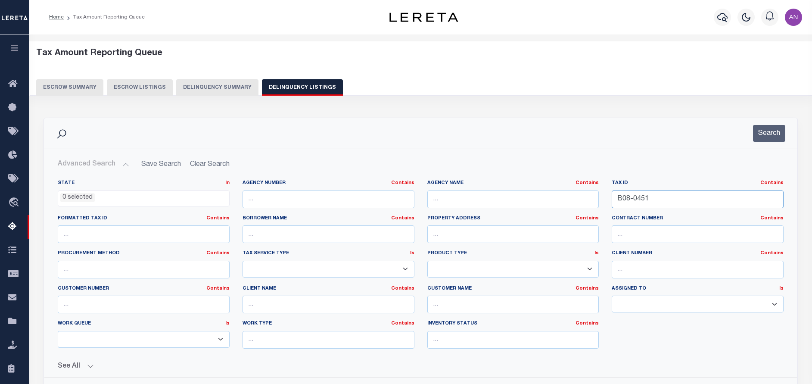
click at [653, 198] on input "B08-0451" at bounding box center [697, 199] width 172 height 18
paste input "028-01"
type input "028-011"
click at [762, 137] on button "Search" at bounding box center [769, 133] width 32 height 17
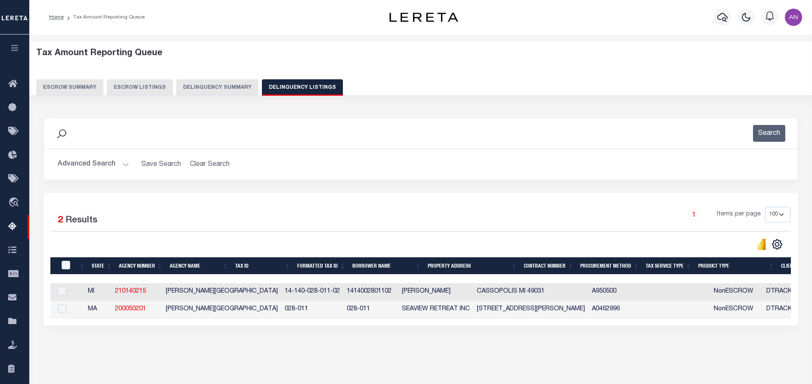
scroll to position [0, 0]
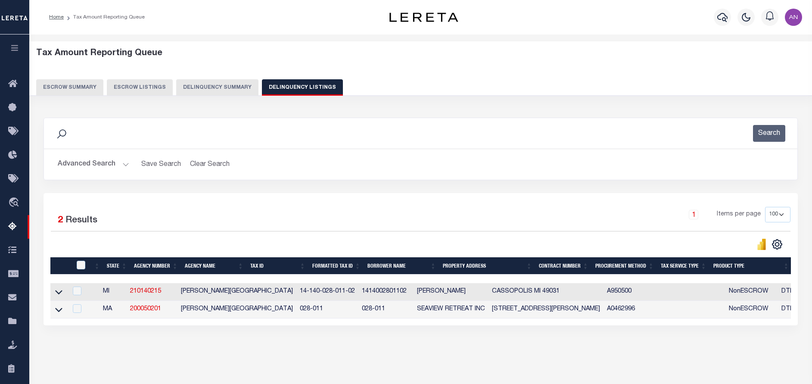
click at [80, 164] on button "Advanced Search" at bounding box center [93, 164] width 71 height 17
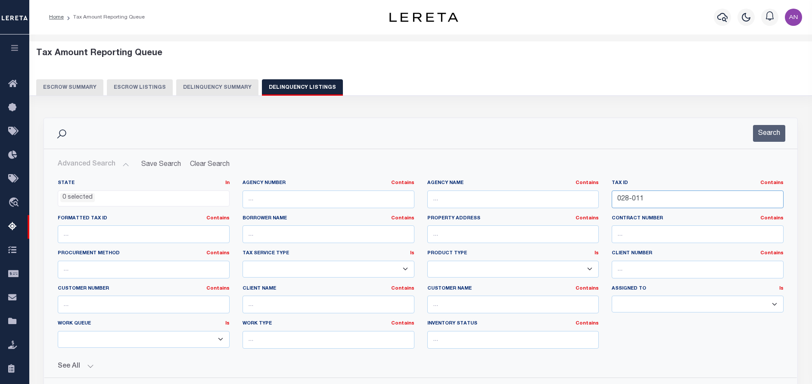
click at [676, 202] on input "028-011" at bounding box center [697, 199] width 172 height 18
click at [768, 139] on button "Search" at bounding box center [769, 133] width 32 height 17
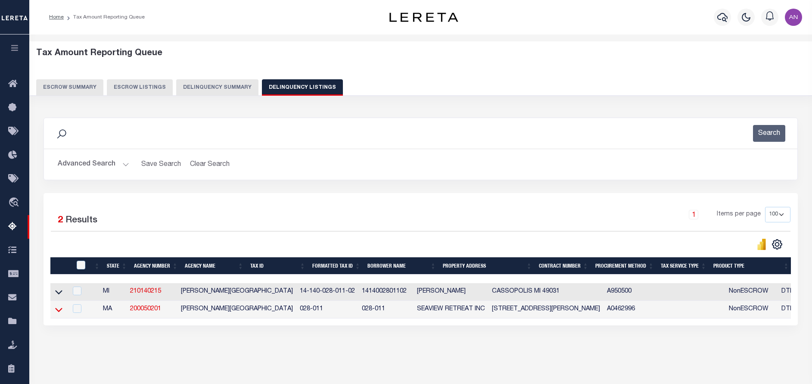
click at [59, 314] on icon at bounding box center [58, 309] width 7 height 9
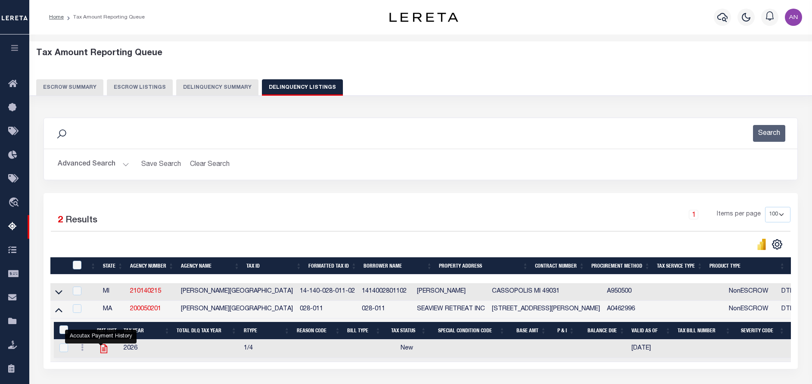
click at [100, 351] on icon "" at bounding box center [103, 348] width 7 height 9
checkbox input "true"
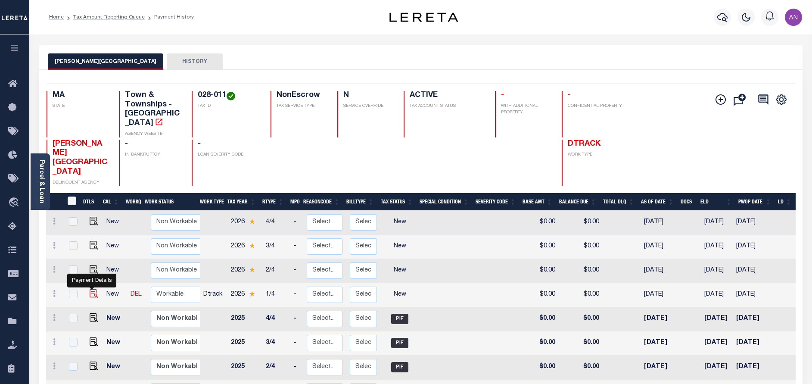
click at [90, 289] on img "" at bounding box center [94, 293] width 9 height 9
checkbox input "true"
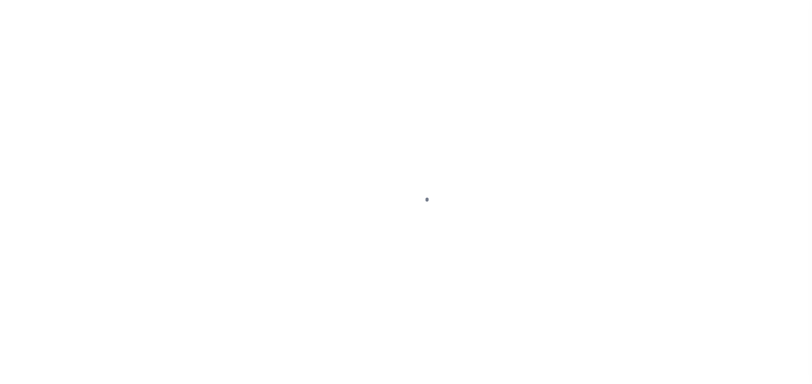
select select "NW2"
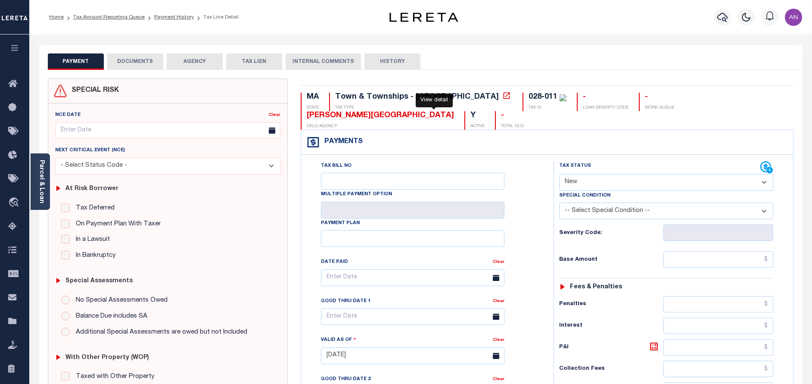
click at [503, 99] on icon at bounding box center [506, 95] width 6 height 6
click at [41, 191] on link "Parcel & Loan" at bounding box center [41, 181] width 6 height 43
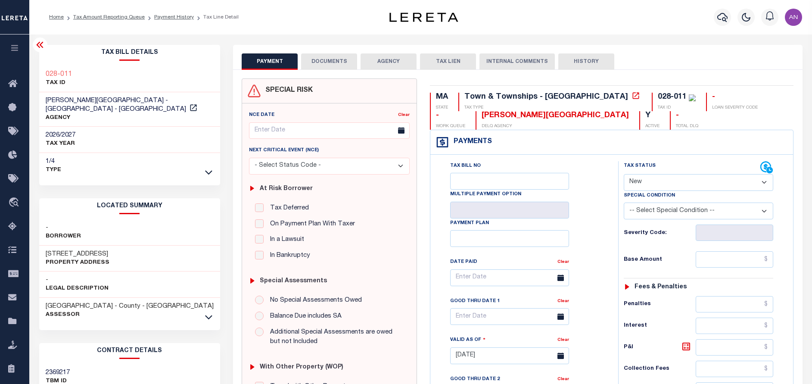
click at [65, 250] on h3 "[STREET_ADDRESS]" at bounding box center [78, 254] width 64 height 9
copy h3 "CENTRAL"
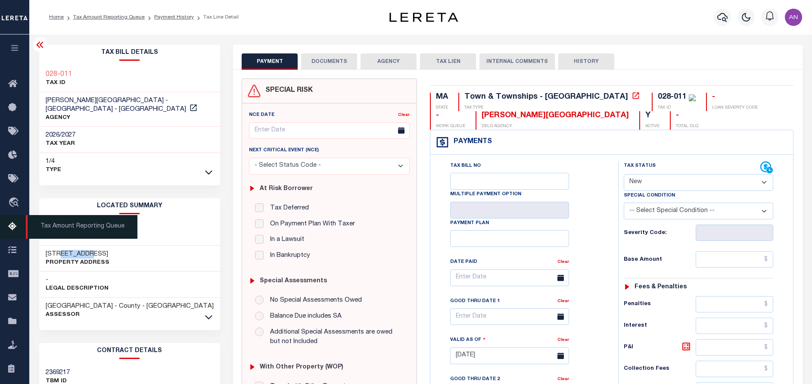
click at [16, 224] on icon at bounding box center [15, 226] width 14 height 11
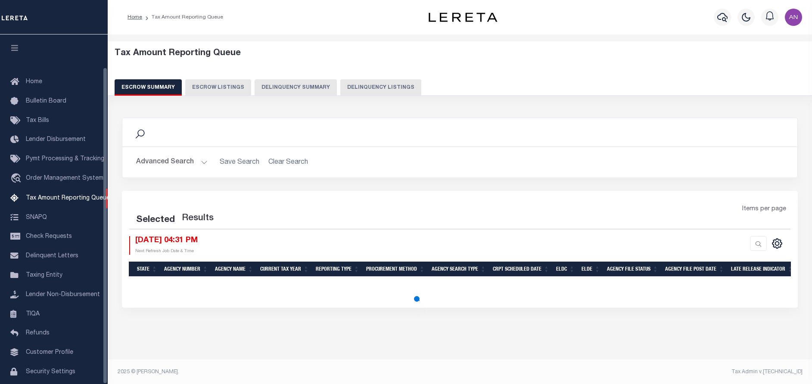
click at [362, 87] on button "Delinquency Listings" at bounding box center [380, 87] width 81 height 16
select select "100"
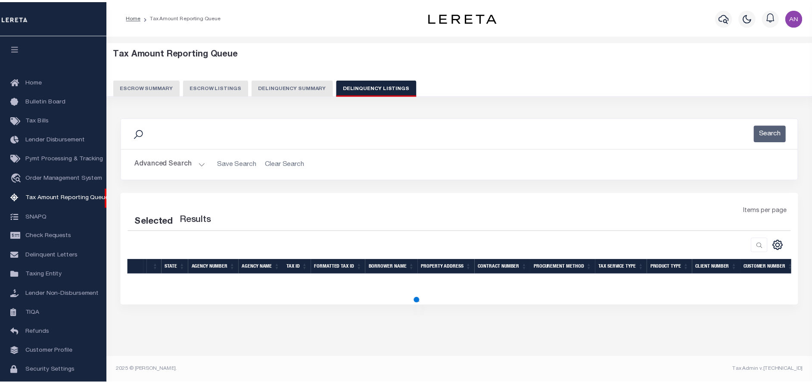
scroll to position [36, 0]
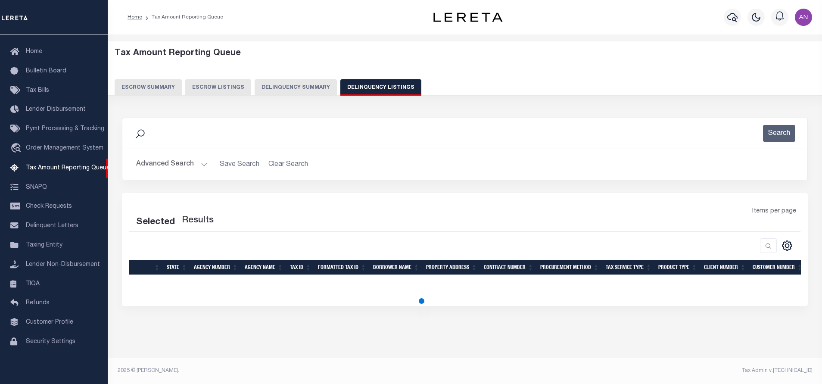
select select "100"
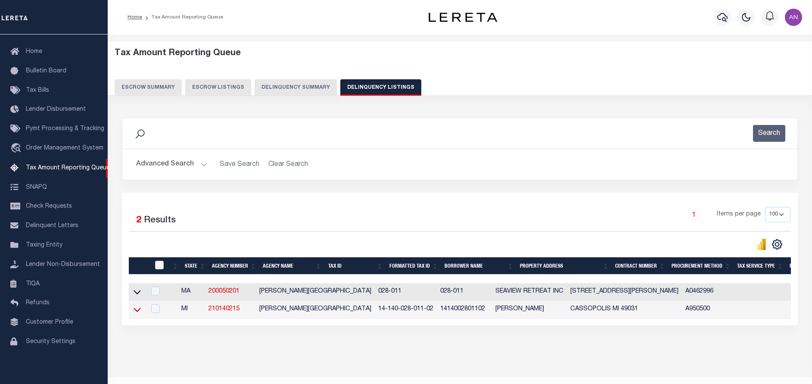
click at [140, 311] on icon at bounding box center [136, 309] width 7 height 4
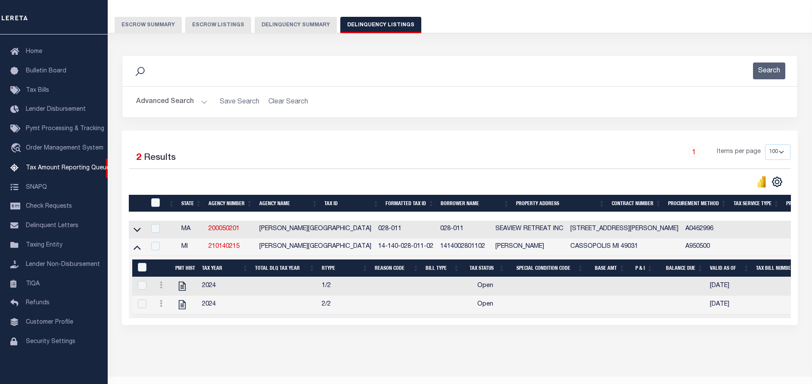
scroll to position [65, 0]
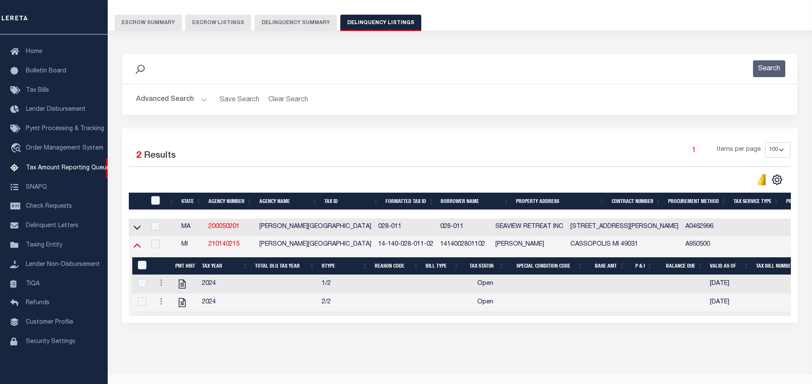
click at [139, 249] on icon at bounding box center [136, 244] width 7 height 9
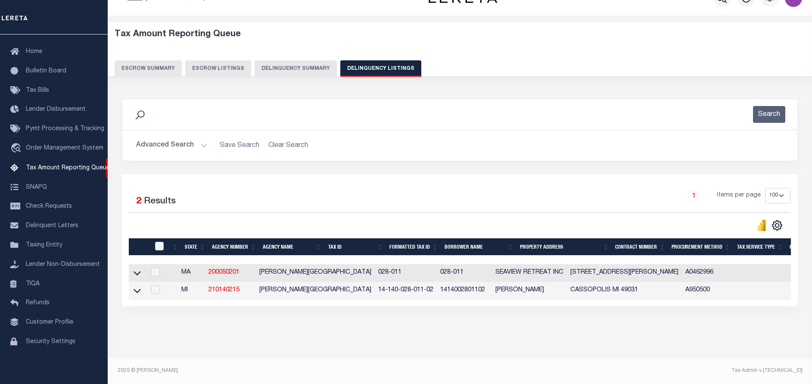
scroll to position [27, 0]
click at [137, 268] on icon at bounding box center [136, 272] width 7 height 9
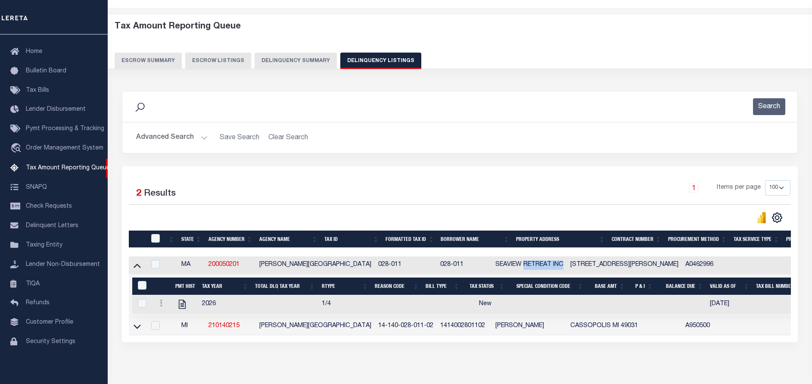
drag, startPoint x: 472, startPoint y: 265, endPoint x: 510, endPoint y: 266, distance: 38.3
click at [510, 266] on td "SEAVIEW RETREAT INC" at bounding box center [529, 265] width 75 height 18
checkbox input "true"
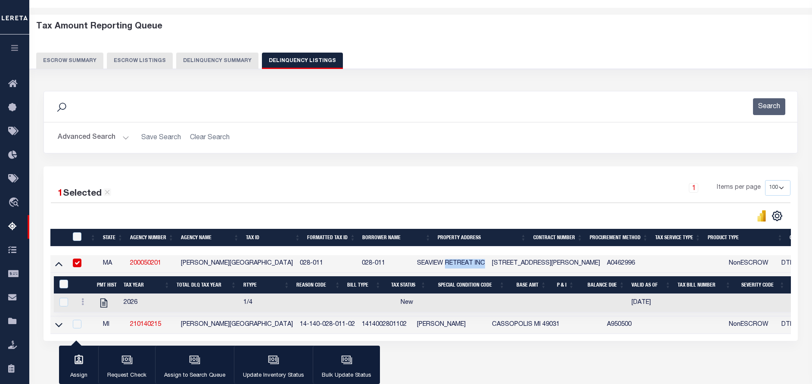
click at [94, 136] on button "Advanced Search" at bounding box center [93, 137] width 71 height 17
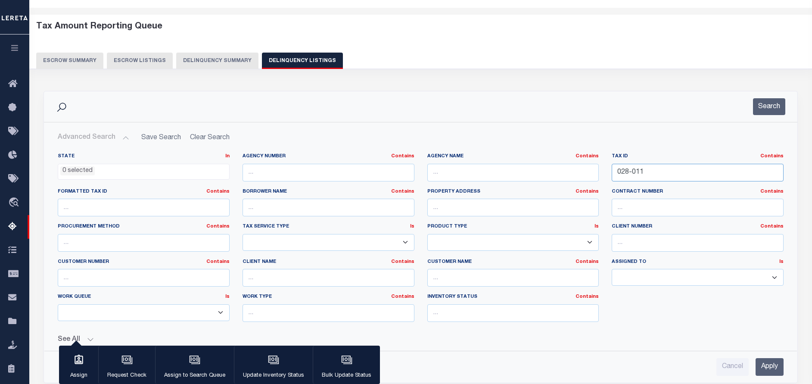
click at [628, 174] on input "028-011" at bounding box center [697, 173] width 172 height 18
paste input "F90757"
type input "F90757"
click at [765, 112] on button "Search" at bounding box center [769, 106] width 32 height 17
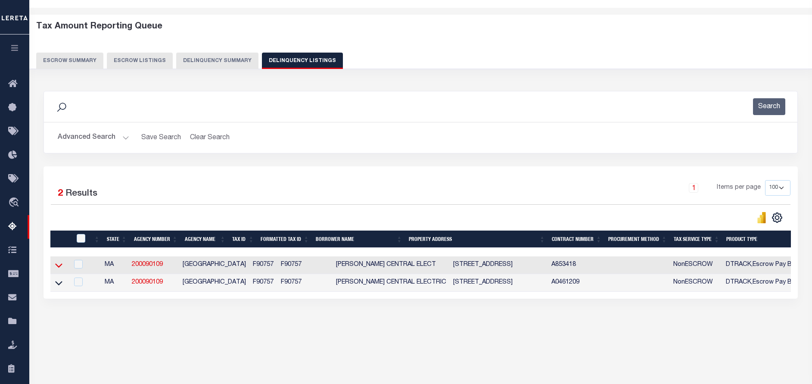
click at [56, 266] on icon at bounding box center [58, 266] width 7 height 4
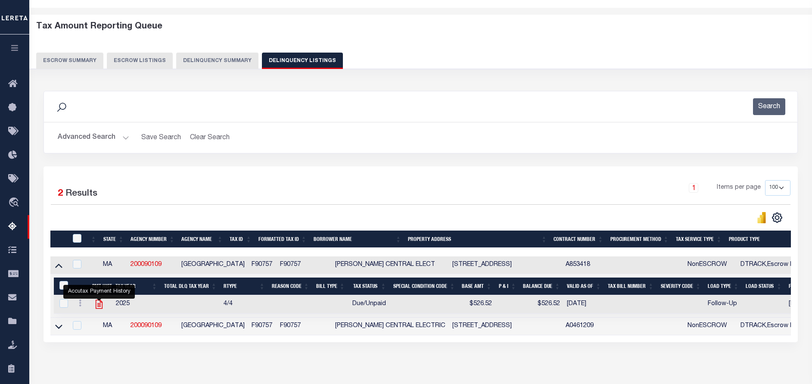
click at [100, 306] on icon "" at bounding box center [99, 304] width 7 height 9
checkbox input "true"
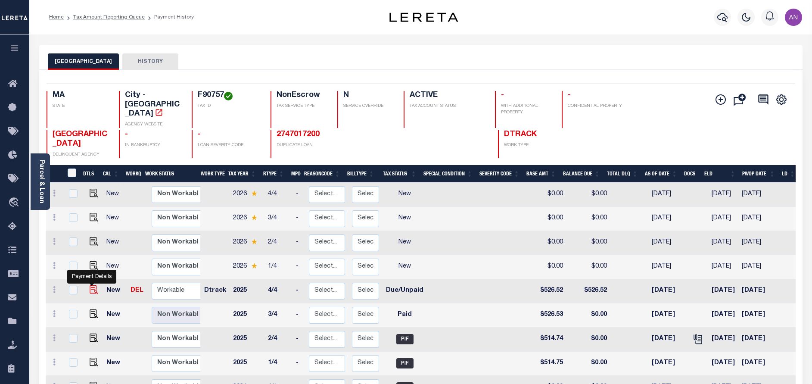
click at [90, 285] on img "" at bounding box center [94, 289] width 9 height 9
checkbox input "true"
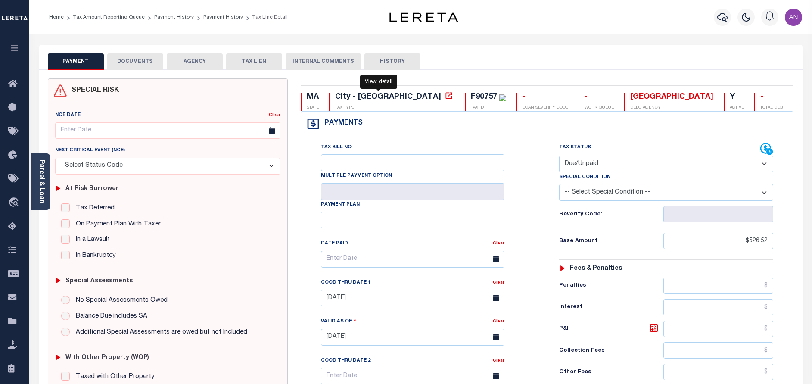
click at [444, 98] on icon at bounding box center [448, 95] width 9 height 9
click at [43, 183] on link "Parcel & Loan" at bounding box center [41, 181] width 6 height 43
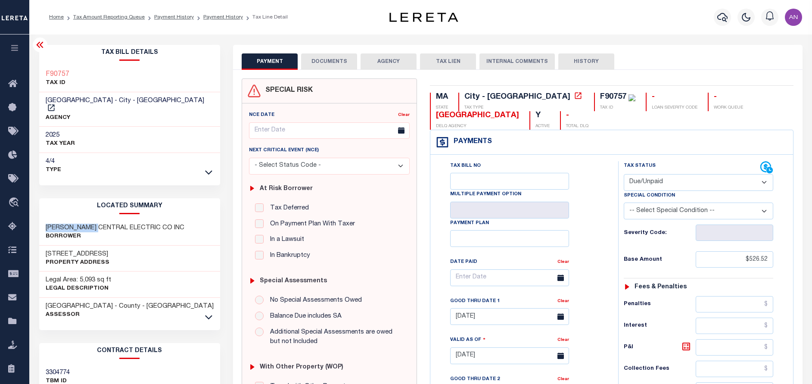
drag, startPoint x: 101, startPoint y: 218, endPoint x: 43, endPoint y: 218, distance: 57.7
click at [43, 219] on div "[PERSON_NAME] CENTRAL ELECTRIC CO INC Borrower" at bounding box center [129, 232] width 181 height 26
click at [92, 250] on h3 "[STREET_ADDRESS]" at bounding box center [78, 254] width 64 height 9
drag, startPoint x: 100, startPoint y: 242, endPoint x: 38, endPoint y: 245, distance: 62.5
click at [38, 245] on div "Tax Bill Details F90757 TAX ID AGENCY" at bounding box center [130, 349] width 194 height 608
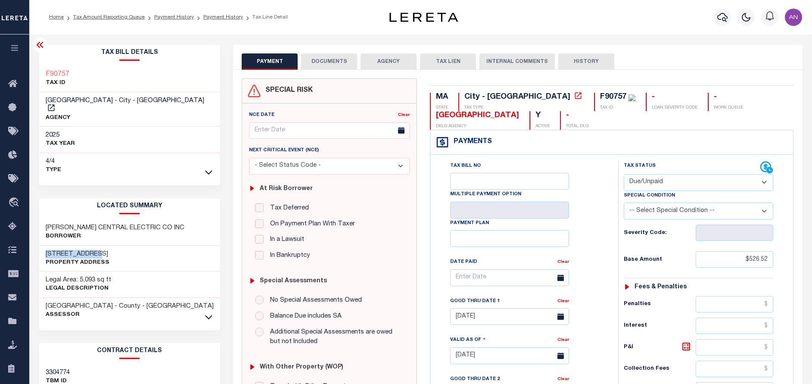
copy h3 "550 [GEOGRAPHIC_DATA]"
click at [307, 65] on button "DOCUMENTS" at bounding box center [329, 61] width 56 height 16
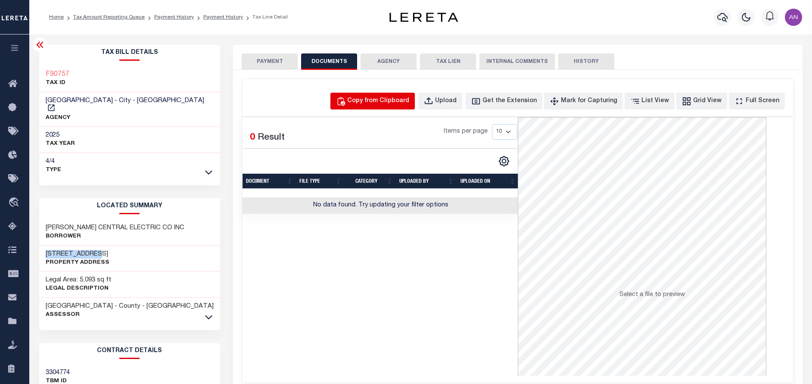
click at [383, 102] on div "Copy from Clipboard" at bounding box center [378, 100] width 62 height 9
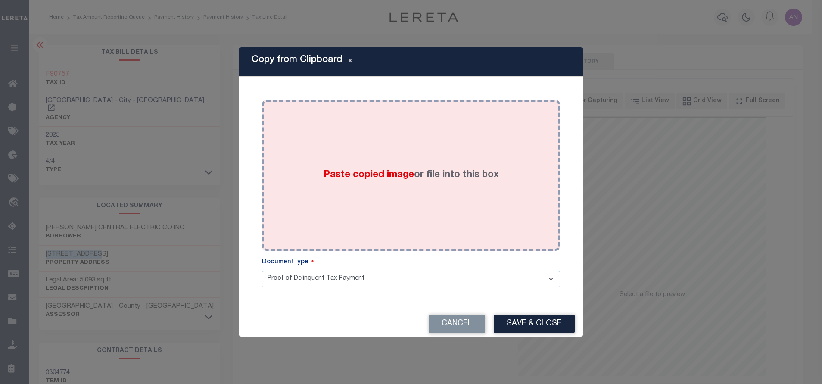
click at [421, 142] on div "Paste copied image or file into this box" at bounding box center [410, 175] width 285 height 138
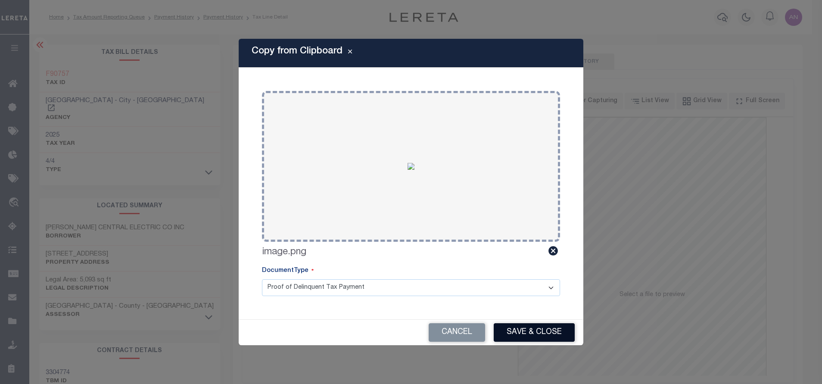
click at [527, 328] on button "Save & Close" at bounding box center [533, 332] width 81 height 19
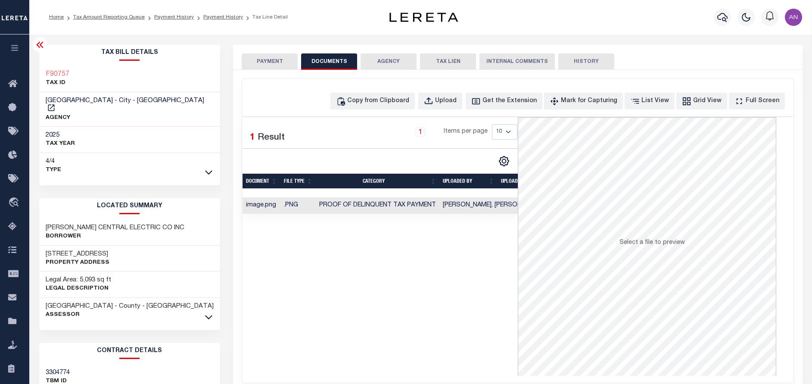
click at [270, 66] on button "PAYMENT" at bounding box center [270, 61] width 56 height 16
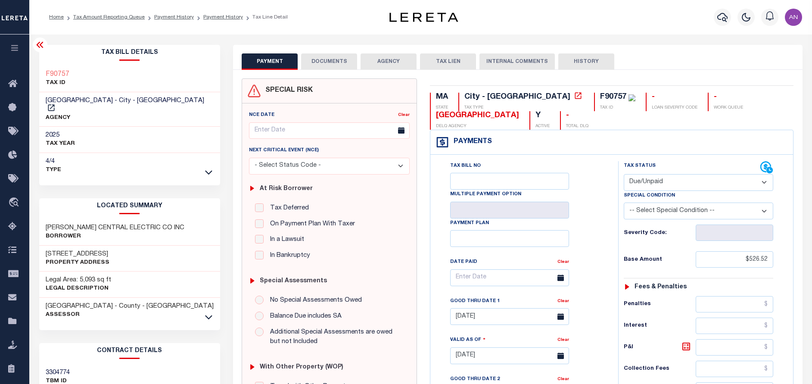
click at [651, 184] on select "- Select Status Code - Open Due/Unpaid Paid Incomplete No Tax Due Internal Refu…" at bounding box center [698, 182] width 149 height 17
select select "PYD"
click at [624, 174] on select "- Select Status Code - Open Due/Unpaid Paid Incomplete No Tax Due Internal Refu…" at bounding box center [698, 182] width 149 height 17
type input "[DATE]"
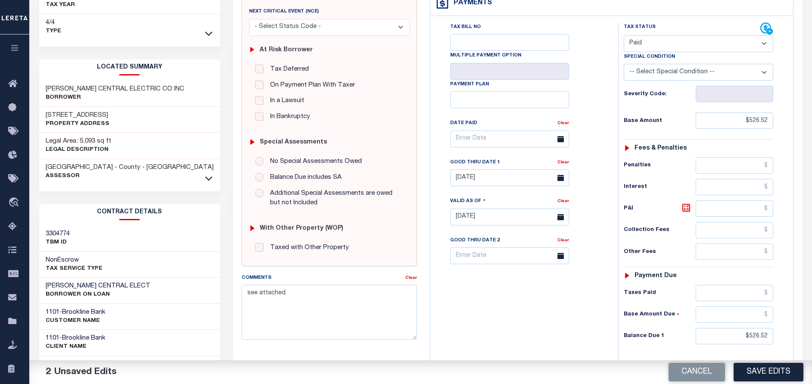
scroll to position [194, 0]
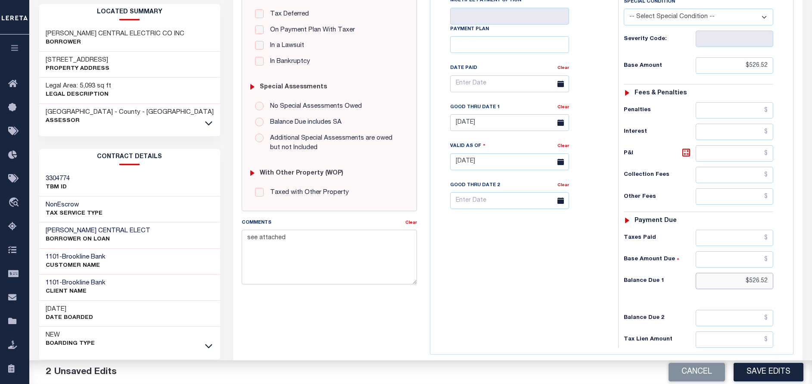
click at [750, 280] on input "$526.52" at bounding box center [734, 281] width 78 height 16
type input "$0.00"
click at [551, 267] on div "Tax Bill No Multiple Payment Option Payment Plan Clear" at bounding box center [521, 157] width 179 height 380
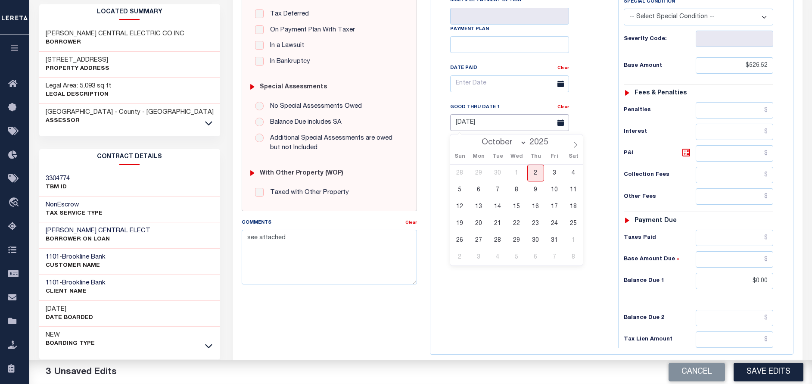
click at [476, 126] on input "[DATE]" at bounding box center [509, 122] width 119 height 17
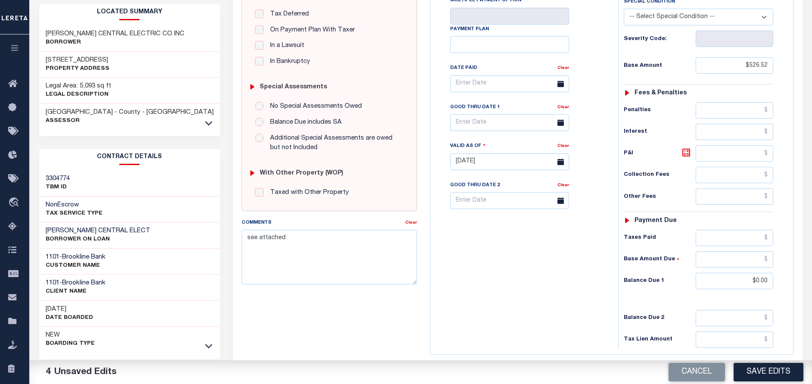
click at [493, 286] on div "Tax Bill No Multiple Payment Option Payment Plan Clear" at bounding box center [521, 157] width 179 height 380
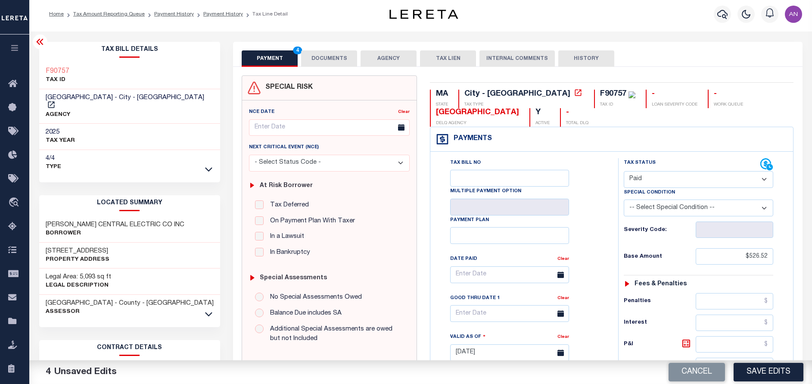
scroll to position [0, 0]
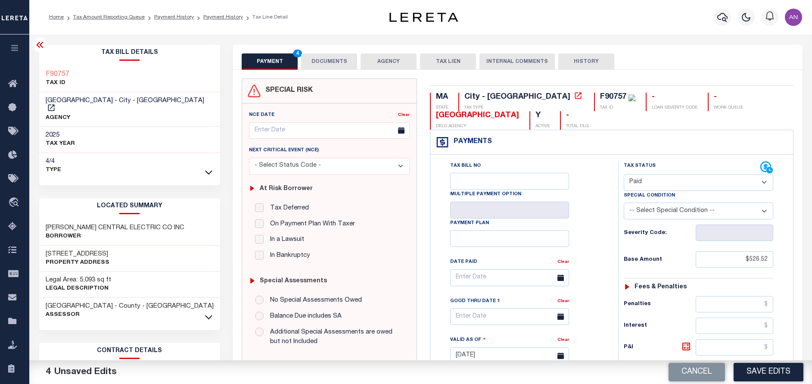
click at [325, 56] on button "DOCUMENTS" at bounding box center [329, 61] width 56 height 16
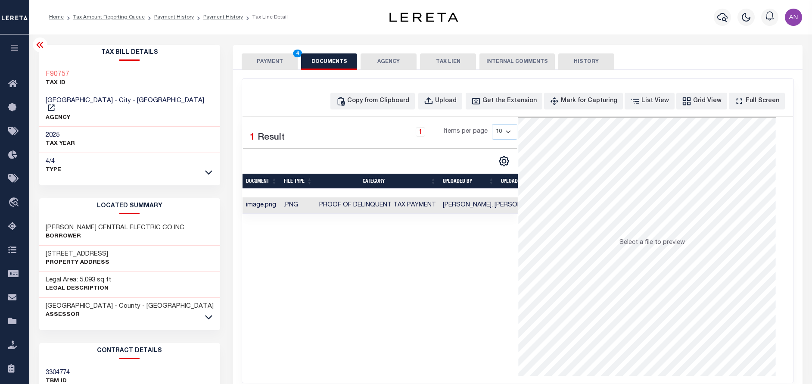
click at [274, 63] on button "PAYMENT 4" at bounding box center [270, 61] width 56 height 16
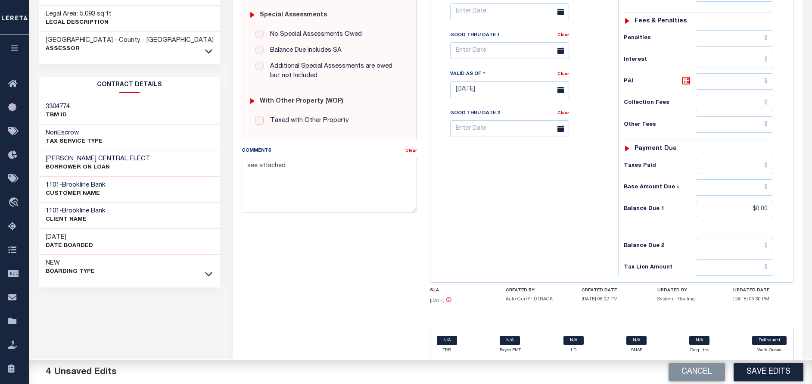
scroll to position [267, 0]
click at [794, 372] on button "Save Edits" at bounding box center [768, 372] width 70 height 19
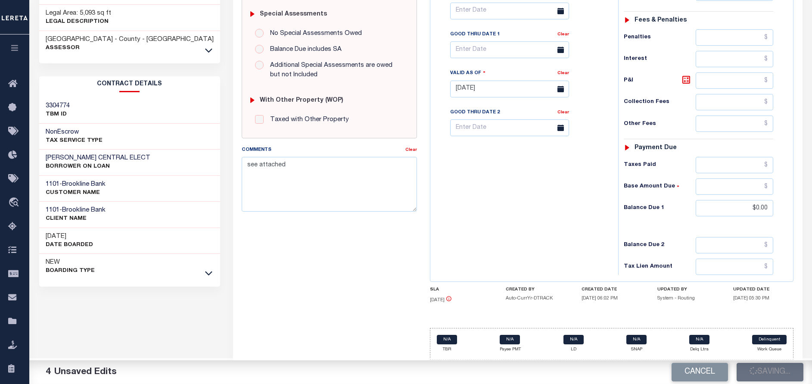
checkbox input "false"
type input "$526.52"
type input "$0"
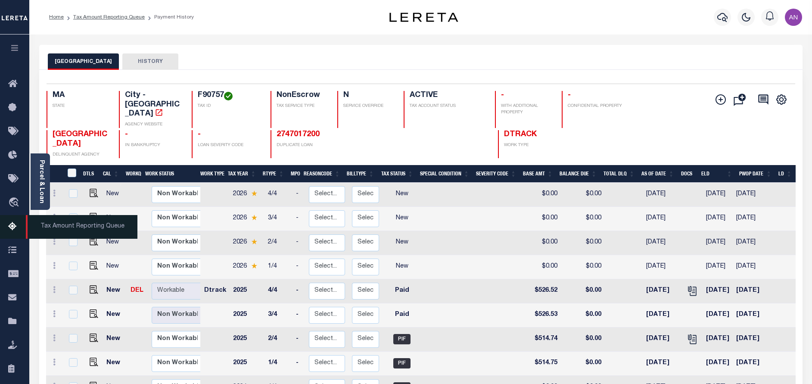
click at [18, 227] on icon at bounding box center [15, 226] width 14 height 11
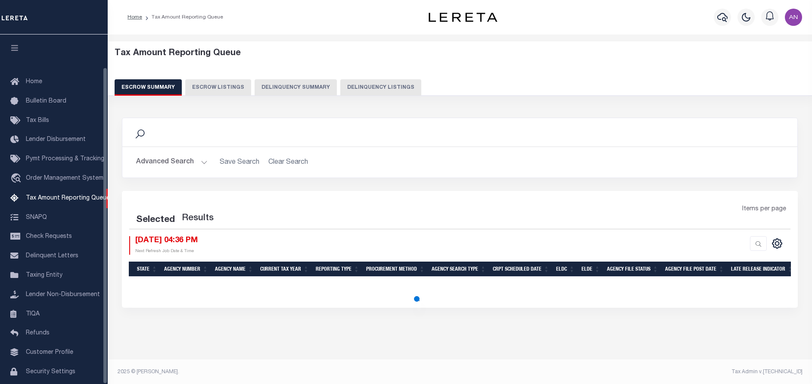
select select "100"
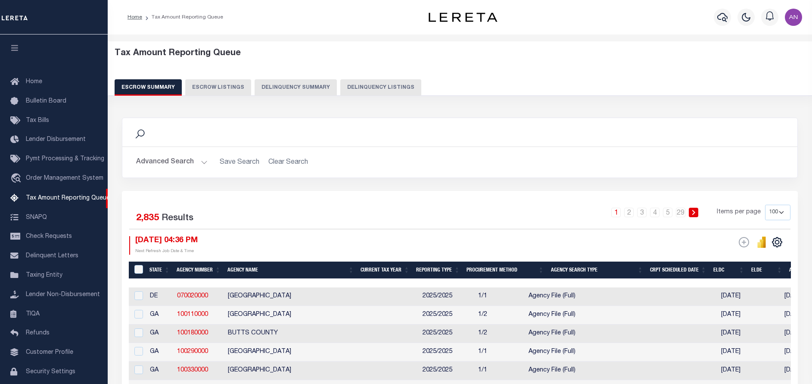
scroll to position [36, 0]
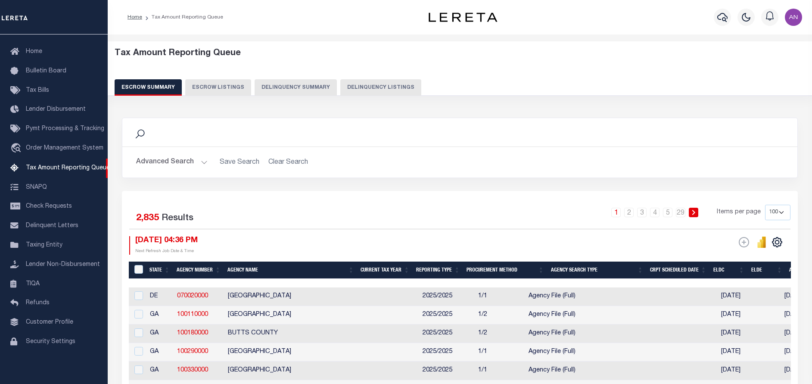
click at [353, 90] on button "Delinquency Listings" at bounding box center [380, 87] width 81 height 16
select select "100"
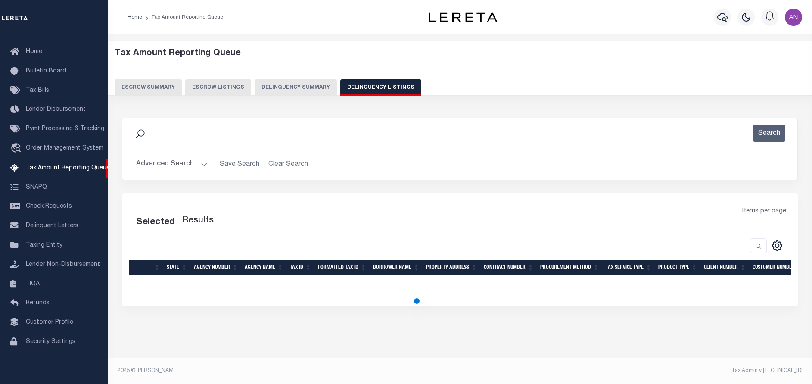
select select "100"
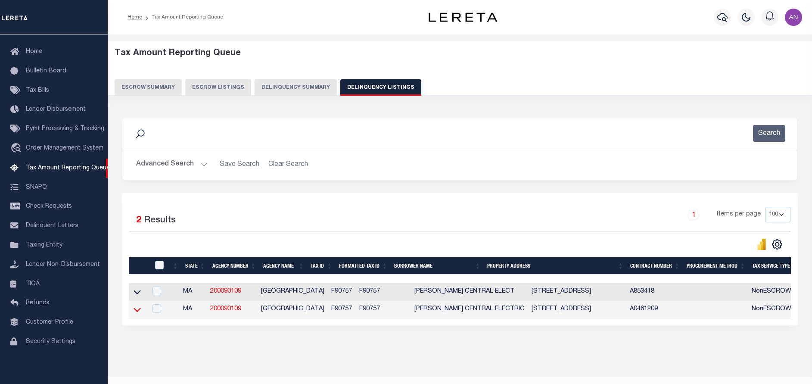
click at [137, 312] on icon at bounding box center [136, 309] width 7 height 9
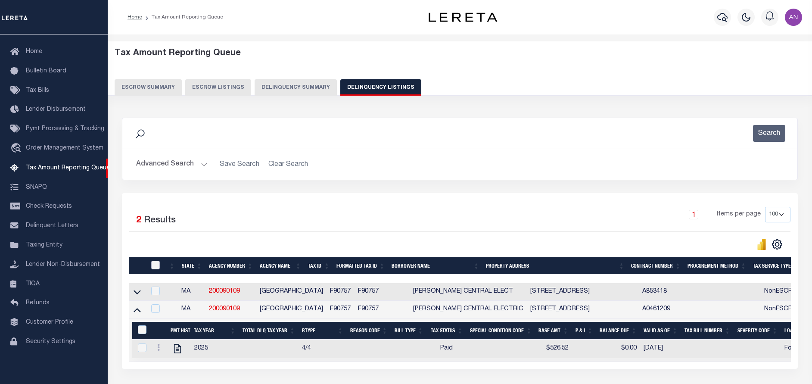
click at [155, 266] on input "checkbox" at bounding box center [155, 265] width 9 height 9
checkbox input "true"
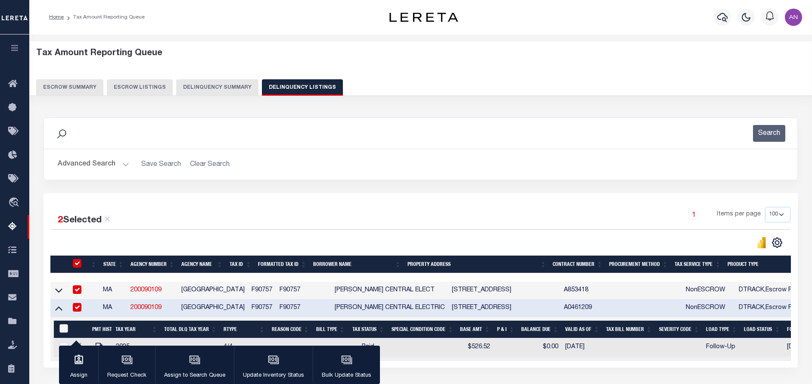
click at [67, 331] on input "&nbsp;" at bounding box center [63, 328] width 9 height 9
checkbox input "true"
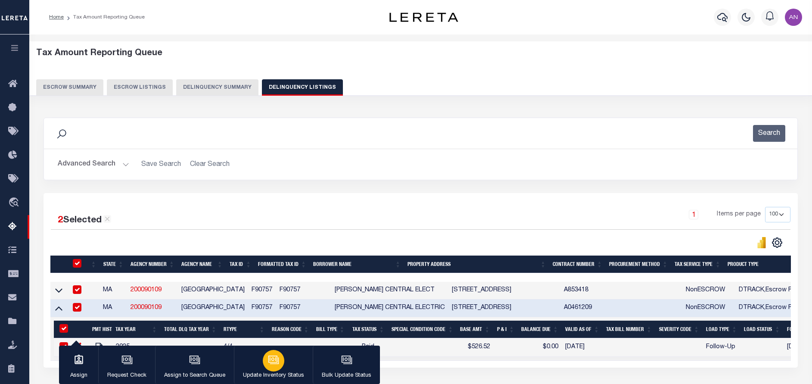
click at [270, 372] on p "Update Inventory Status" at bounding box center [273, 375] width 61 height 9
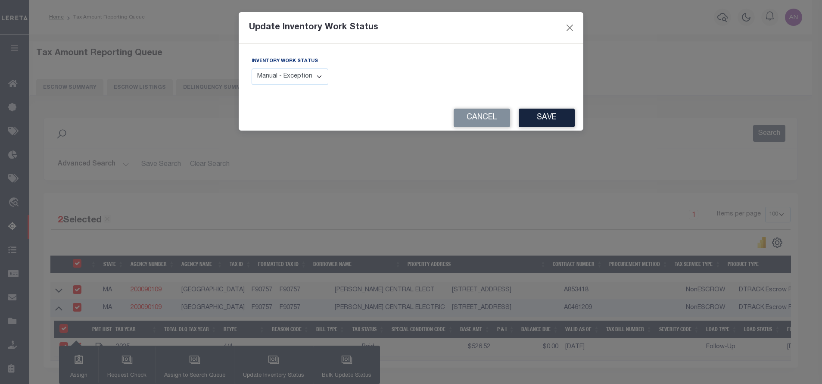
click at [288, 82] on select "Manual - Exception Pended - Awaiting Search Late Add Exception Completed" at bounding box center [289, 76] width 77 height 17
select select "4"
click at [251, 68] on select "Manual - Exception Pended - Awaiting Search Late Add Exception Completed" at bounding box center [289, 76] width 77 height 17
click at [551, 117] on button "Save" at bounding box center [546, 118] width 56 height 19
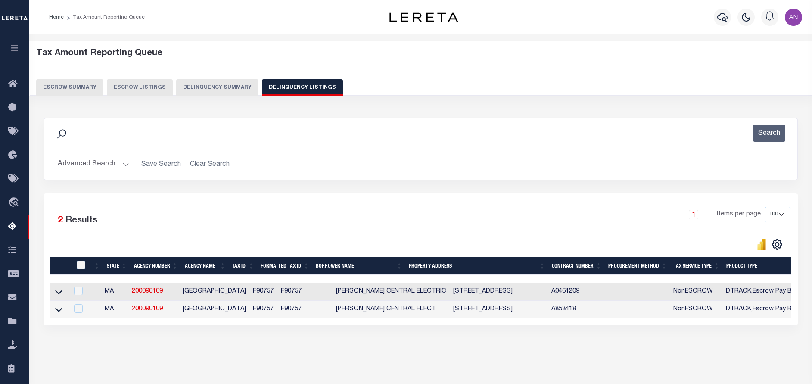
click at [71, 162] on button "Advanced Search" at bounding box center [93, 164] width 71 height 17
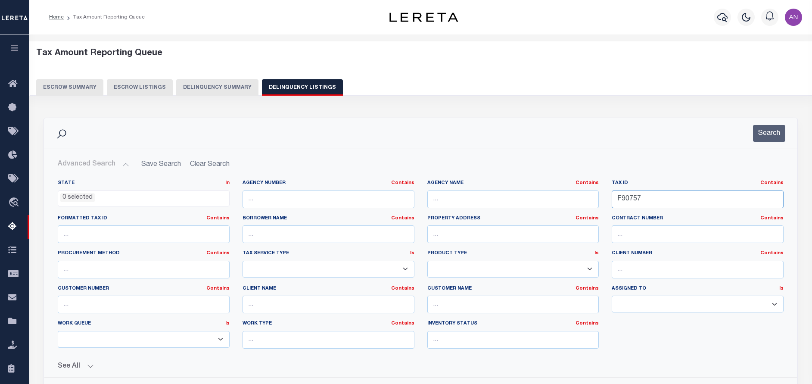
click at [626, 195] on input "F90757" at bounding box center [697, 199] width 172 height 18
paste input "52 0 37F"
type input "52 0 37F"
click at [755, 133] on button "Search" at bounding box center [769, 133] width 32 height 17
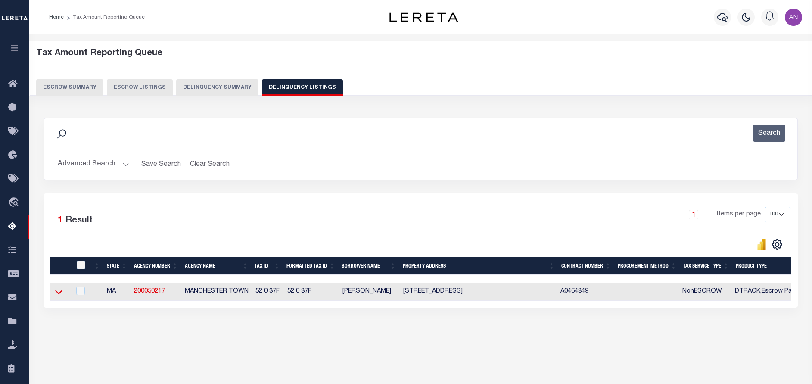
click at [58, 292] on icon at bounding box center [58, 291] width 7 height 9
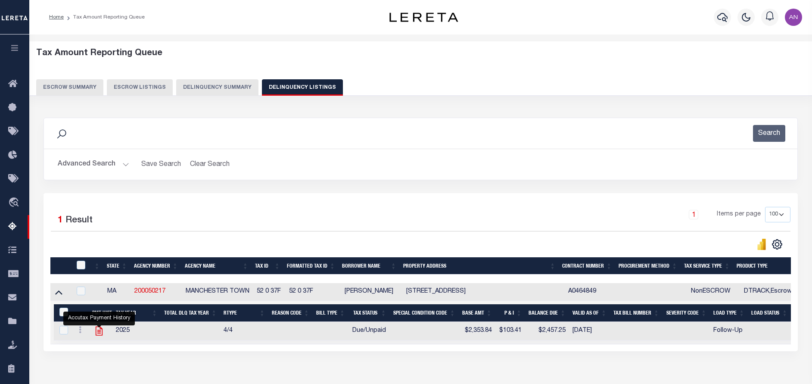
click at [101, 334] on icon "" at bounding box center [99, 330] width 7 height 9
checkbox input "true"
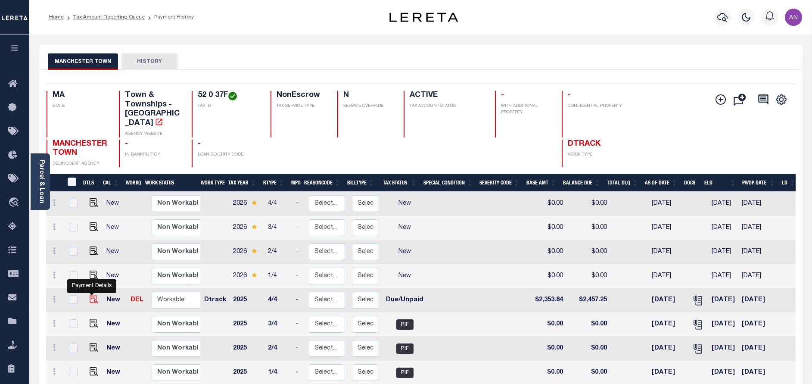
click at [90, 295] on img "" at bounding box center [94, 299] width 9 height 9
checkbox input "true"
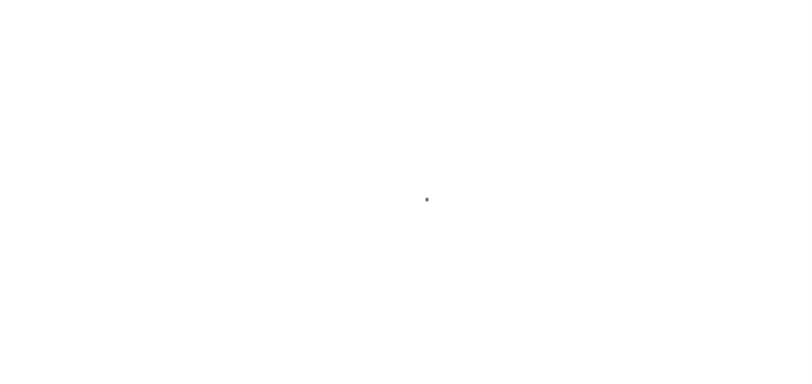
select select "DUE"
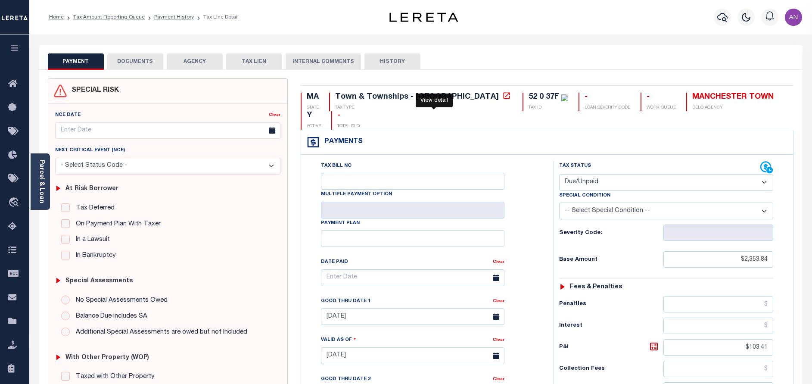
click at [502, 96] on icon at bounding box center [506, 95] width 9 height 9
click at [41, 194] on link "Parcel & Loan" at bounding box center [41, 181] width 6 height 43
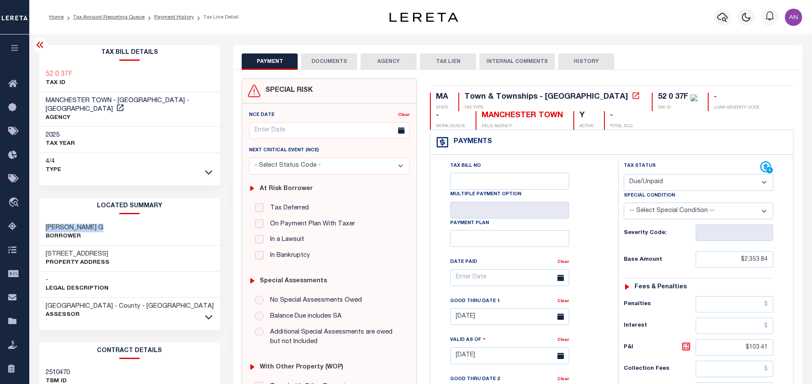
drag, startPoint x: 47, startPoint y: 220, endPoint x: 108, endPoint y: 219, distance: 60.7
click at [108, 219] on div "[PERSON_NAME] G Borrower" at bounding box center [129, 232] width 181 height 26
copy h3 "[PERSON_NAME] G"
click at [316, 61] on button "DOCUMENTS" at bounding box center [329, 61] width 56 height 16
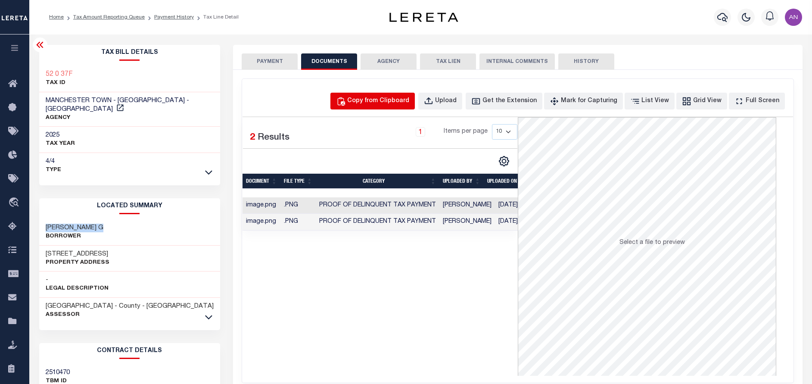
click at [372, 106] on button "Copy from Clipboard" at bounding box center [372, 101] width 84 height 17
select select "POP"
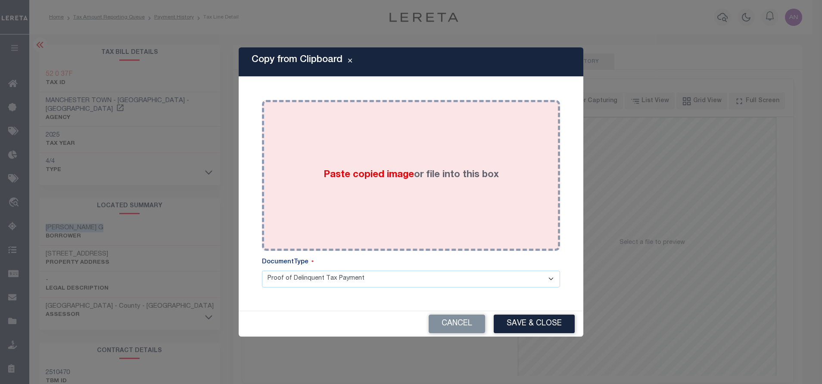
click at [431, 153] on div "Paste copied image or file into this box" at bounding box center [410, 175] width 285 height 138
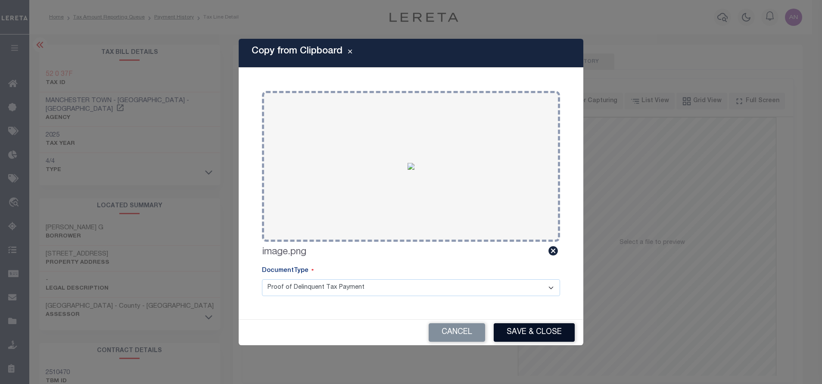
click at [524, 326] on button "Save & Close" at bounding box center [533, 332] width 81 height 19
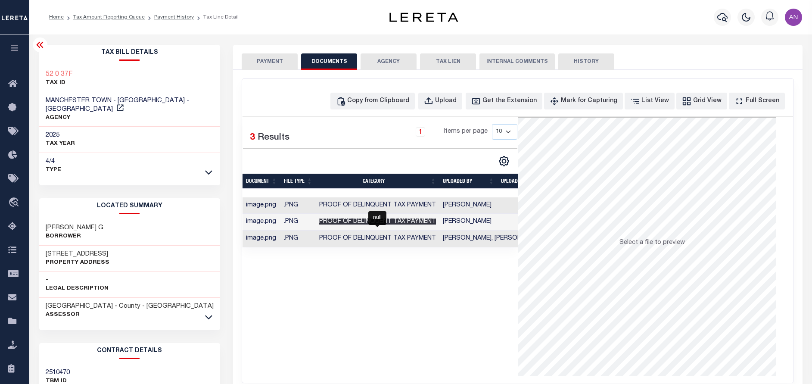
click at [414, 222] on span "Proof of Delinquent Tax Payment" at bounding box center [377, 221] width 117 height 6
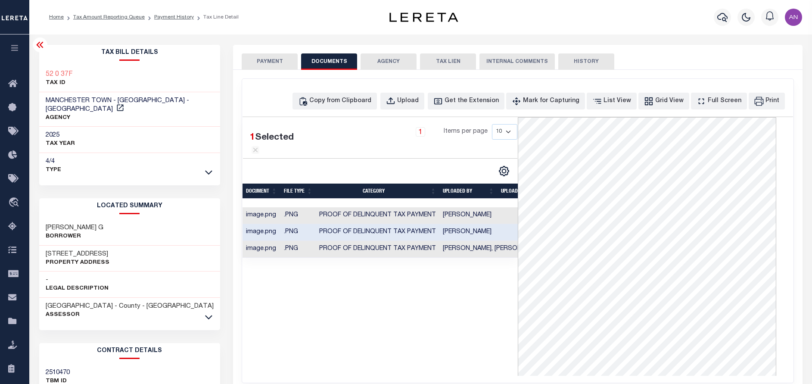
click at [270, 64] on button "PAYMENT" at bounding box center [270, 61] width 56 height 16
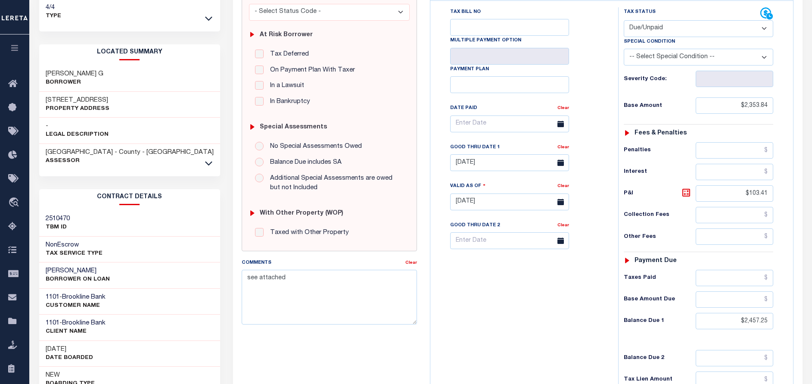
scroll to position [194, 0]
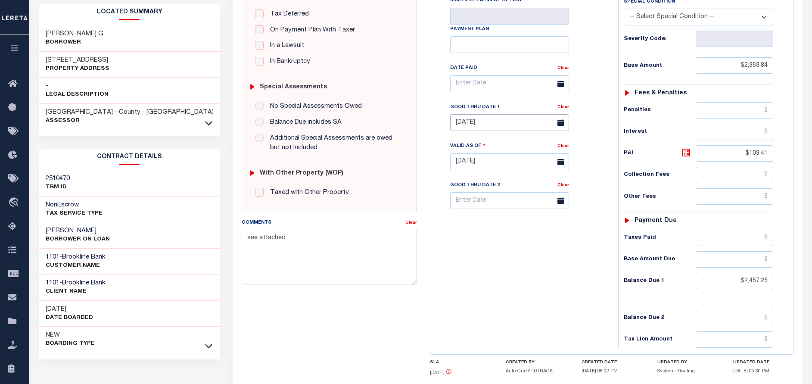
click at [472, 118] on input "[DATE]" at bounding box center [509, 122] width 119 height 17
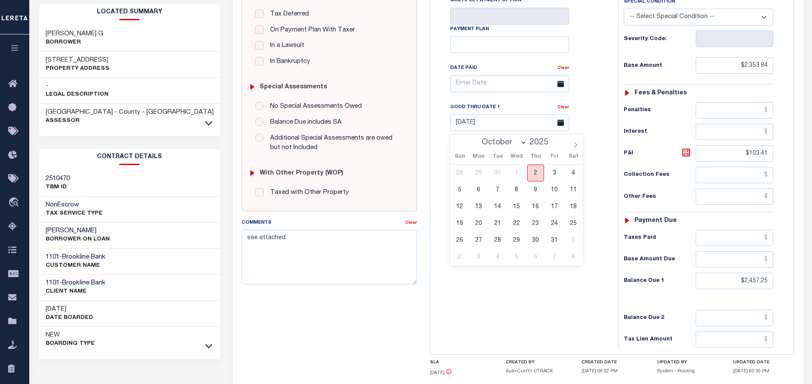
click at [537, 176] on span "2" at bounding box center [535, 172] width 17 height 17
type input "[DATE]"
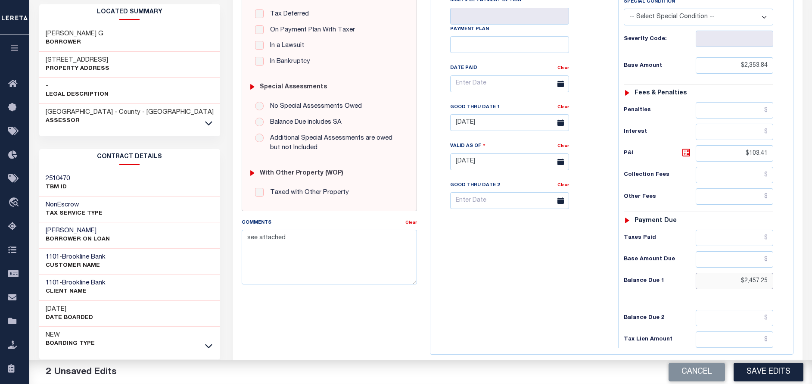
drag, startPoint x: 770, startPoint y: 282, endPoint x: 743, endPoint y: 281, distance: 27.1
click at [743, 281] on input "$2,457.25" at bounding box center [734, 281] width 78 height 16
paste input "97.88"
type input "$2,497.88"
click at [686, 155] on icon at bounding box center [686, 152] width 10 height 10
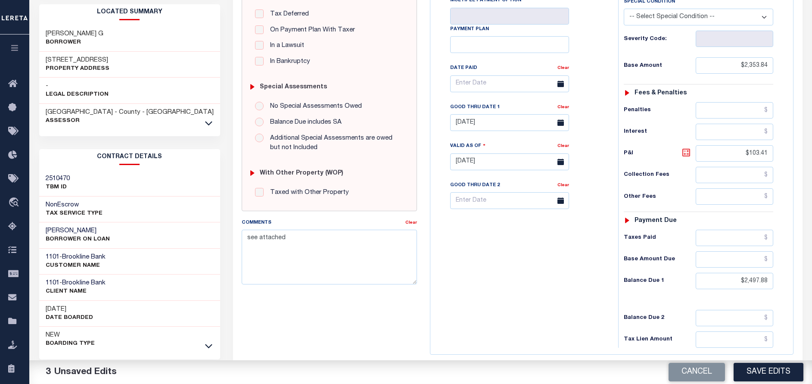
type input "$144.04"
click at [759, 369] on button "Save Edits" at bounding box center [768, 372] width 70 height 19
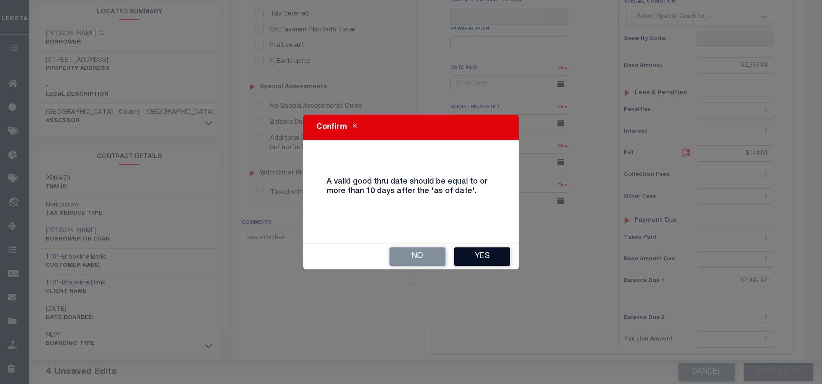
click at [486, 251] on button "Yes" at bounding box center [482, 256] width 56 height 19
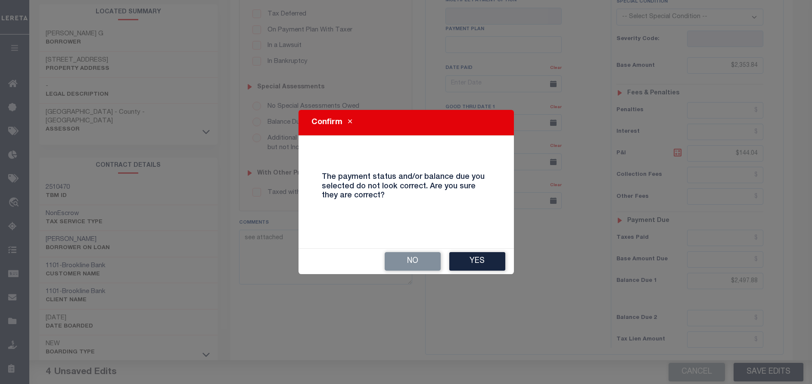
click at [486, 251] on div "No Yes" at bounding box center [405, 260] width 215 height 25
click at [490, 264] on button "Yes" at bounding box center [477, 261] width 56 height 19
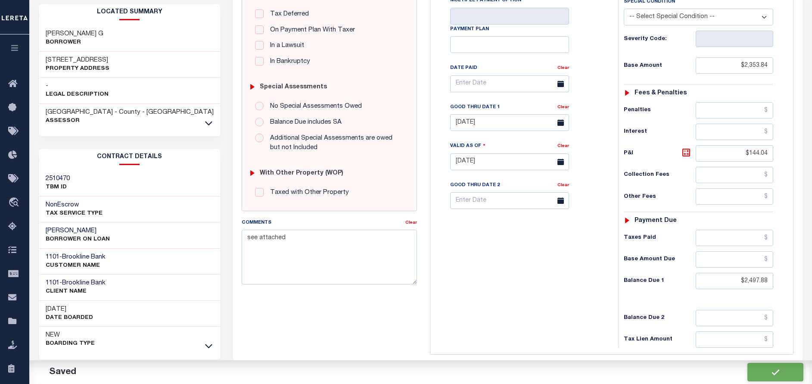
checkbox input "false"
type input "$2,353.84"
type input "$144.04"
type input "$2,497.88"
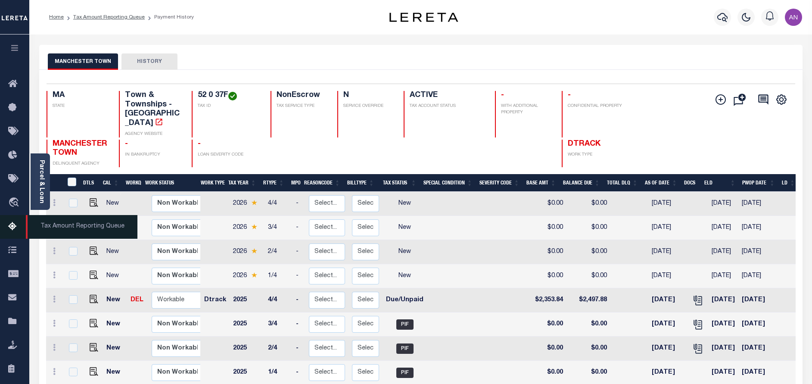
click at [14, 229] on icon at bounding box center [15, 226] width 14 height 11
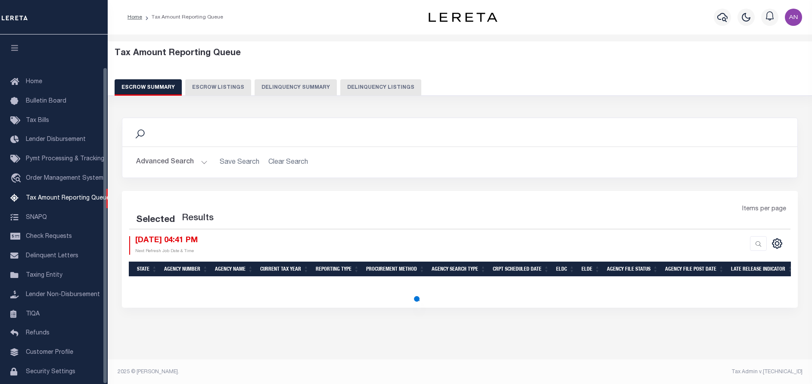
select select "100"
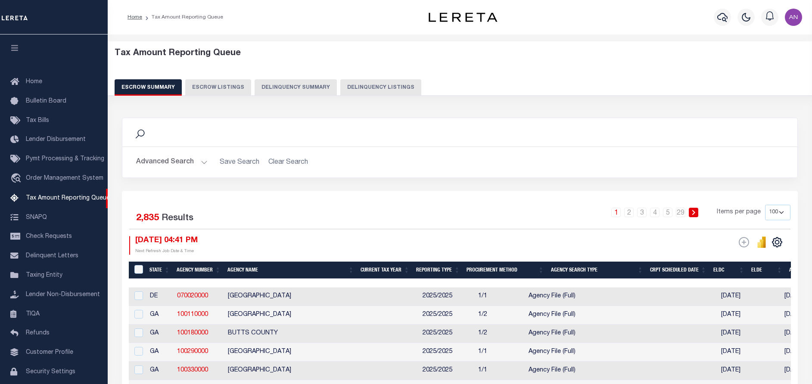
scroll to position [36, 0]
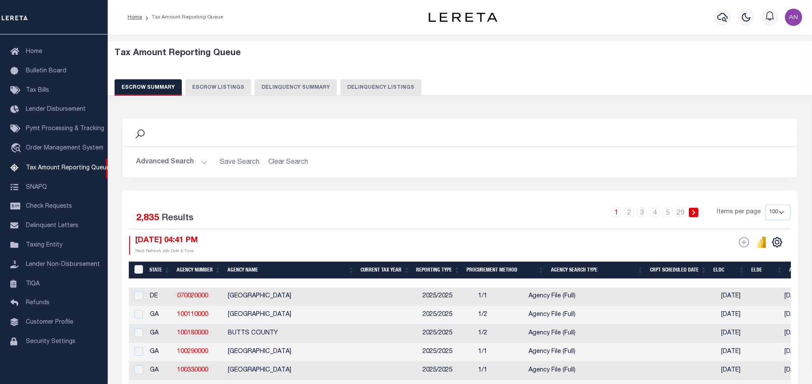
click at [355, 90] on button "Delinquency Listings" at bounding box center [380, 87] width 81 height 16
select select "100"
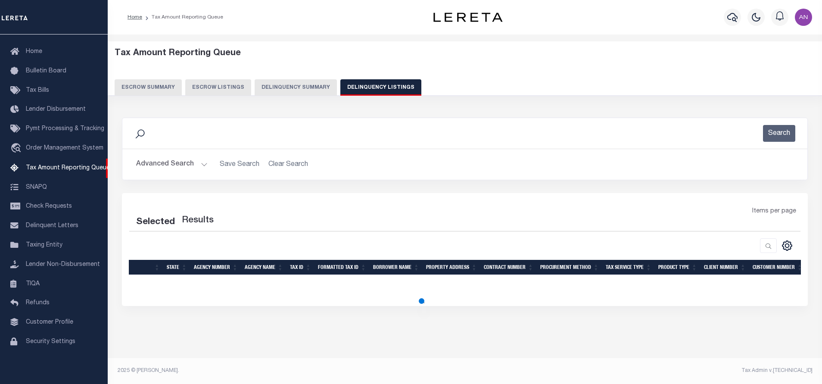
select select "100"
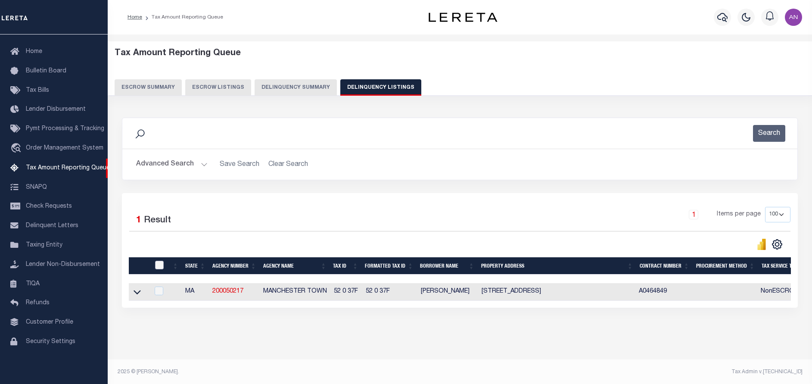
click at [162, 267] on input "checkbox" at bounding box center [159, 265] width 9 height 9
checkbox input "true"
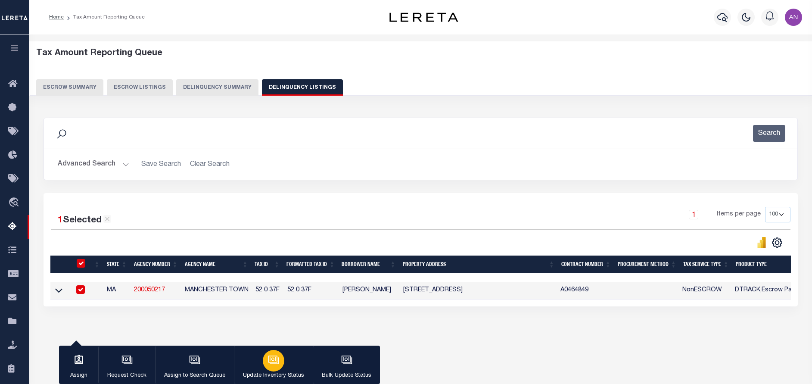
click at [286, 362] on button "Update Inventory Status" at bounding box center [273, 364] width 79 height 39
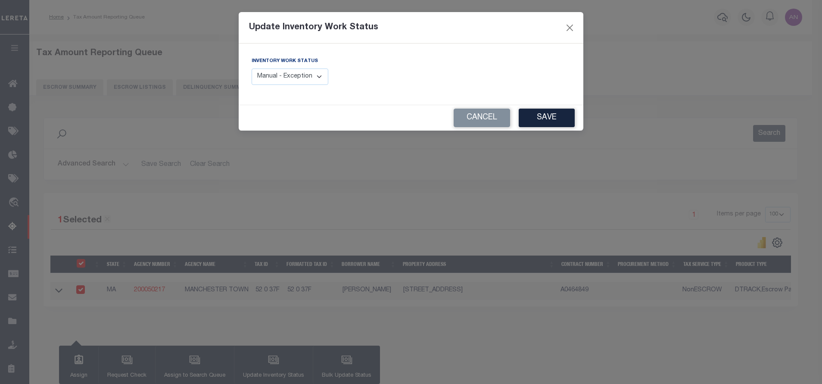
click at [294, 85] on select "Manual - Exception Pended - Awaiting Search Late Add Exception Completed" at bounding box center [289, 76] width 77 height 17
click at [293, 78] on select "Manual - Exception Pended - Awaiting Search Late Add Exception Completed" at bounding box center [289, 76] width 77 height 17
select select "4"
click at [251, 68] on select "Manual - Exception Pended - Awaiting Search Late Add Exception Completed" at bounding box center [289, 76] width 77 height 17
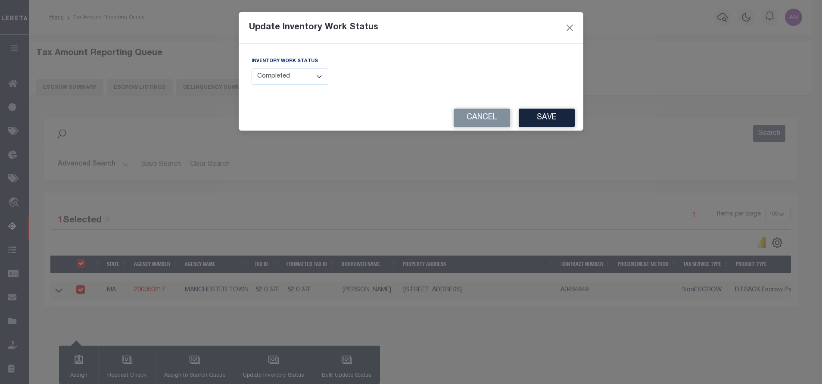
click at [543, 113] on button "Save" at bounding box center [546, 118] width 56 height 19
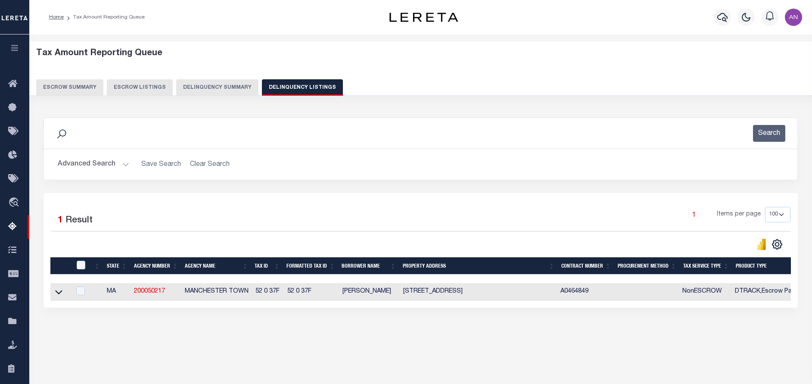
click at [73, 161] on button "Advanced Search" at bounding box center [93, 164] width 71 height 17
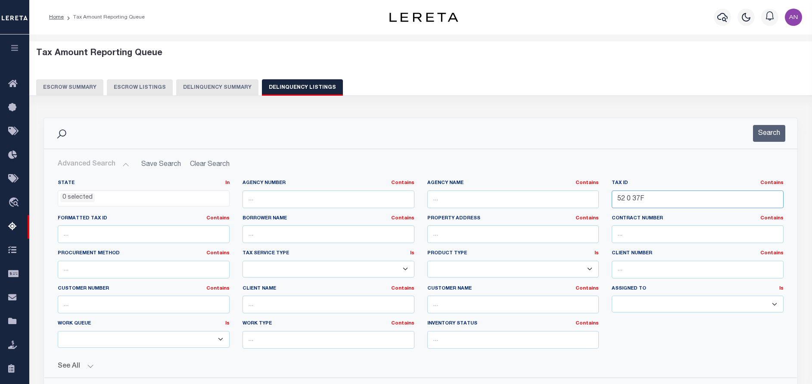
click at [631, 196] on input "52 0 37F" at bounding box center [697, 199] width 172 height 18
paste input "44 5 0"
type input "44 5 0"
click at [770, 137] on button "Search" at bounding box center [769, 133] width 32 height 17
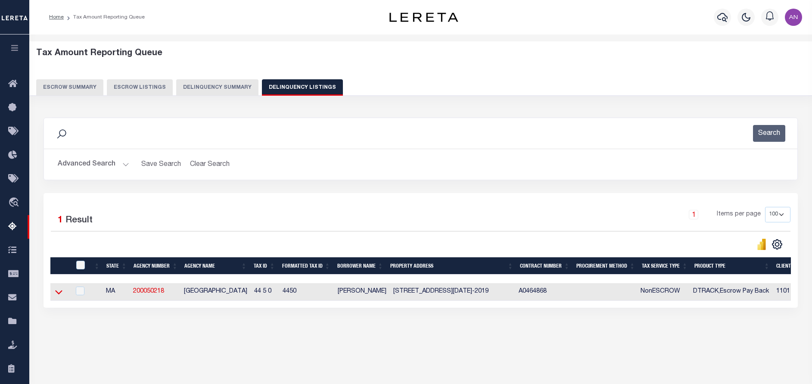
click at [59, 292] on icon at bounding box center [58, 291] width 7 height 9
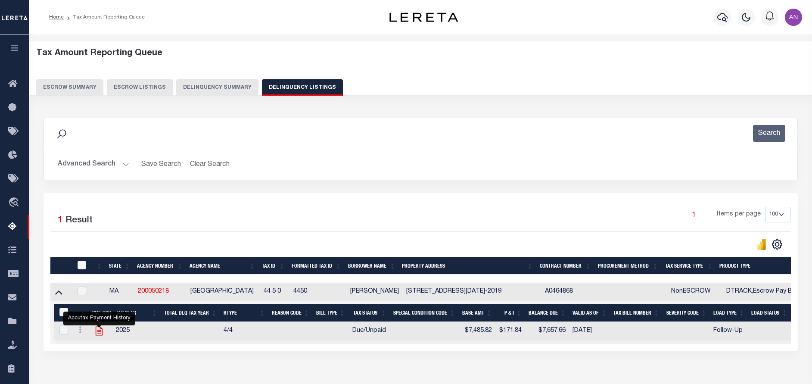
click at [99, 329] on icon "" at bounding box center [99, 330] width 7 height 9
checkbox input "true"
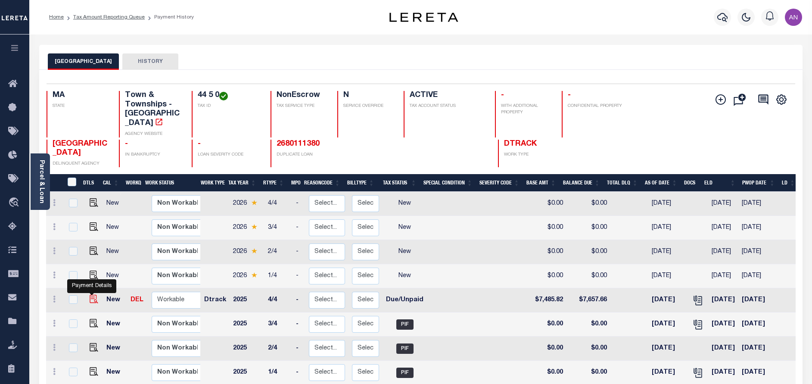
click at [90, 295] on img "" at bounding box center [94, 299] width 9 height 9
checkbox input "true"
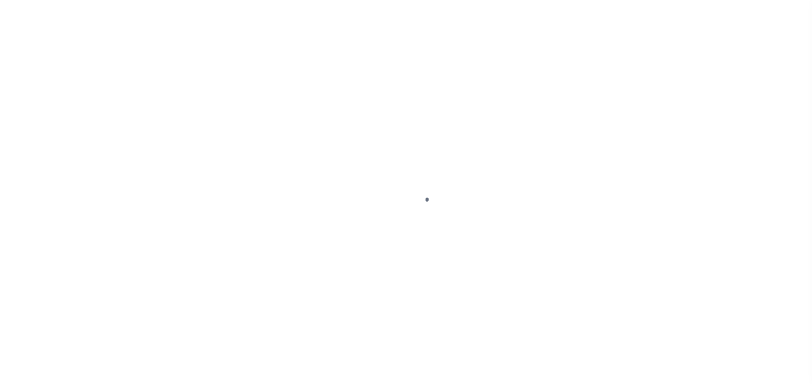
select select "DUE"
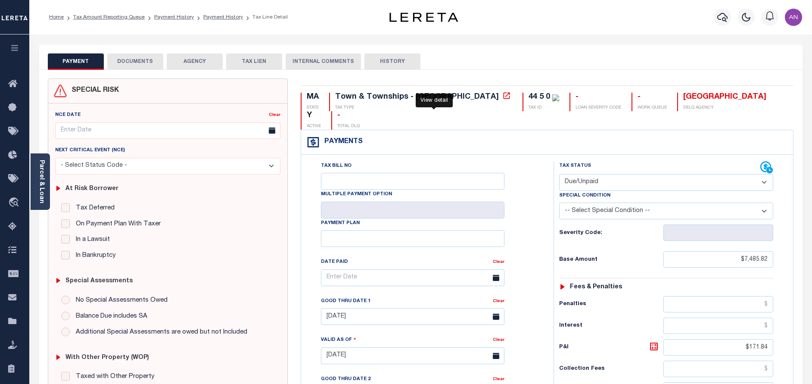
click at [502, 96] on icon at bounding box center [506, 95] width 9 height 9
click at [47, 196] on div "Parcel & Loan" at bounding box center [40, 181] width 19 height 56
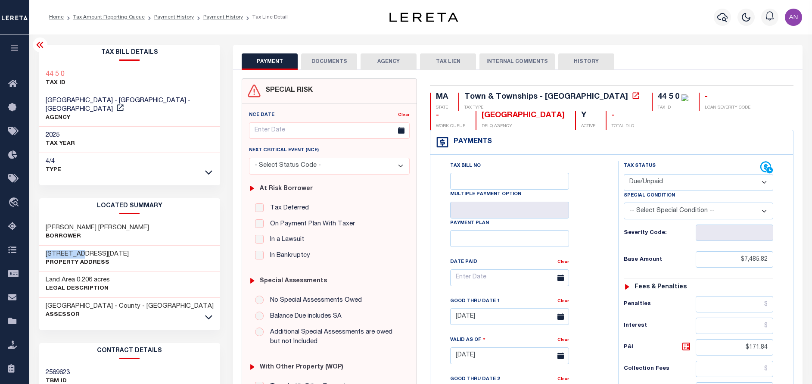
drag, startPoint x: 81, startPoint y: 244, endPoint x: 43, endPoint y: 245, distance: 38.8
click at [43, 245] on div "[STREET_ADDRESS][DATE] Property Address" at bounding box center [129, 258] width 181 height 26
copy h3 "[STREET_ADDRESS][DATE]"
click at [315, 62] on button "DOCUMENTS" at bounding box center [329, 61] width 56 height 16
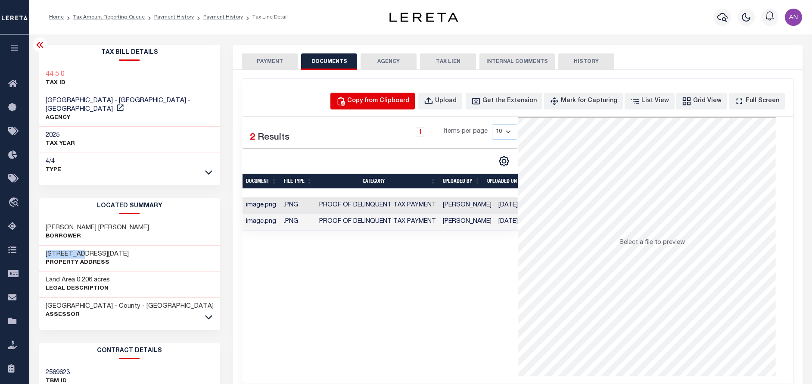
click at [369, 103] on div "Copy from Clipboard" at bounding box center [378, 100] width 62 height 9
select select "POP"
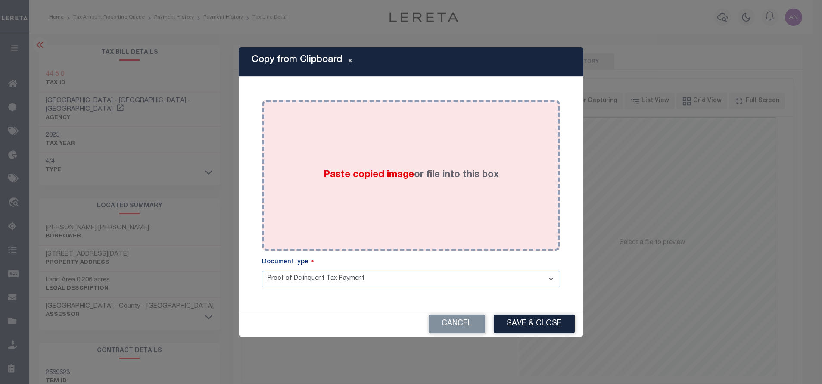
click at [419, 131] on div "Paste copied image or file into this box" at bounding box center [410, 175] width 285 height 138
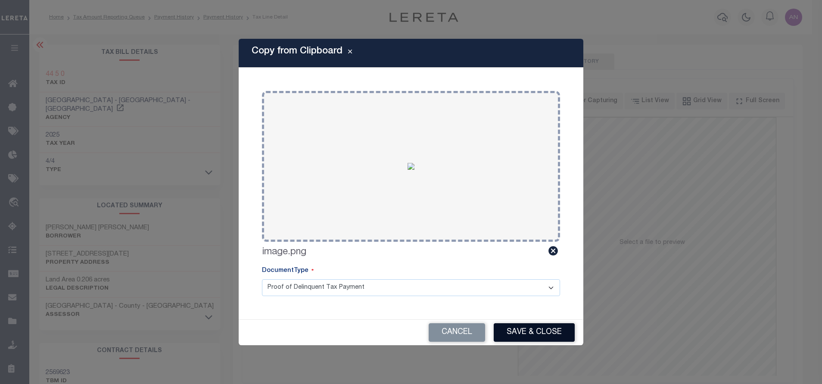
click at [527, 328] on button "Save & Close" at bounding box center [533, 332] width 81 height 19
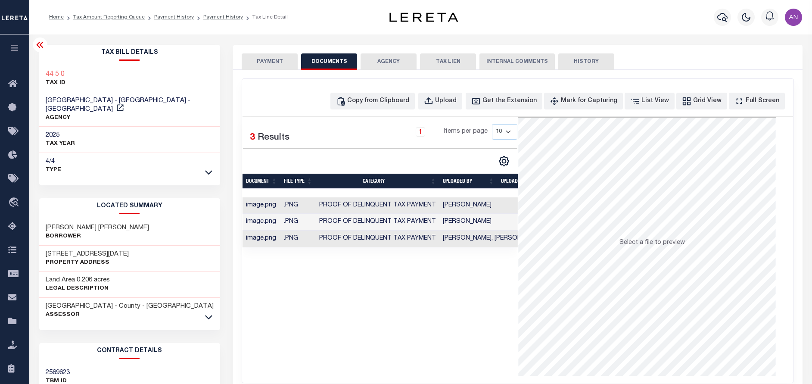
click at [449, 223] on td "Shekar, Priya" at bounding box center [492, 222] width 107 height 17
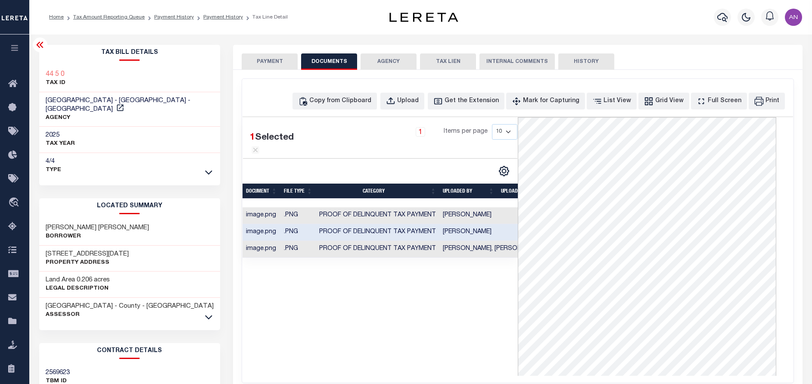
click at [463, 224] on td "Shekar, Priya" at bounding box center [492, 215] width 107 height 17
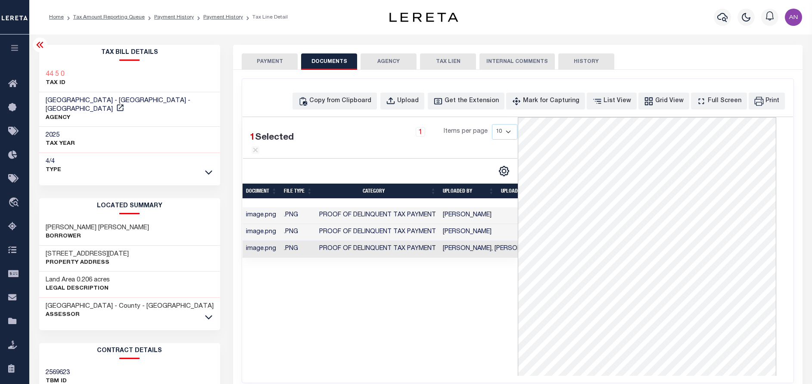
click at [458, 241] on td "Shekar, Priya" at bounding box center [492, 232] width 107 height 17
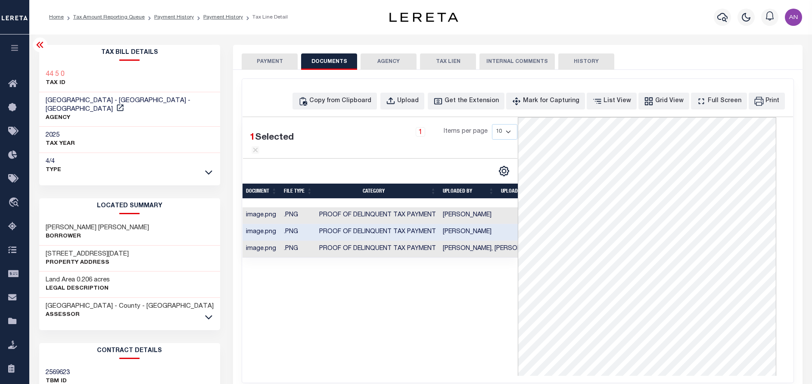
click at [416, 258] on td "Proof of Delinquent Tax Payment" at bounding box center [378, 249] width 124 height 17
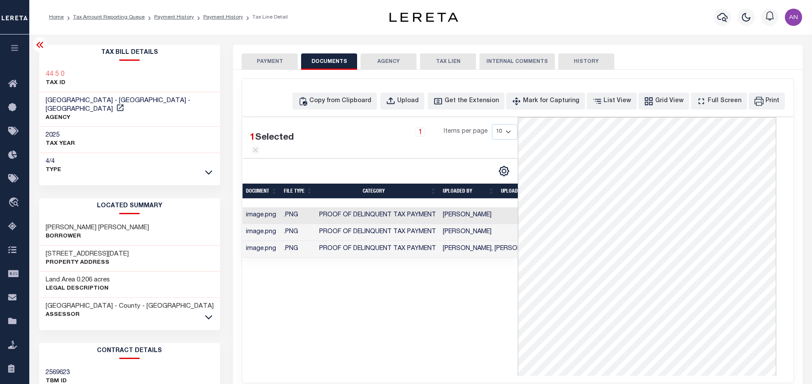
click at [280, 66] on button "PAYMENT" at bounding box center [270, 61] width 56 height 16
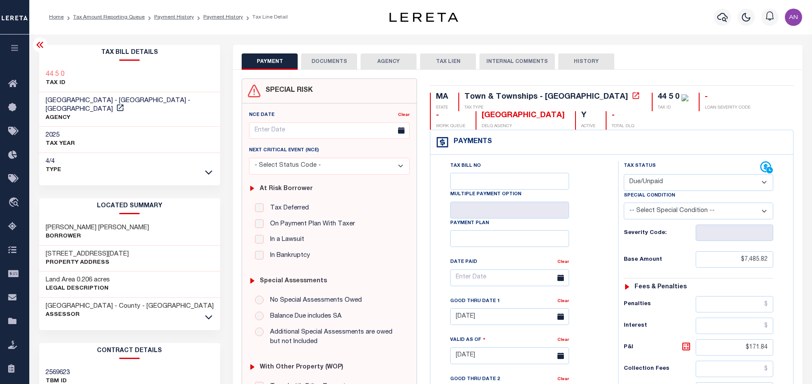
click at [648, 180] on select "- Select Status Code - Open Due/Unpaid Paid Incomplete No Tax Due Internal Refu…" at bounding box center [698, 182] width 149 height 17
select select "PYD"
click at [624, 174] on select "- Select Status Code - Open Due/Unpaid Paid Incomplete No Tax Due Internal Refu…" at bounding box center [698, 182] width 149 height 17
type input "[DATE]"
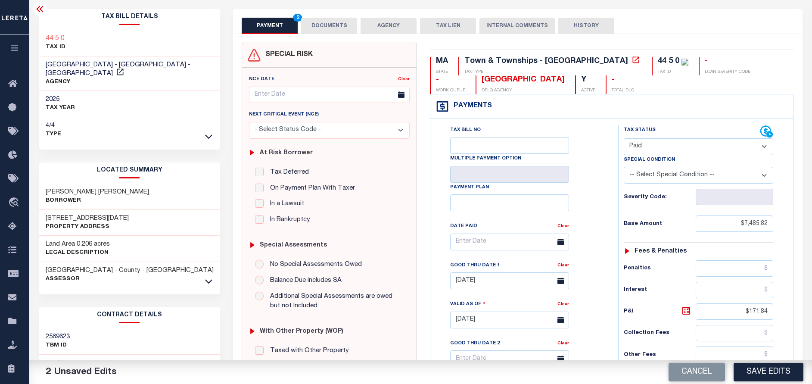
scroll to position [129, 0]
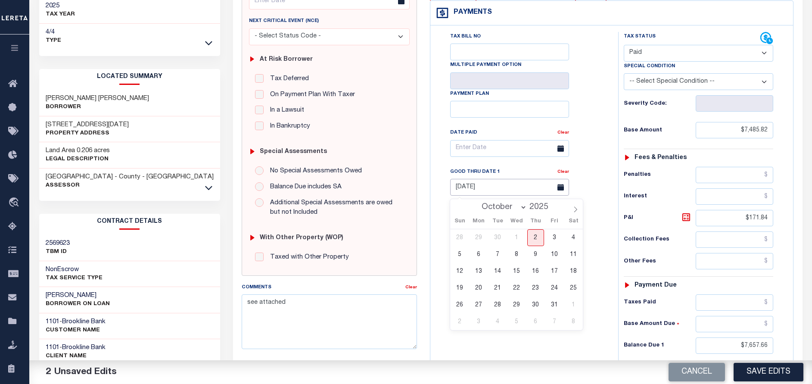
click at [478, 194] on input "08/31/2025" at bounding box center [509, 187] width 119 height 17
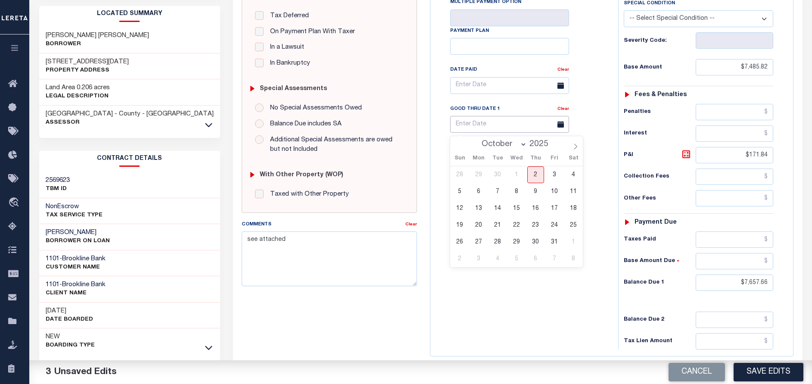
scroll to position [194, 0]
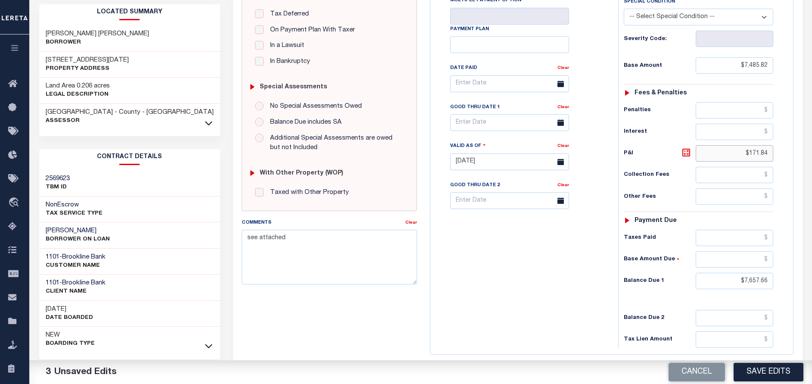
drag, startPoint x: 769, startPoint y: 158, endPoint x: 748, endPoint y: 155, distance: 20.5
click at [748, 155] on input "$171.84" at bounding box center [734, 153] width 78 height 16
type input "$.00"
drag, startPoint x: 767, startPoint y: 284, endPoint x: 743, endPoint y: 282, distance: 23.8
click at [743, 282] on input "$7,657.66" at bounding box center [734, 281] width 78 height 16
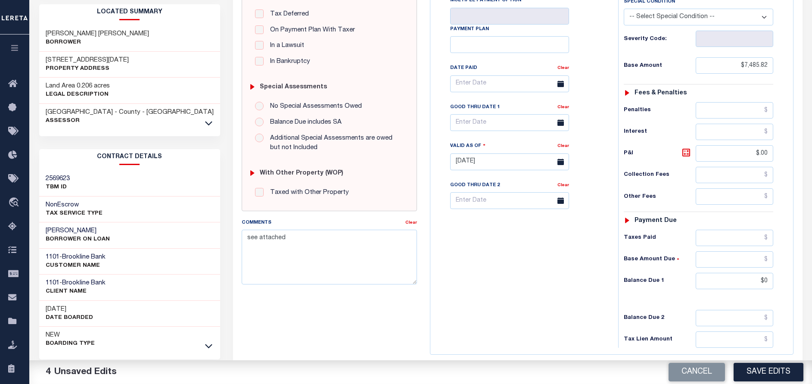
type input "$0.00"
click at [467, 253] on div "Tax Bill No Multiple Payment Option Payment Plan Clear" at bounding box center [521, 157] width 179 height 380
click at [781, 369] on button "Save Edits" at bounding box center [768, 372] width 70 height 19
checkbox input "false"
type input "$7,485.82"
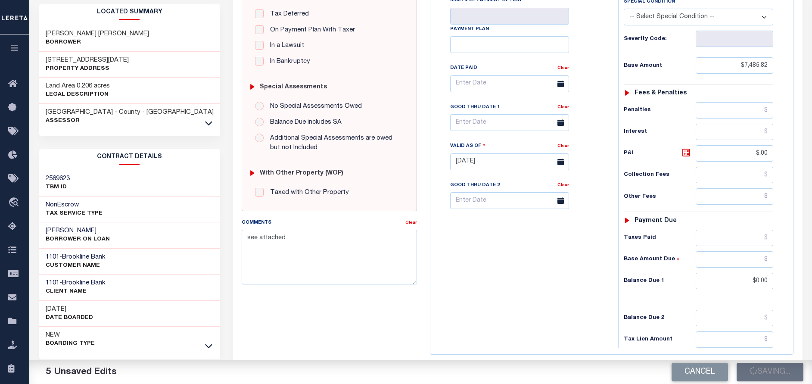
type input "$0"
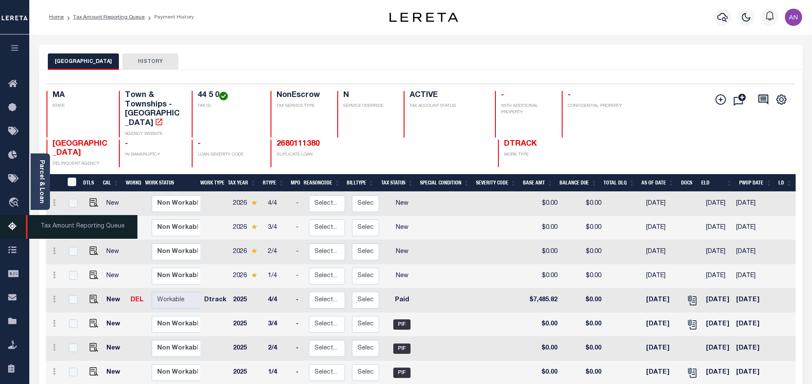
click at [19, 228] on icon at bounding box center [15, 226] width 14 height 11
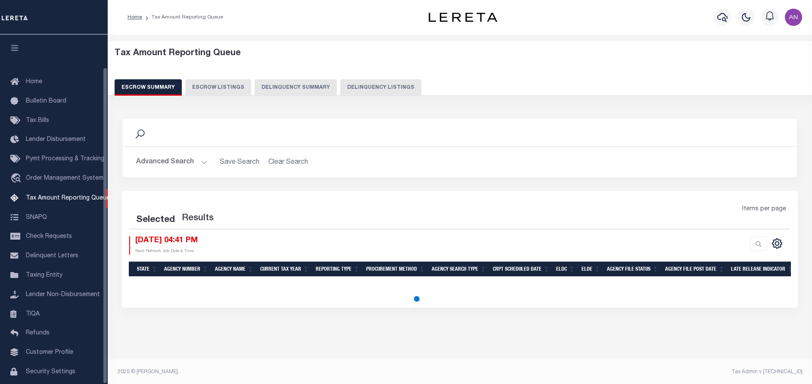
click at [357, 87] on button "Delinquency Listings" at bounding box center [380, 87] width 81 height 16
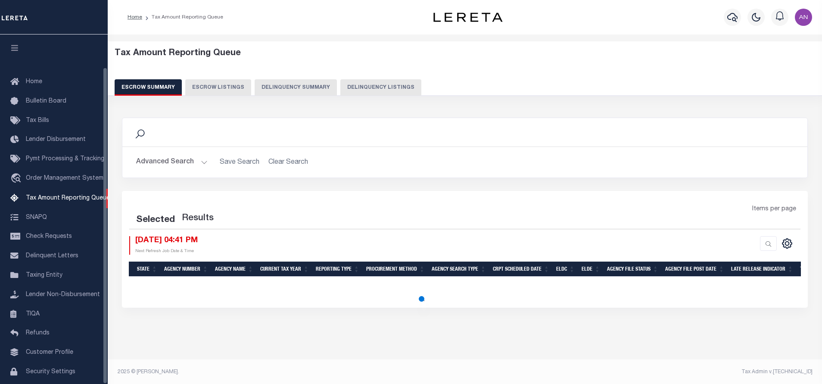
select select "100"
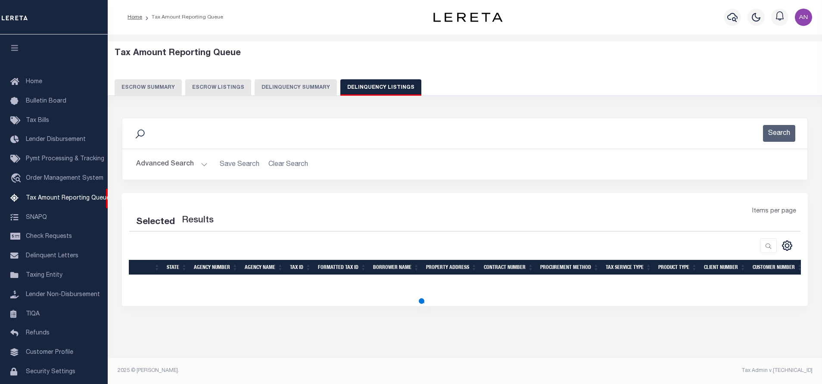
select select "100"
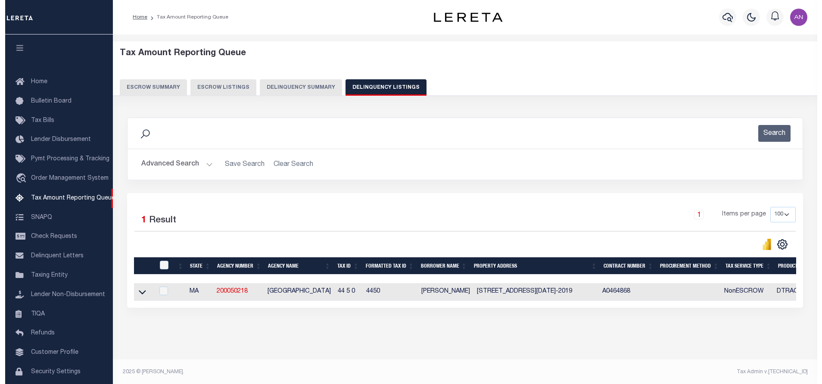
scroll to position [36, 0]
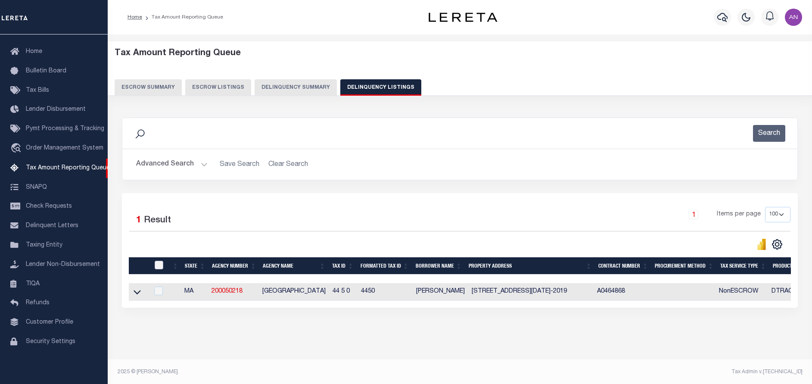
click at [158, 264] on input "checkbox" at bounding box center [159, 265] width 9 height 9
checkbox input "true"
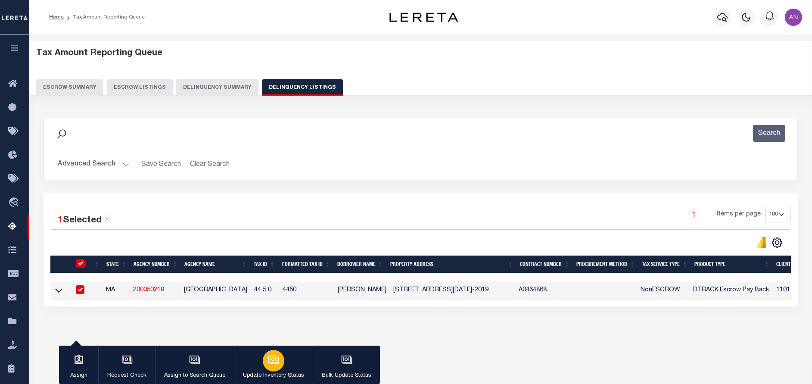
click at [270, 363] on icon "button" at bounding box center [274, 360] width 9 height 6
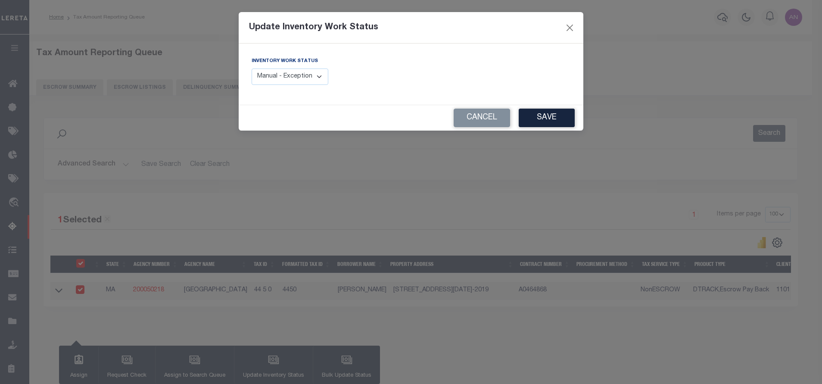
click at [276, 83] on select "Manual - Exception Pended - Awaiting Search Late Add Exception Completed" at bounding box center [289, 76] width 77 height 17
select select "4"
click at [251, 68] on select "Manual - Exception Pended - Awaiting Search Late Add Exception Completed" at bounding box center [289, 76] width 77 height 17
click at [527, 119] on button "Save" at bounding box center [546, 118] width 56 height 19
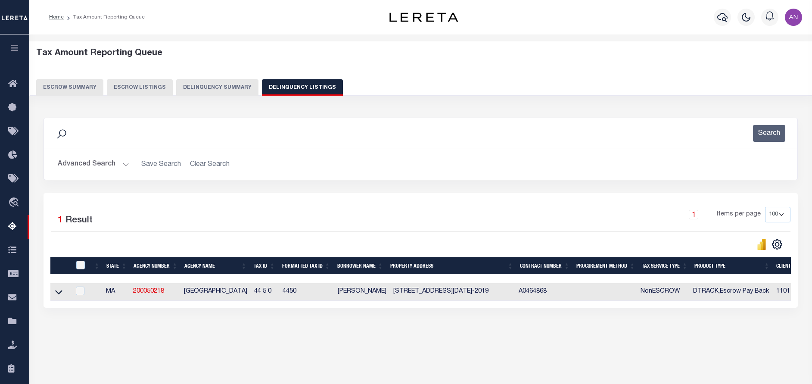
click at [83, 164] on button "Advanced Search" at bounding box center [93, 164] width 71 height 17
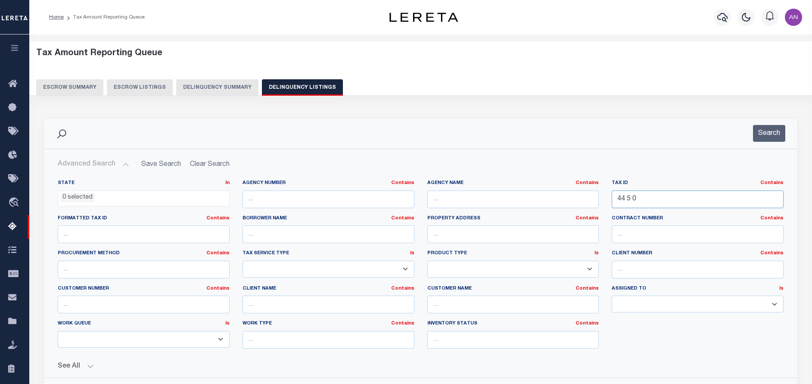
click at [687, 199] on input "44 5 0" at bounding box center [697, 199] width 172 height 18
paste input "0080-1221"
type input "0080-1221"
click at [770, 138] on button "Search" at bounding box center [769, 133] width 32 height 17
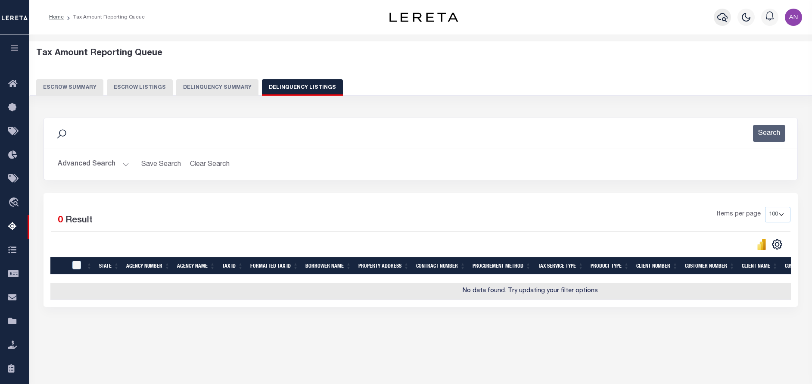
click at [720, 17] on icon "button" at bounding box center [722, 17] width 10 height 10
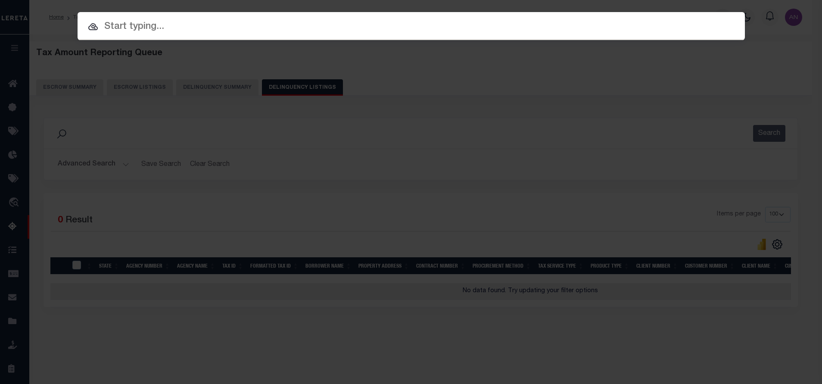
paste input "1680122920"
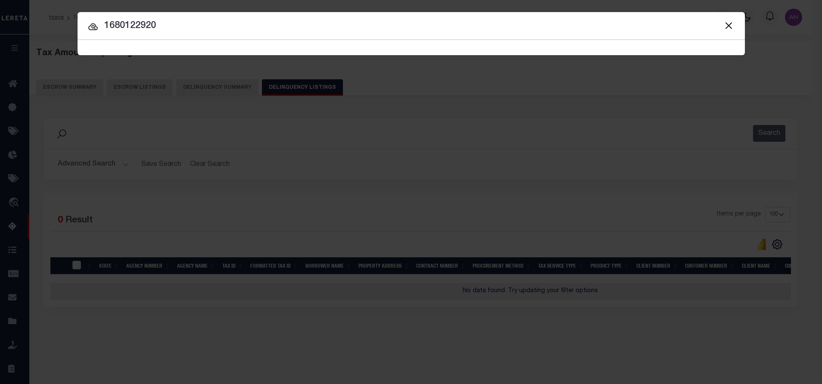
type input "1680122920"
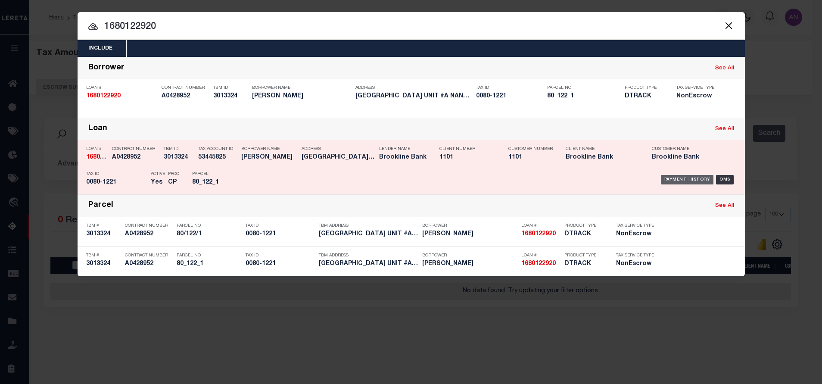
click at [698, 181] on div "Payment History" at bounding box center [687, 179] width 53 height 9
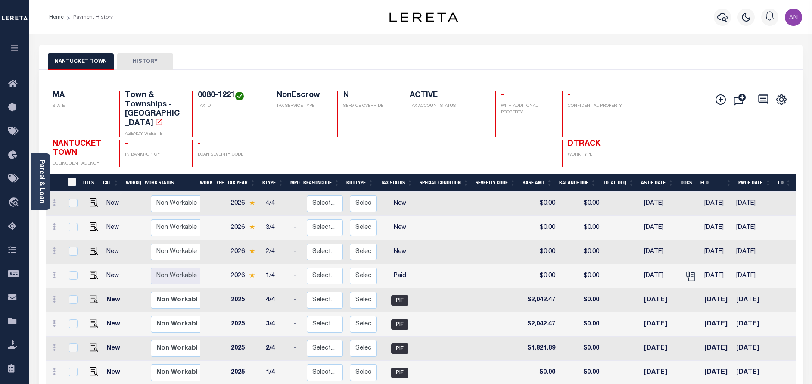
click at [87, 273] on link at bounding box center [91, 276] width 13 height 6
checkbox input "true"
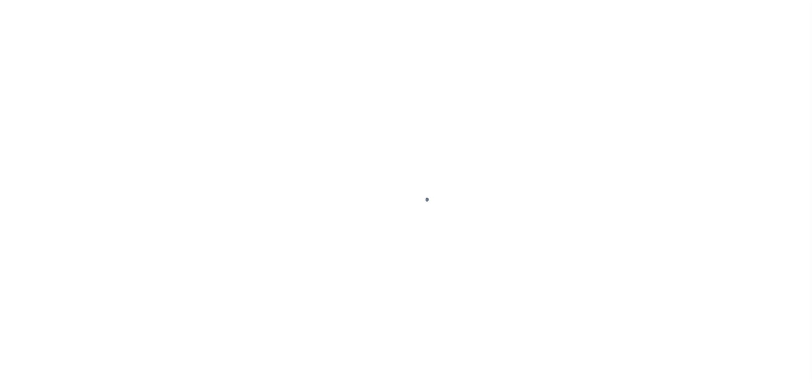
select select "PYD"
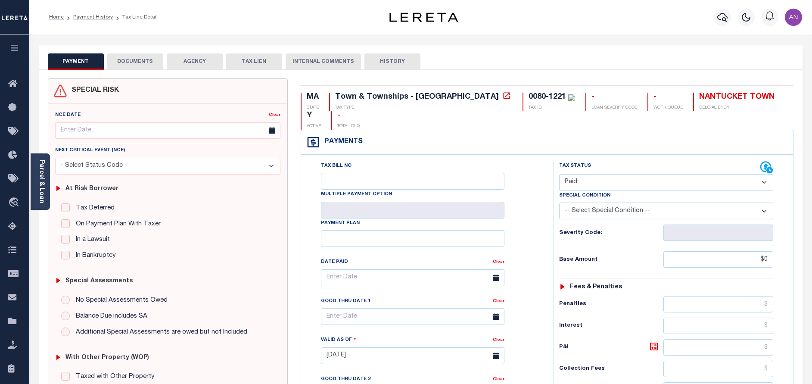
click at [137, 57] on button "DOCUMENTS" at bounding box center [135, 61] width 56 height 16
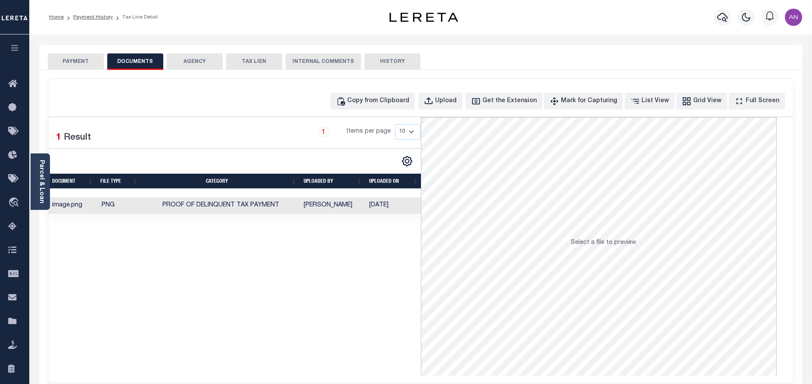
click at [91, 62] on button "PAYMENT" at bounding box center [76, 61] width 56 height 16
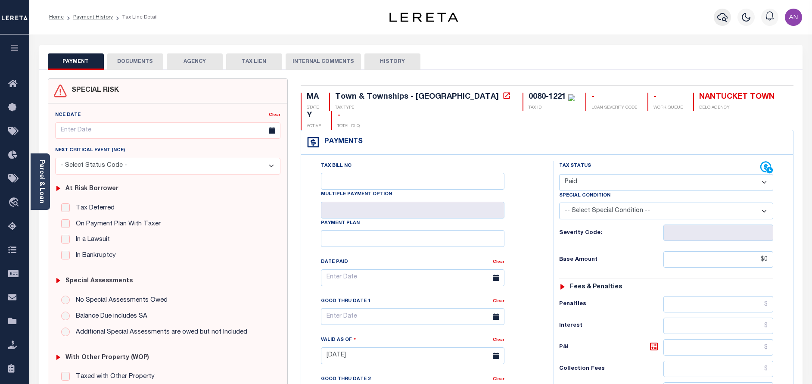
click at [725, 23] on button "button" at bounding box center [722, 17] width 17 height 17
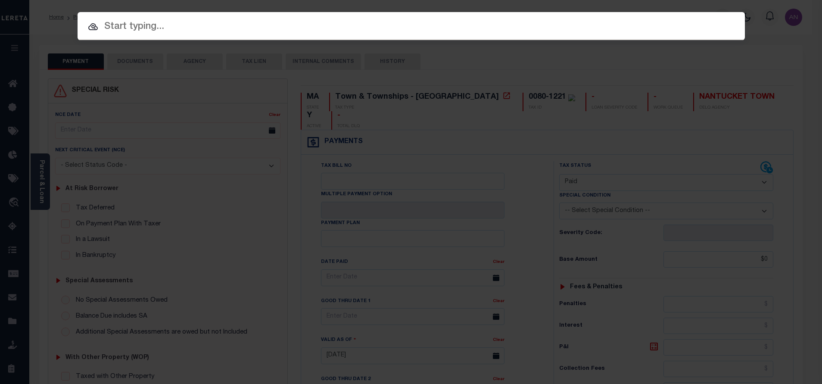
click at [236, 28] on input "text" at bounding box center [411, 26] width 667 height 15
paste input "1680121720"
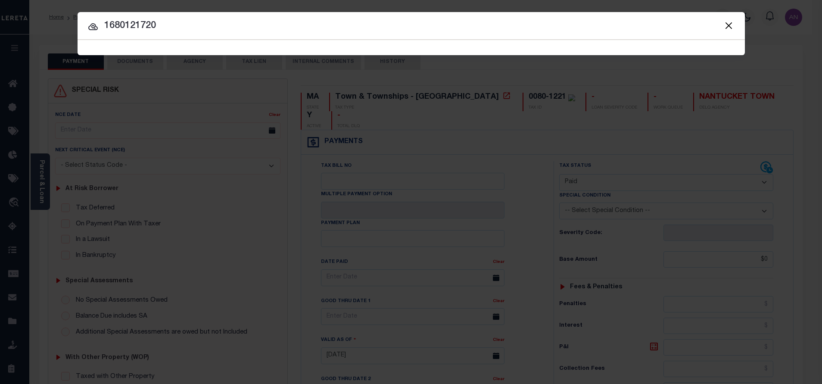
type input "1680121720"
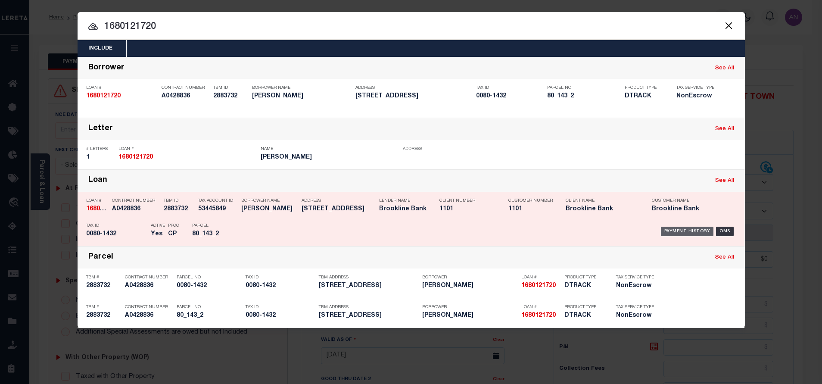
click at [672, 234] on div "Payment History" at bounding box center [687, 231] width 53 height 9
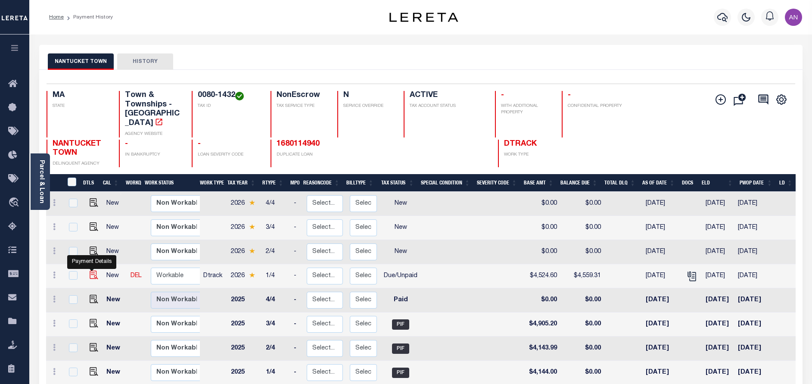
click at [90, 270] on img "" at bounding box center [94, 274] width 9 height 9
checkbox input "true"
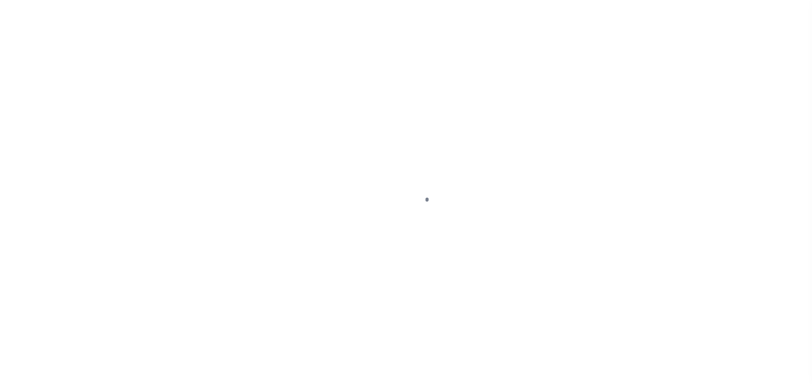
select select "DUE"
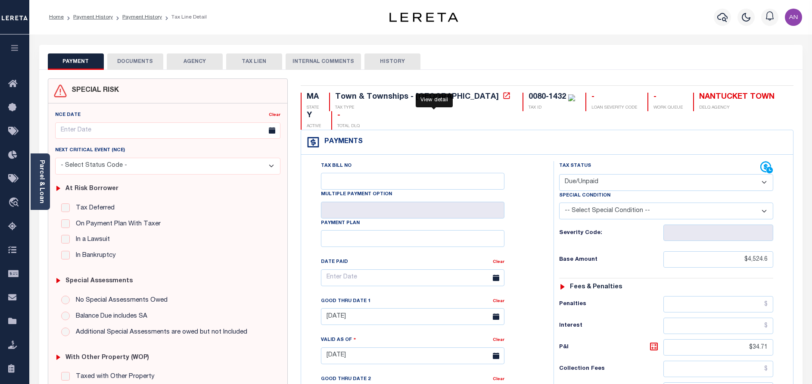
click at [503, 95] on icon at bounding box center [506, 95] width 6 height 6
click at [135, 62] on button "DOCUMENTS" at bounding box center [135, 61] width 56 height 16
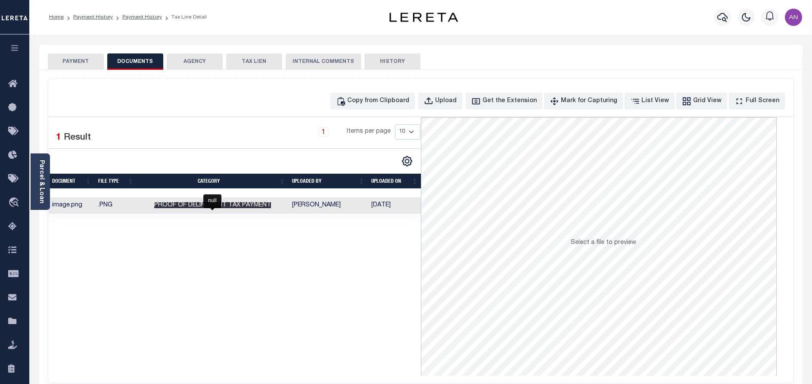
click at [245, 205] on span "Proof of Delinquent Tax Payment" at bounding box center [212, 205] width 117 height 6
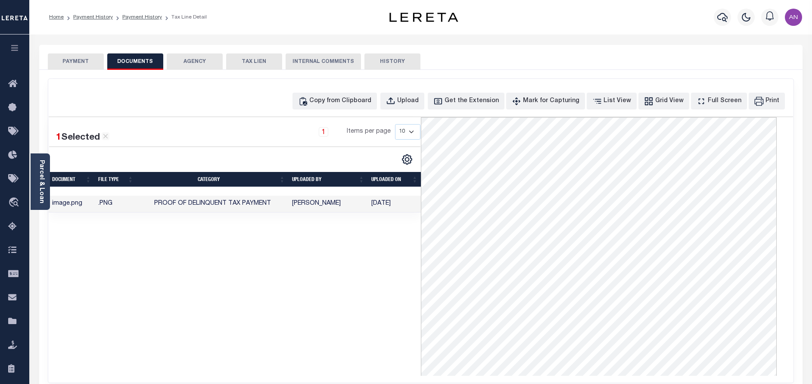
click at [82, 63] on button "PAYMENT" at bounding box center [76, 61] width 56 height 16
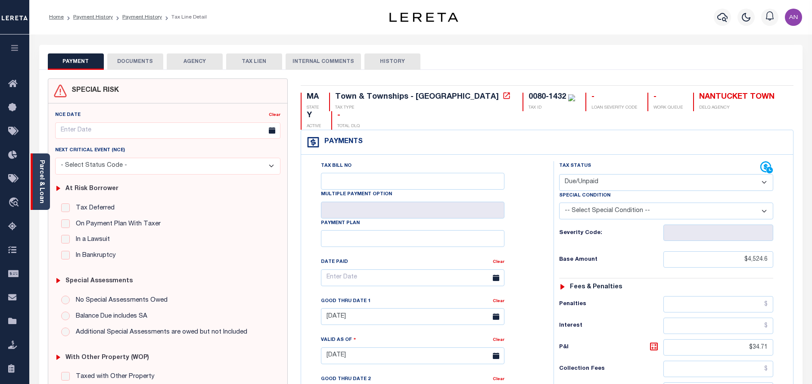
click at [44, 165] on link "Parcel & Loan" at bounding box center [41, 181] width 6 height 43
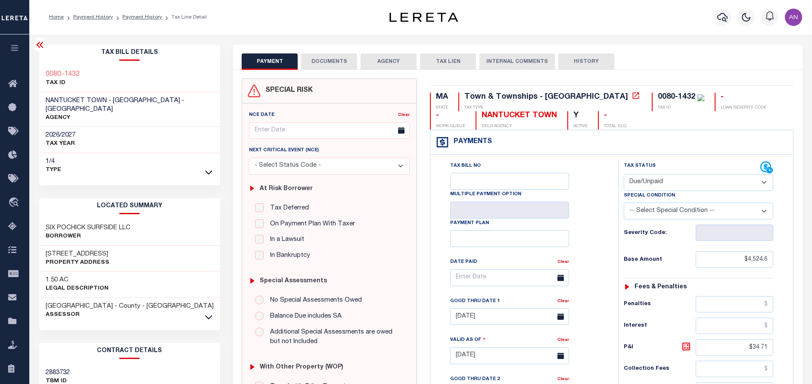
click at [75, 250] on h3 "6 POCHICK AV" at bounding box center [78, 254] width 64 height 9
copy h3 "POCHICK"
drag, startPoint x: 49, startPoint y: 244, endPoint x: 44, endPoint y: 244, distance: 5.2
click at [44, 245] on div "6 POCHICK AV Property Address" at bounding box center [129, 258] width 181 height 26
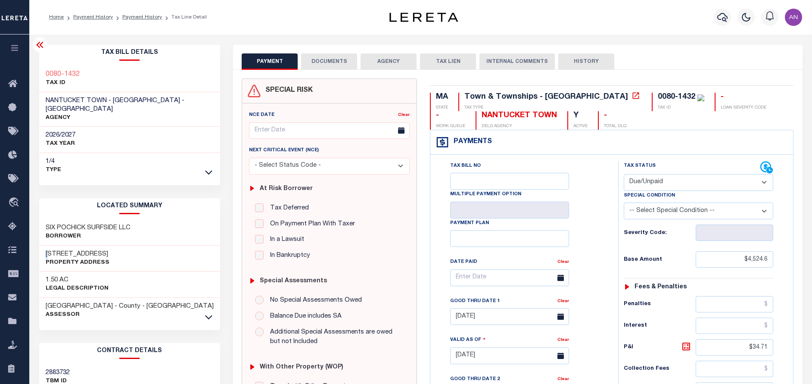
copy h3 "6"
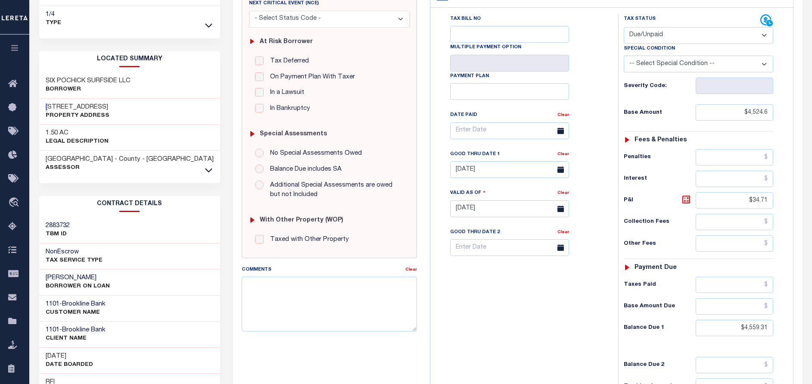
scroll to position [194, 0]
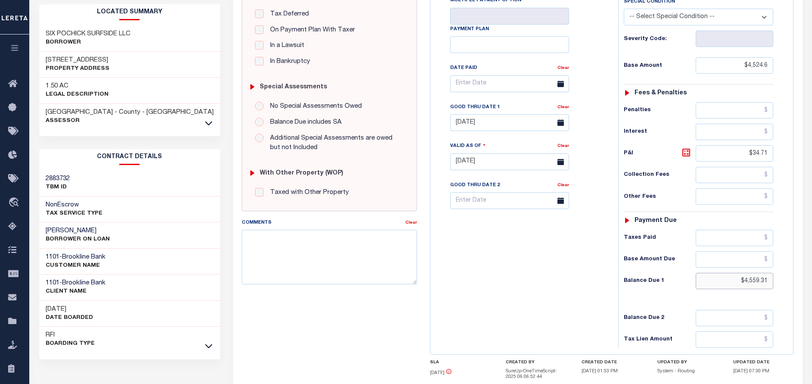
drag, startPoint x: 767, startPoint y: 282, endPoint x: 745, endPoint y: 282, distance: 22.0
click at [745, 282] on input "$4,559.31" at bounding box center [734, 281] width 78 height 16
paste input "687.74"
type input "$4,687.74"
type input "[DATE]"
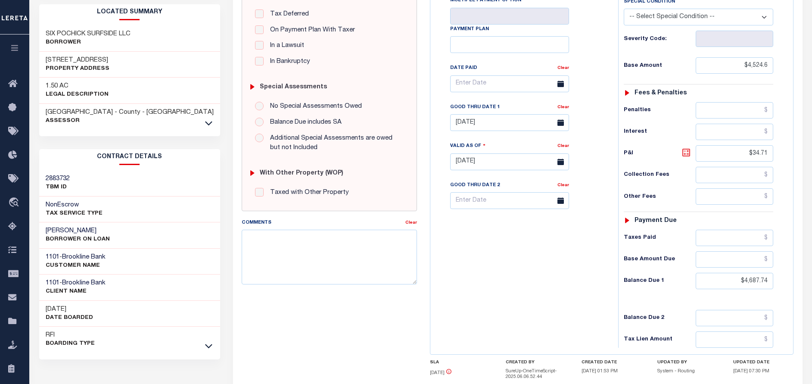
click at [688, 155] on icon at bounding box center [685, 152] width 5 height 5
type input "$163.14"
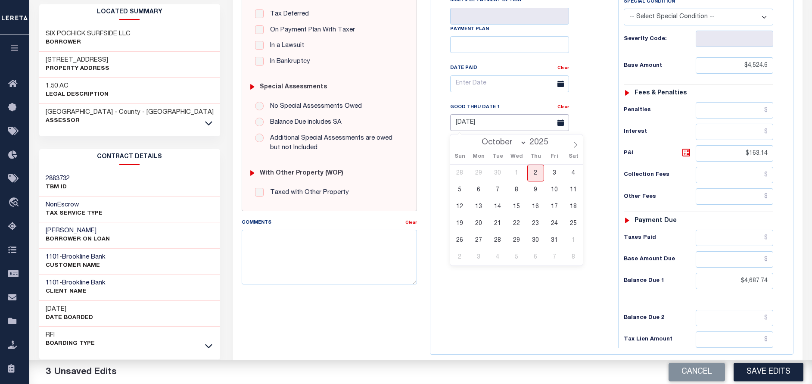
click at [480, 124] on input "[DATE]" at bounding box center [509, 122] width 119 height 17
click at [538, 168] on span "2" at bounding box center [535, 172] width 17 height 17
type input "[DATE]"
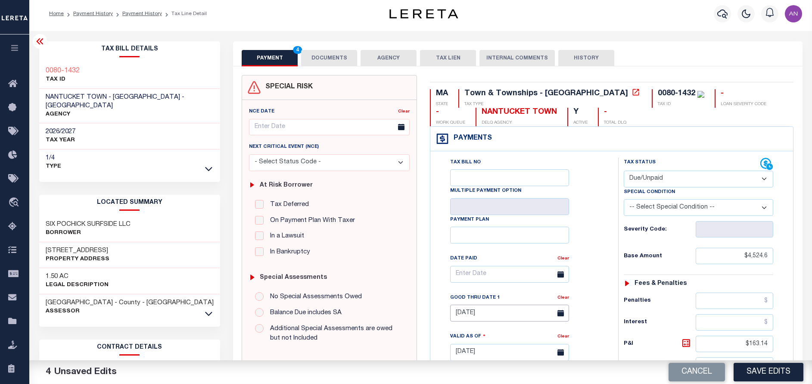
scroll to position [0, 0]
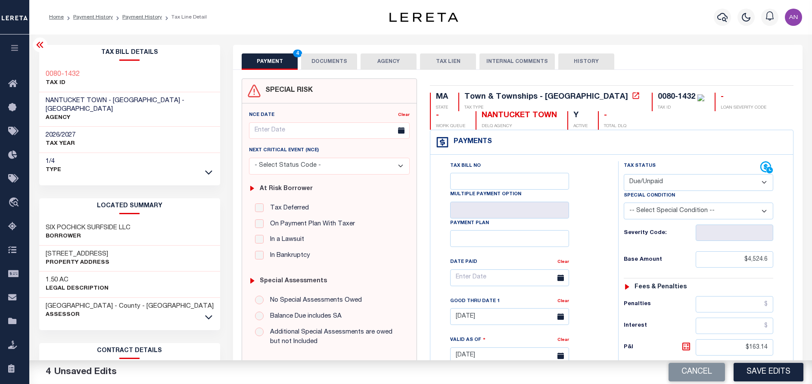
click at [332, 63] on button "DOCUMENTS" at bounding box center [329, 61] width 56 height 16
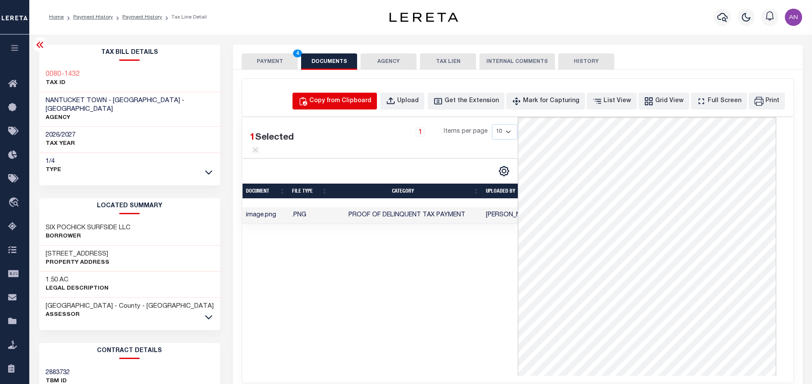
click at [340, 100] on div "Copy from Clipboard" at bounding box center [340, 100] width 62 height 9
select select "POP"
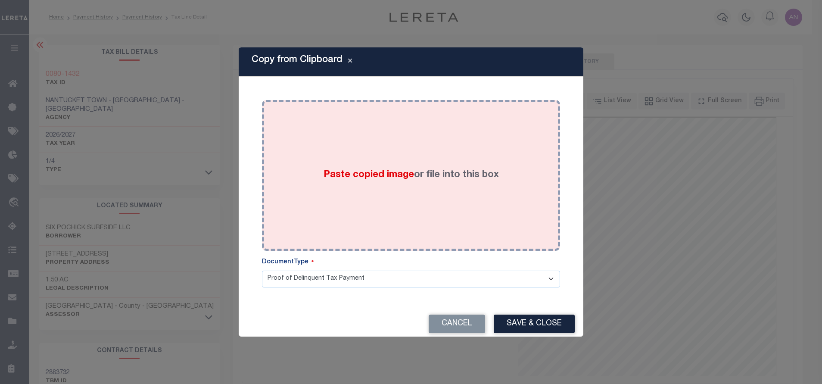
click at [481, 159] on div "Paste copied image or file into this box" at bounding box center [410, 175] width 285 height 138
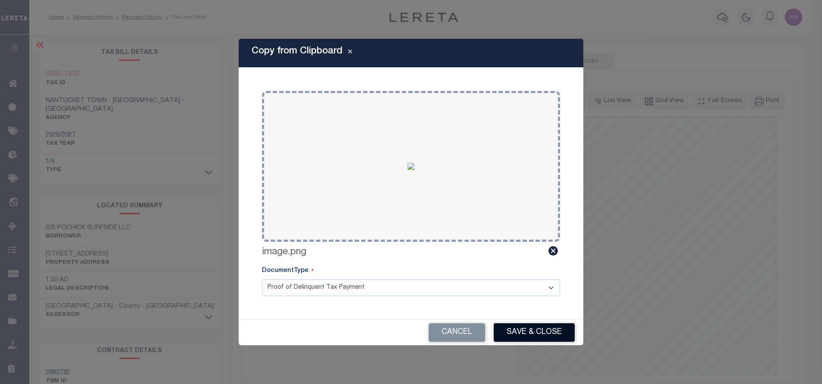
click at [537, 335] on button "Save & Close" at bounding box center [533, 332] width 81 height 19
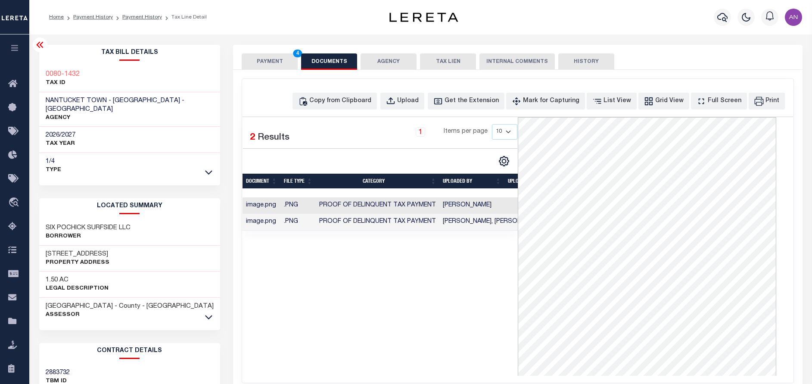
click at [266, 62] on button "PAYMENT 4" at bounding box center [270, 61] width 56 height 16
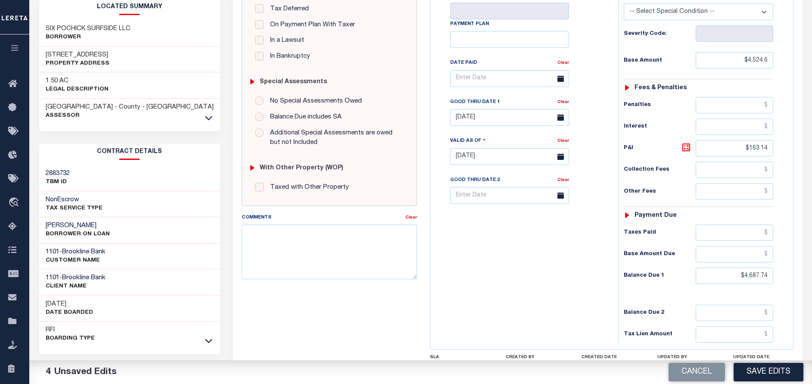
scroll to position [258, 0]
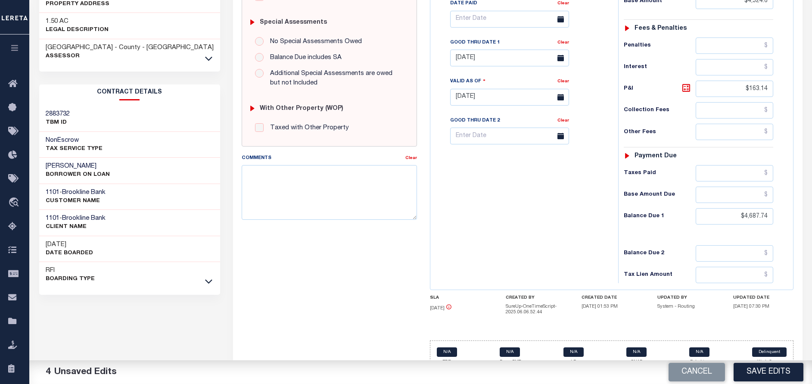
drag, startPoint x: 773, startPoint y: 368, endPoint x: 779, endPoint y: 366, distance: 6.3
click at [773, 368] on button "Save Edits" at bounding box center [768, 372] width 70 height 19
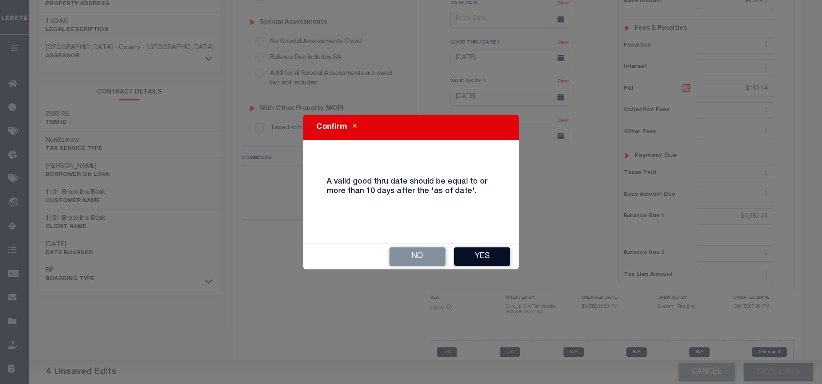
click at [481, 251] on button "Yes" at bounding box center [482, 256] width 56 height 19
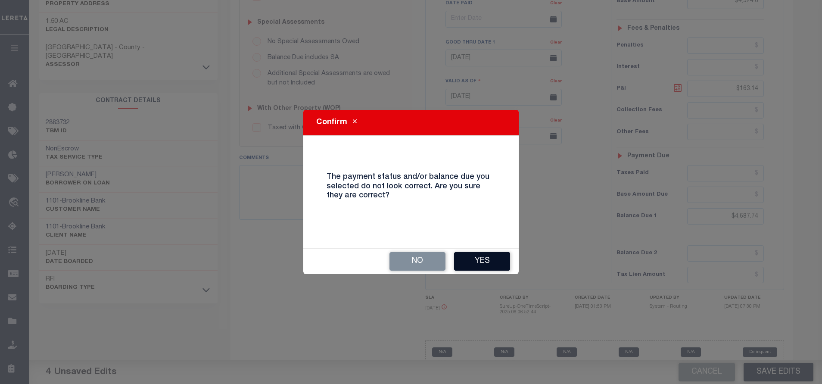
click at [484, 260] on button "Yes" at bounding box center [482, 261] width 56 height 19
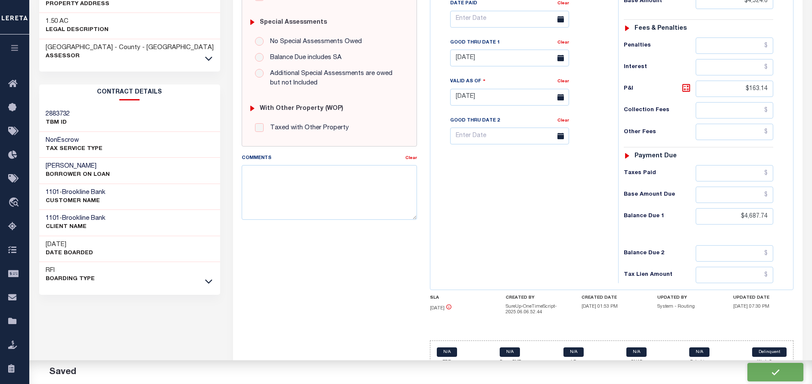
checkbox input "false"
type input "$4,524.6"
type input "$163.14"
type input "$4,687.74"
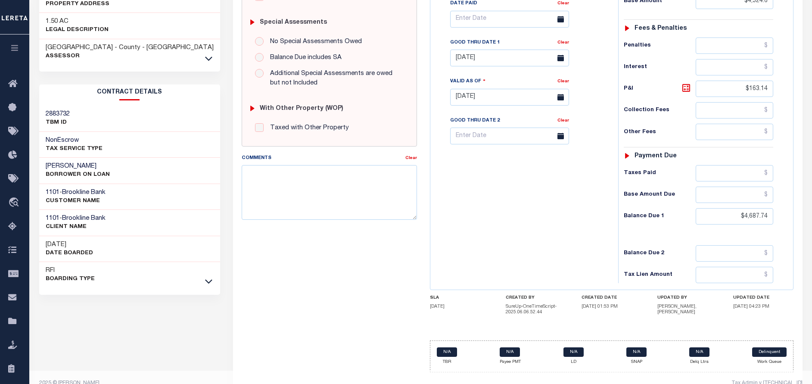
scroll to position [0, 0]
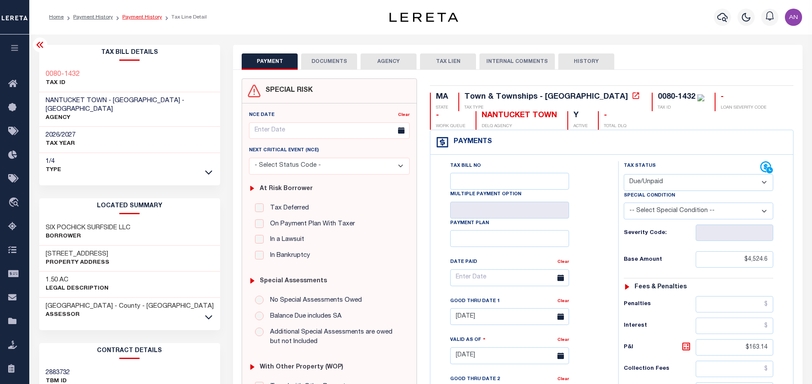
click at [138, 19] on link "Payment History" at bounding box center [142, 17] width 40 height 5
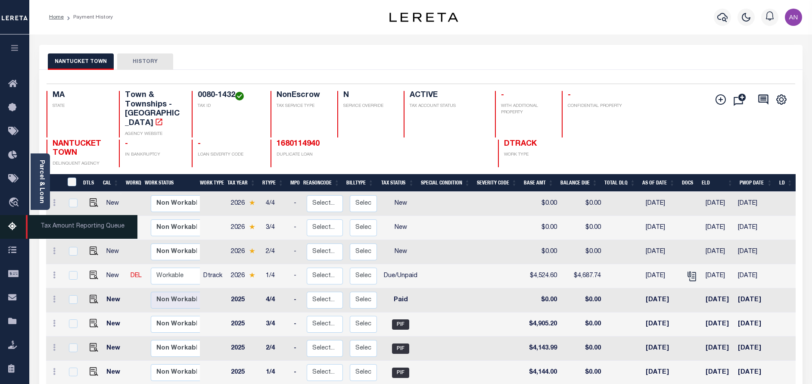
click at [14, 225] on icon at bounding box center [15, 226] width 14 height 11
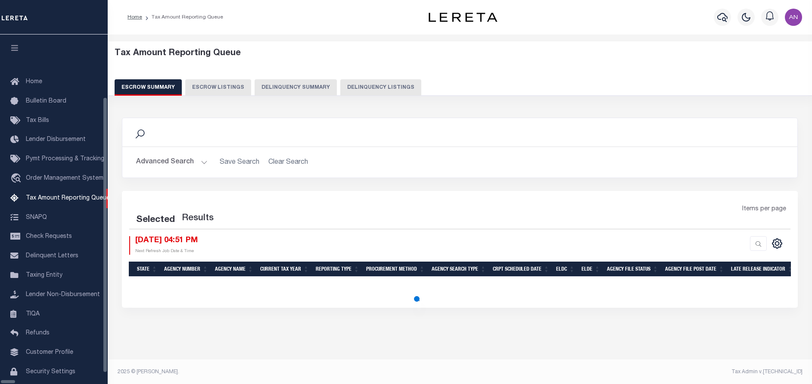
click at [360, 87] on button "Delinquency Listings" at bounding box center [380, 87] width 81 height 16
select select
select select "100"
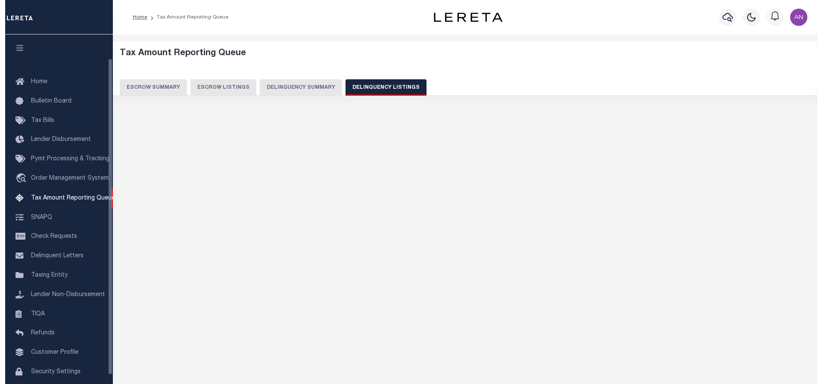
scroll to position [26, 0]
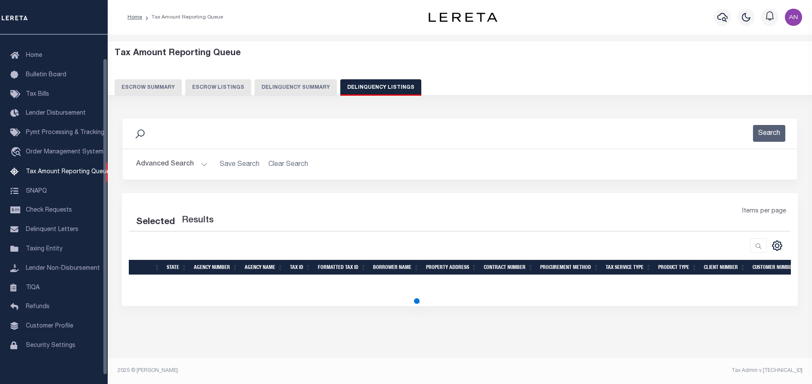
select select "100"
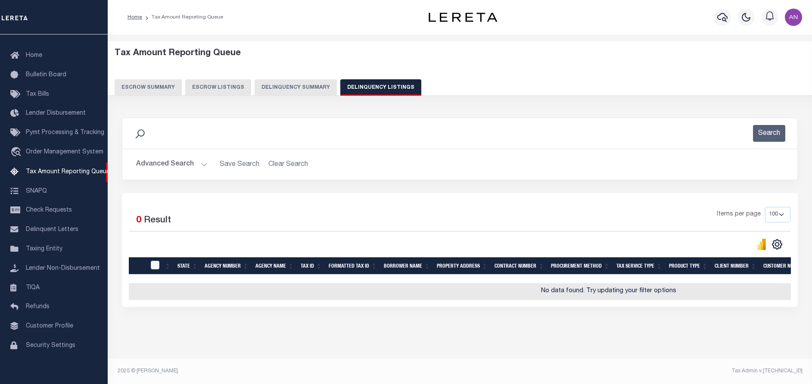
click at [168, 160] on button "Advanced Search" at bounding box center [171, 164] width 71 height 17
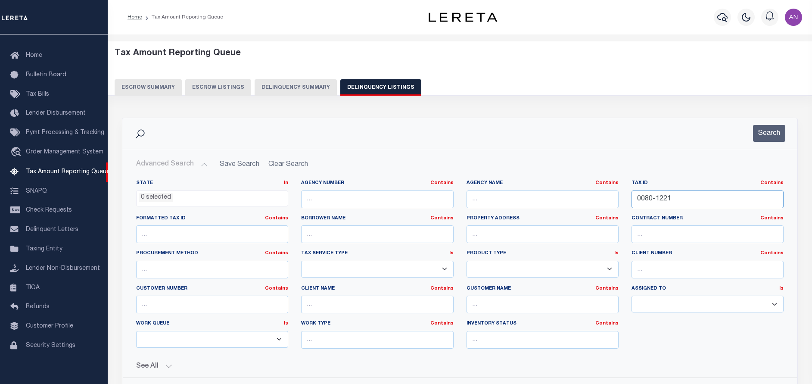
click at [678, 199] on input "0080-1221" at bounding box center [707, 199] width 152 height 18
click at [670, 199] on input "0080-1221" at bounding box center [707, 199] width 152 height 18
paste input "432"
type input "0080-1432"
click at [765, 136] on button "Search" at bounding box center [769, 133] width 32 height 17
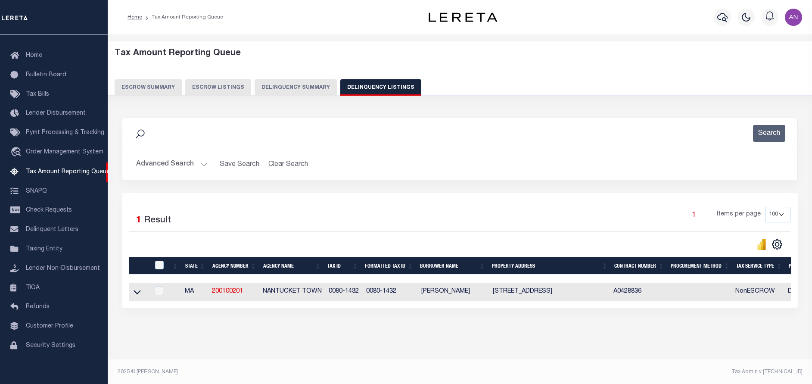
click at [140, 293] on icon at bounding box center [136, 292] width 7 height 4
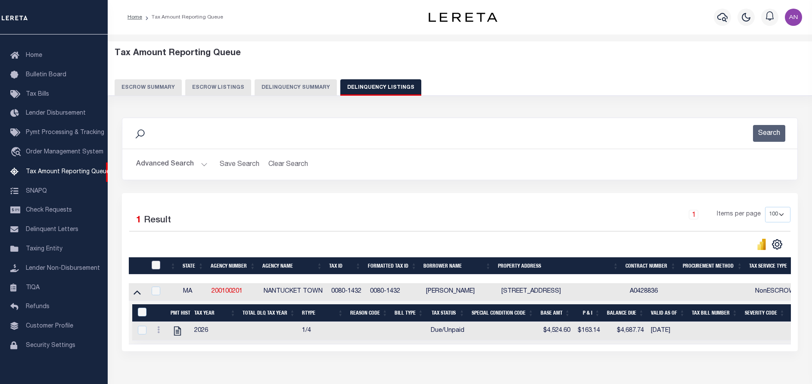
click at [154, 264] on input "checkbox" at bounding box center [156, 265] width 9 height 9
checkbox input "true"
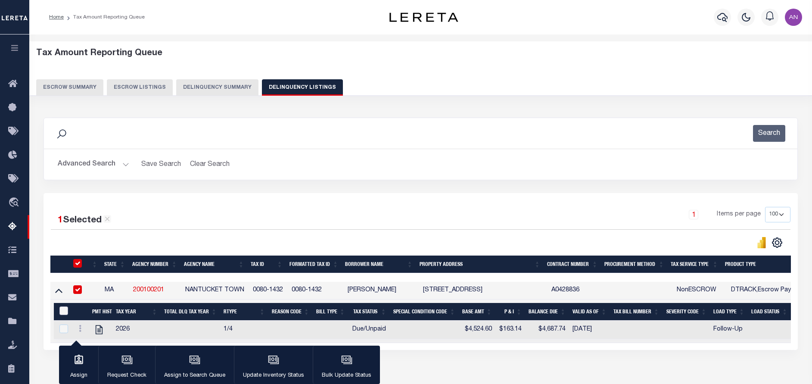
click at [62, 309] on input "&nbsp;" at bounding box center [63, 310] width 9 height 9
checkbox input "true"
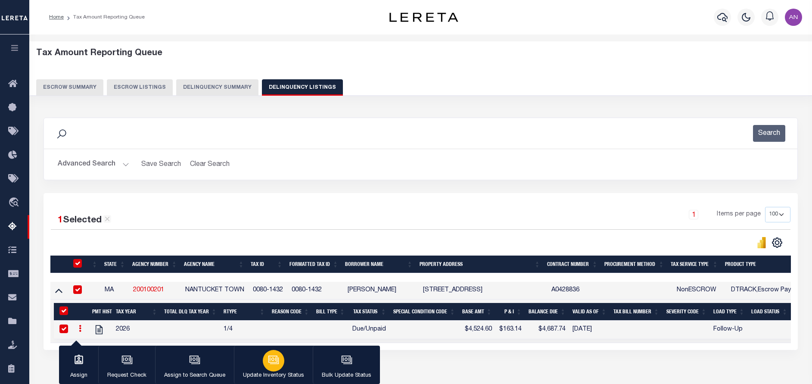
click at [279, 369] on button "Update Inventory Status" at bounding box center [273, 364] width 79 height 39
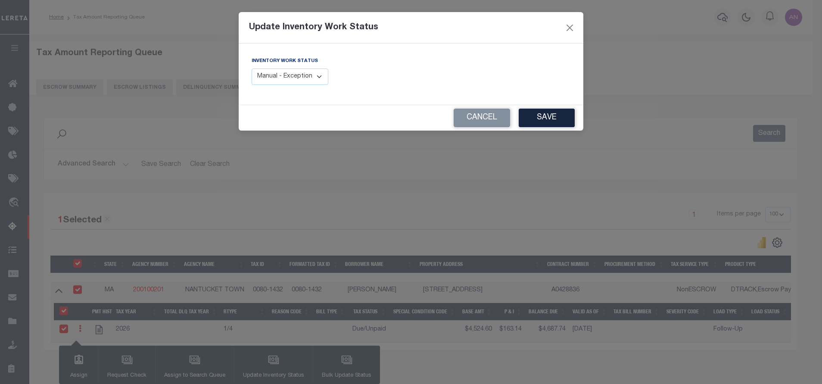
drag, startPoint x: 310, startPoint y: 78, endPoint x: 325, endPoint y: 75, distance: 15.2
click at [310, 78] on select "Manual - Exception Pended - Awaiting Search Late Add Exception Completed" at bounding box center [289, 76] width 77 height 17
select select "4"
click at [251, 68] on select "Manual - Exception Pended - Awaiting Search Late Add Exception Completed" at bounding box center [289, 76] width 77 height 17
click at [546, 116] on button "Save" at bounding box center [546, 118] width 56 height 19
